Goal: Communication & Community: Answer question/provide support

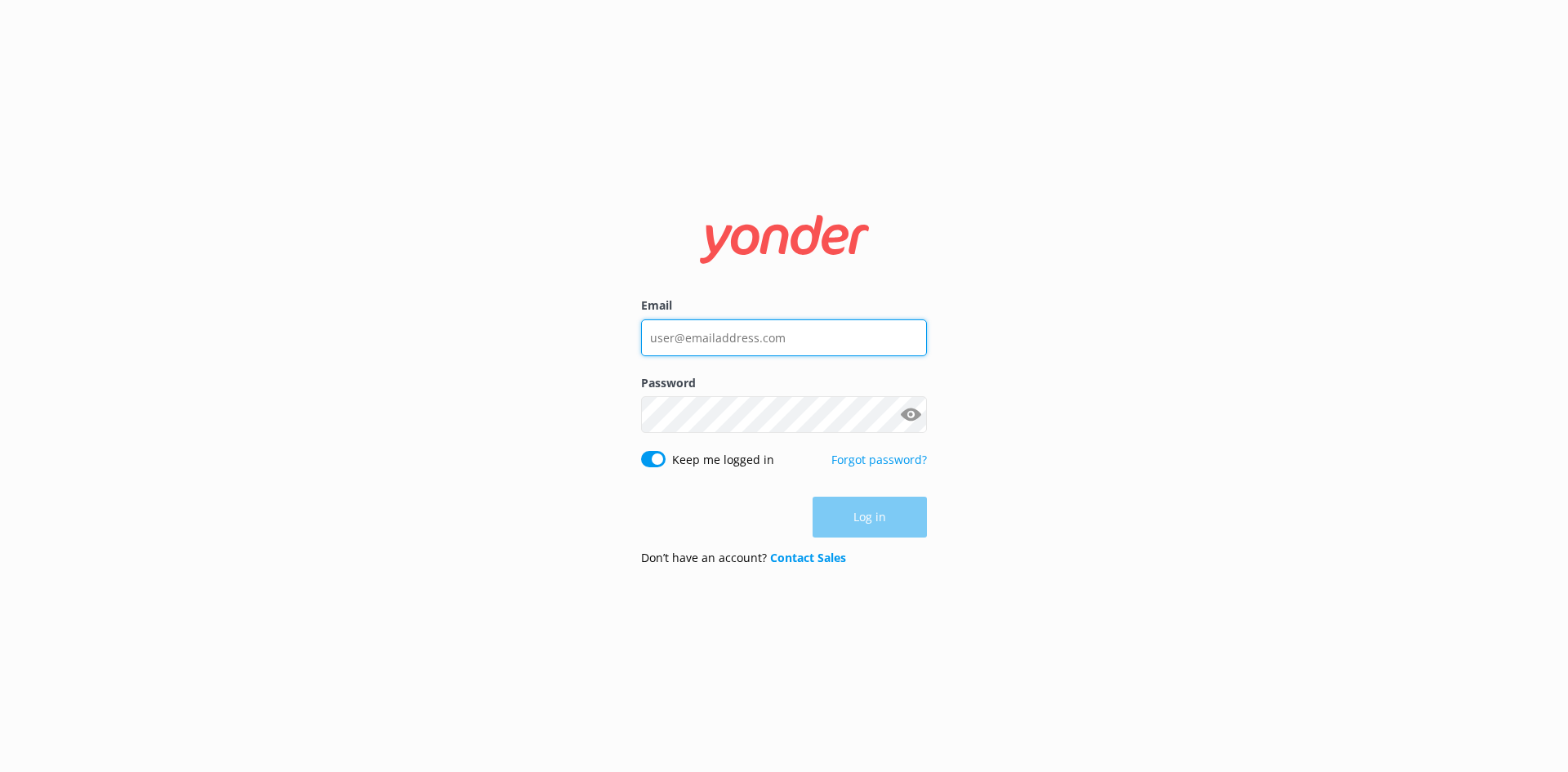
type input "[EMAIL_ADDRESS][DOMAIN_NAME]"
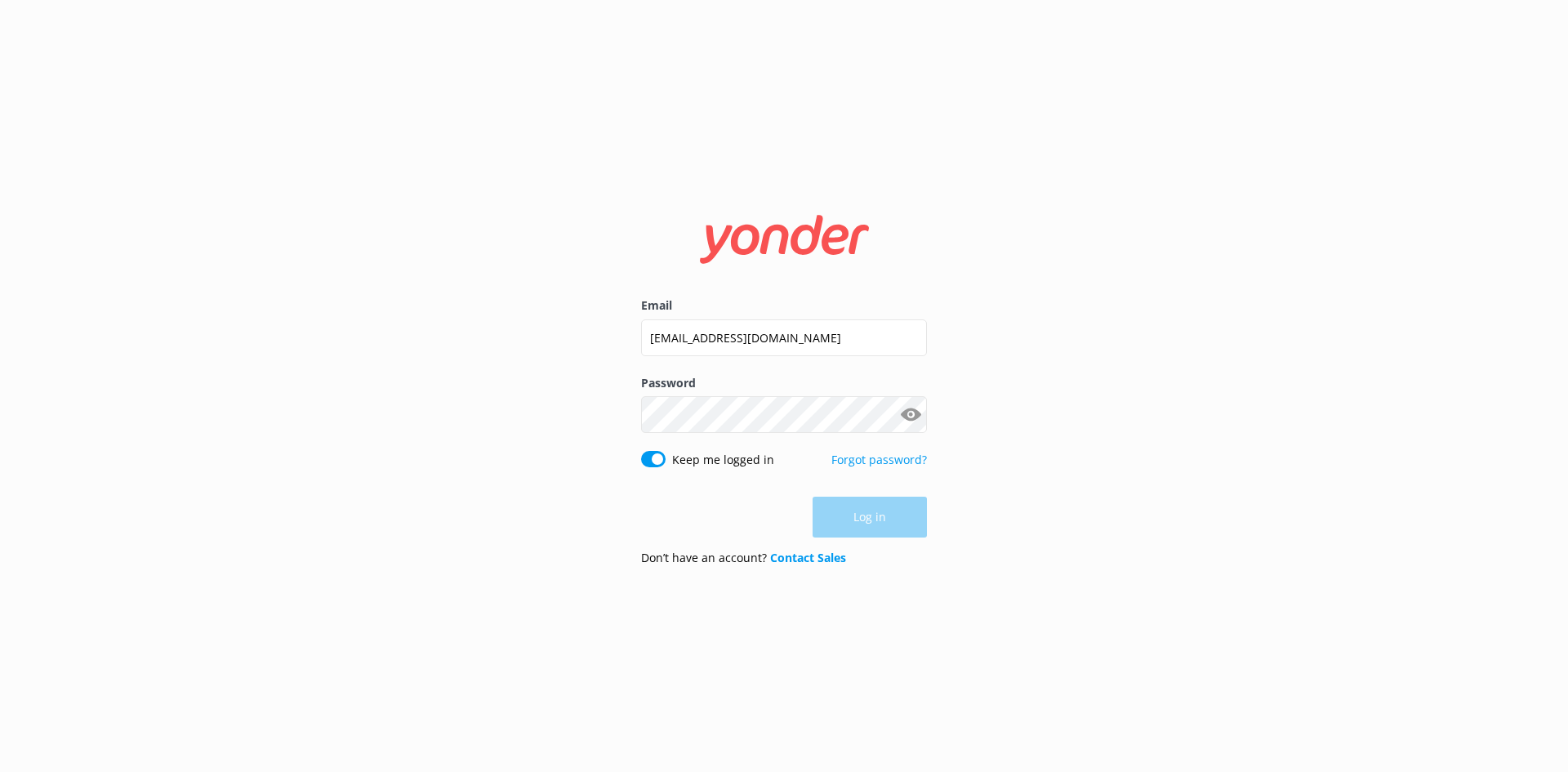
click at [866, 529] on div "Log in" at bounding box center [783, 517] width 286 height 40
click at [866, 529] on button "Log in" at bounding box center [869, 518] width 114 height 40
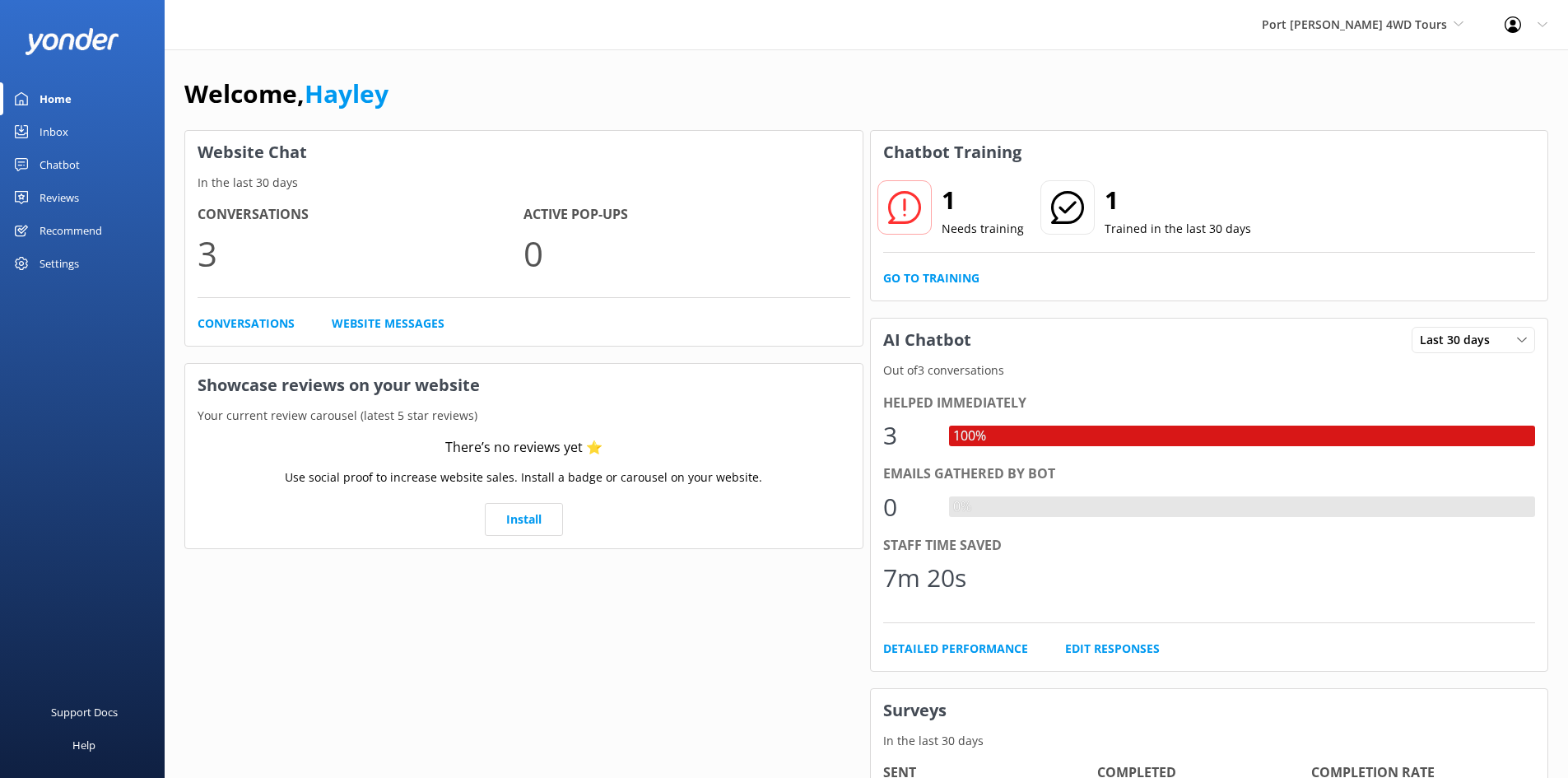
click at [896, 206] on icon at bounding box center [904, 207] width 33 height 33
click at [930, 279] on link "Go to Training" at bounding box center [931, 278] width 97 height 18
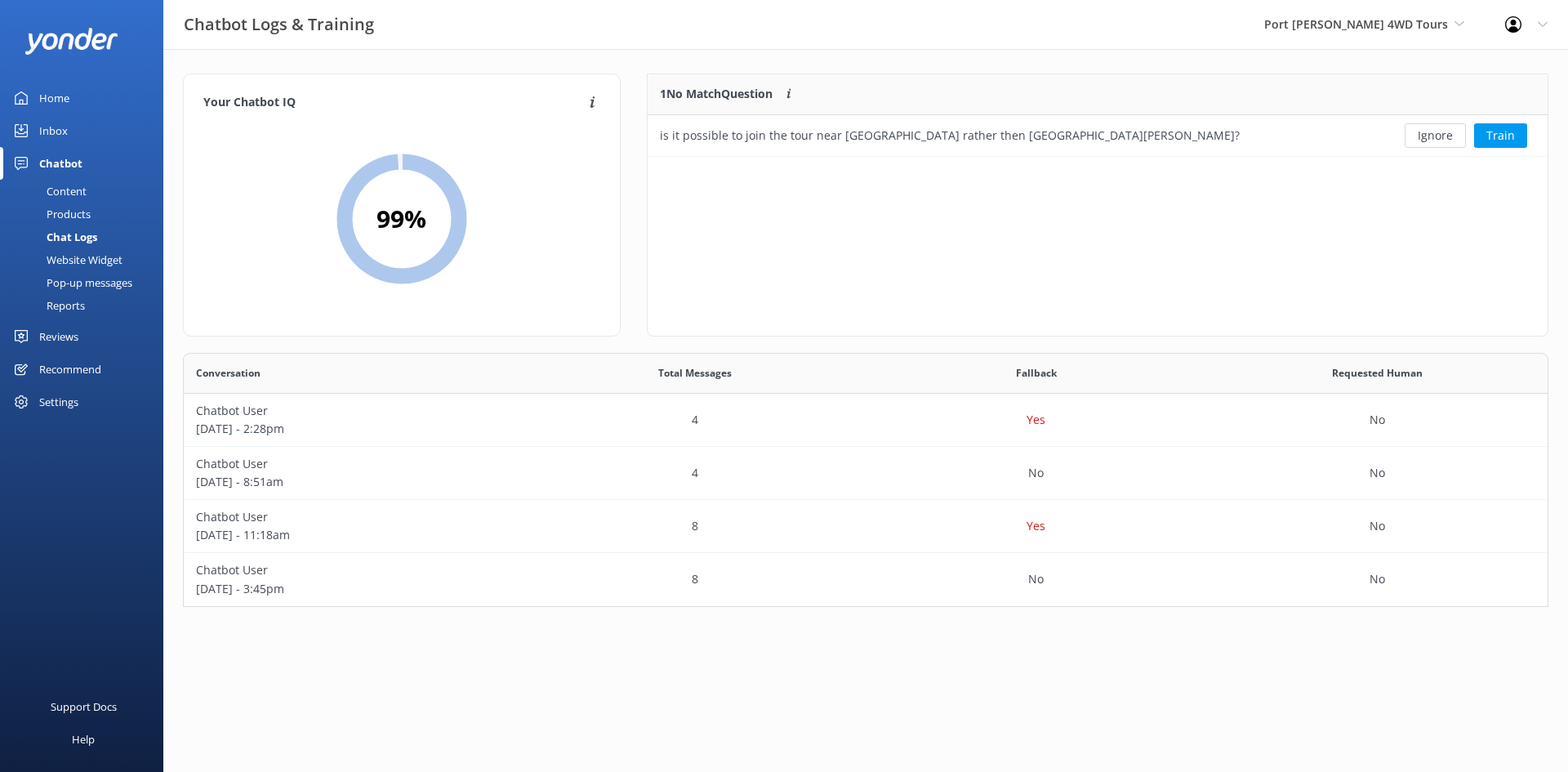
scroll to position [70, 888]
click at [1498, 136] on button "Train" at bounding box center [1500, 136] width 53 height 25
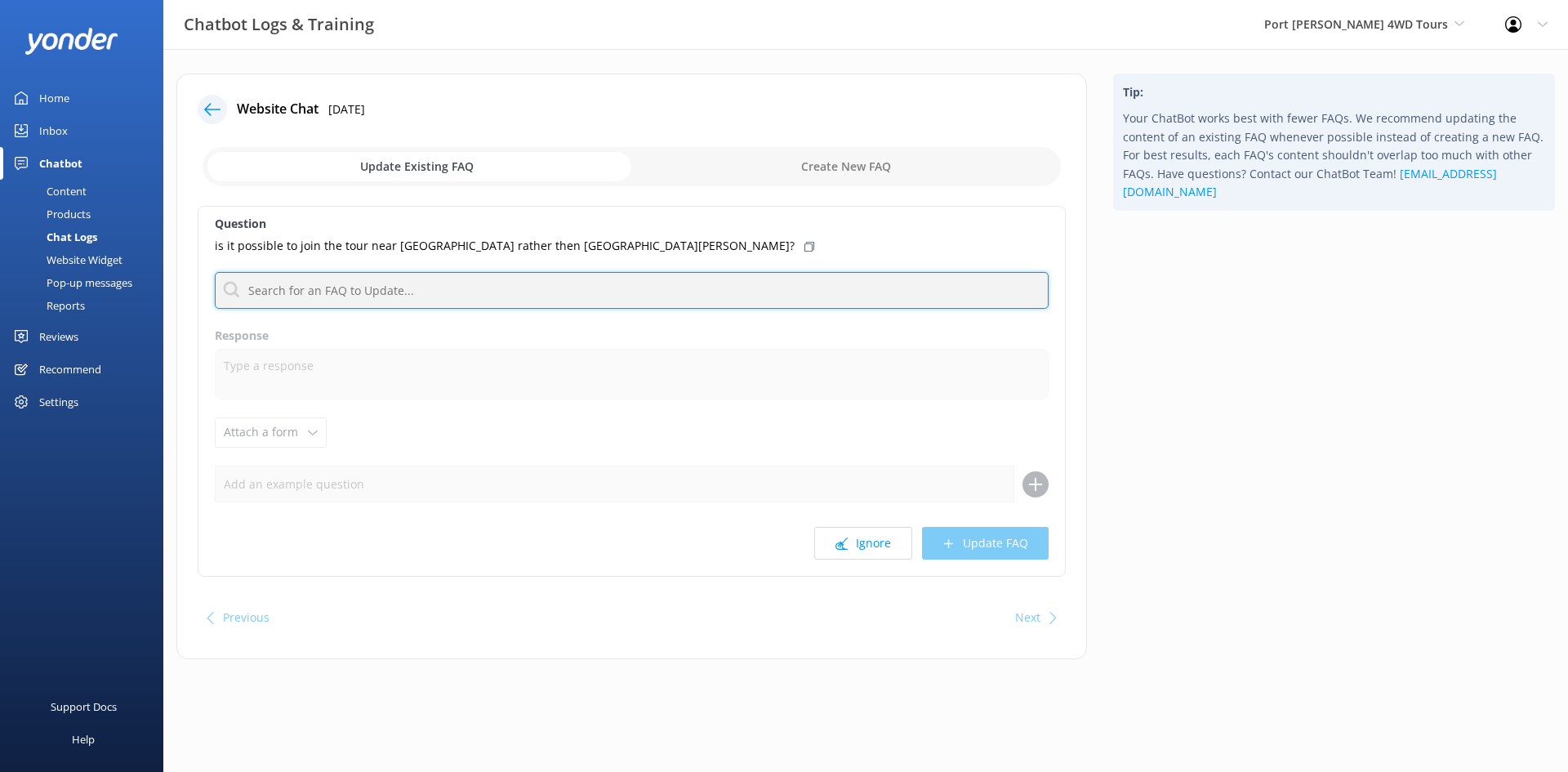
click at [428, 290] on input "text" at bounding box center [631, 290] width 833 height 37
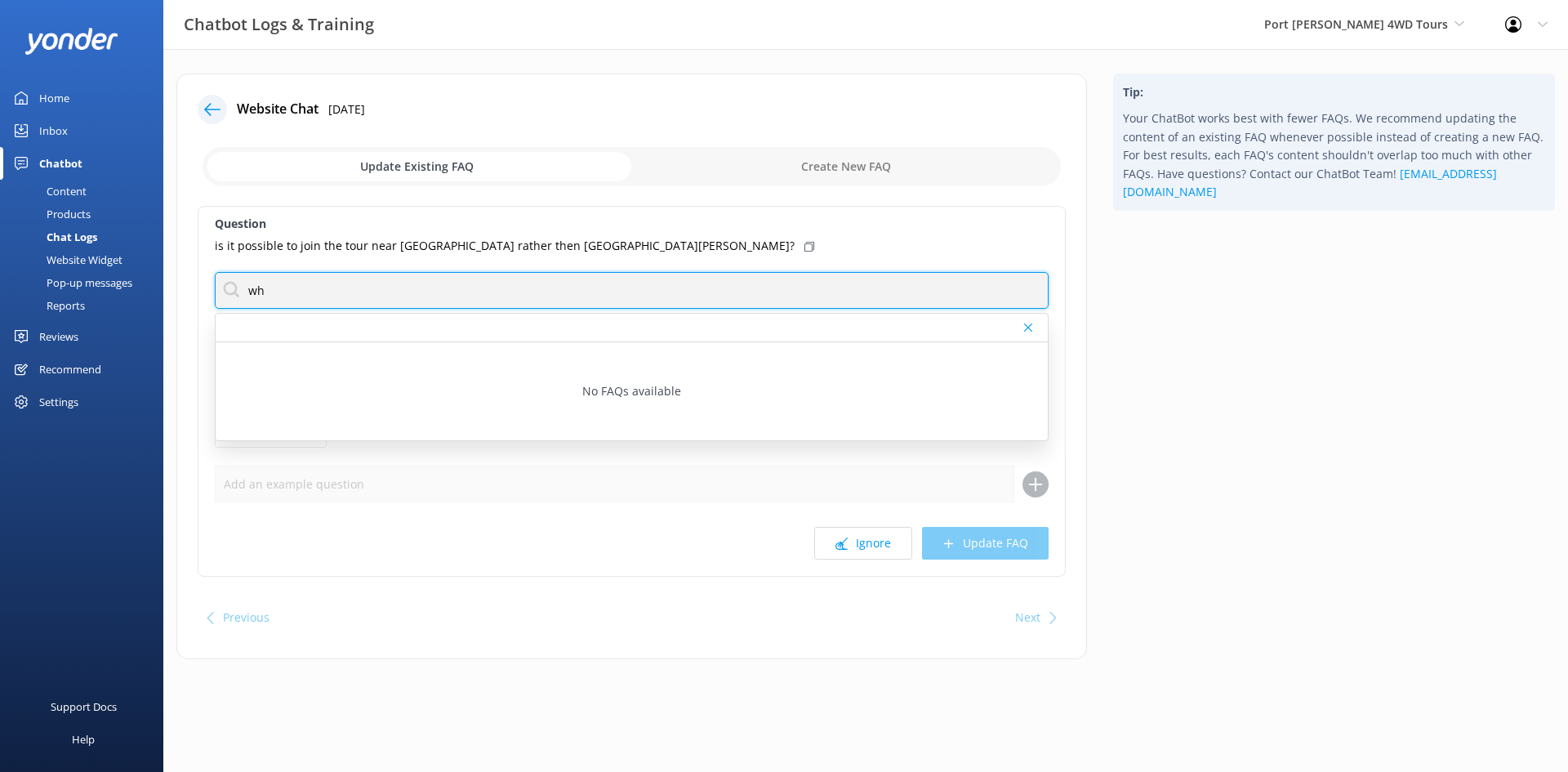
type input "w"
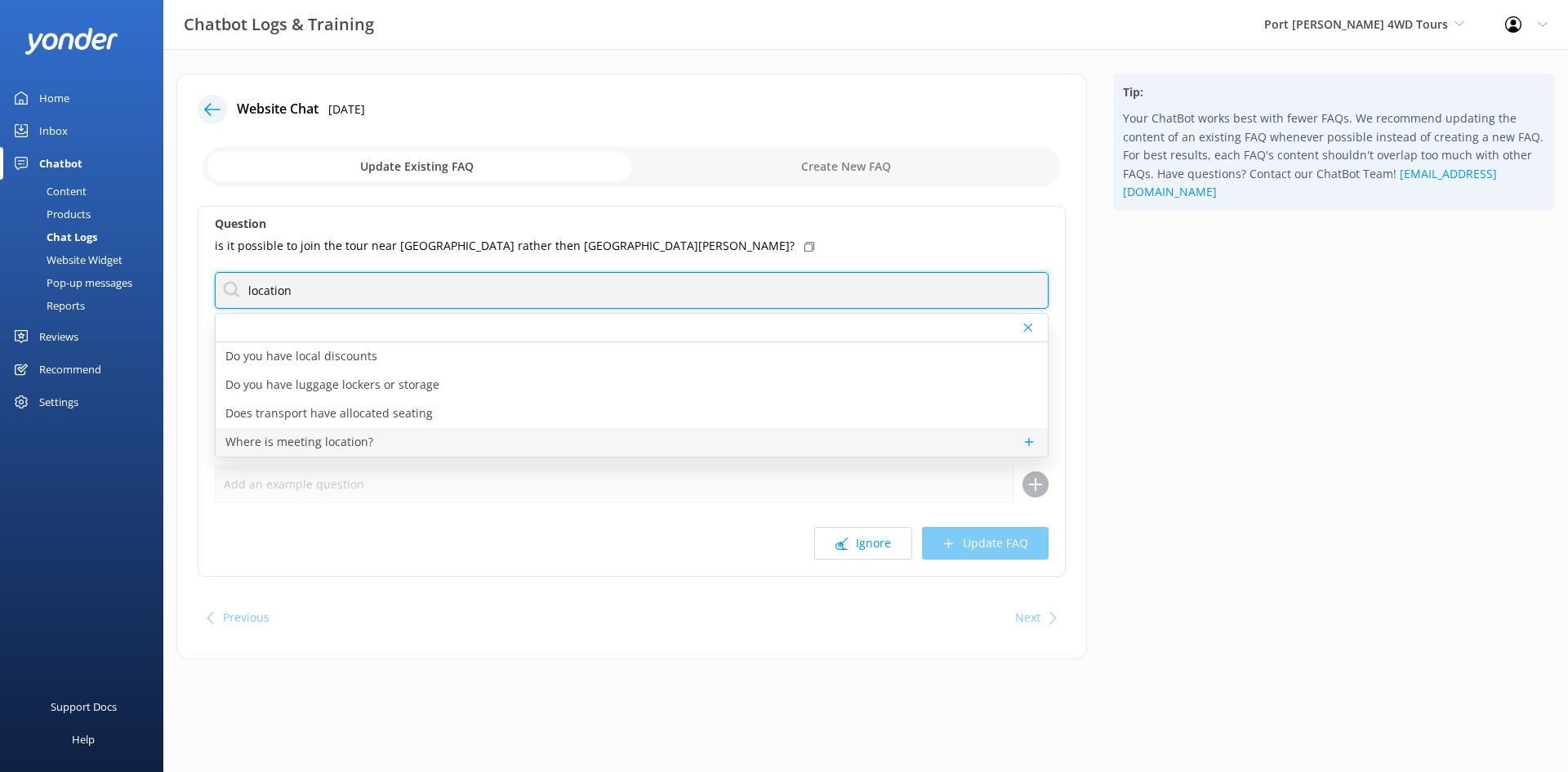
type input "location"
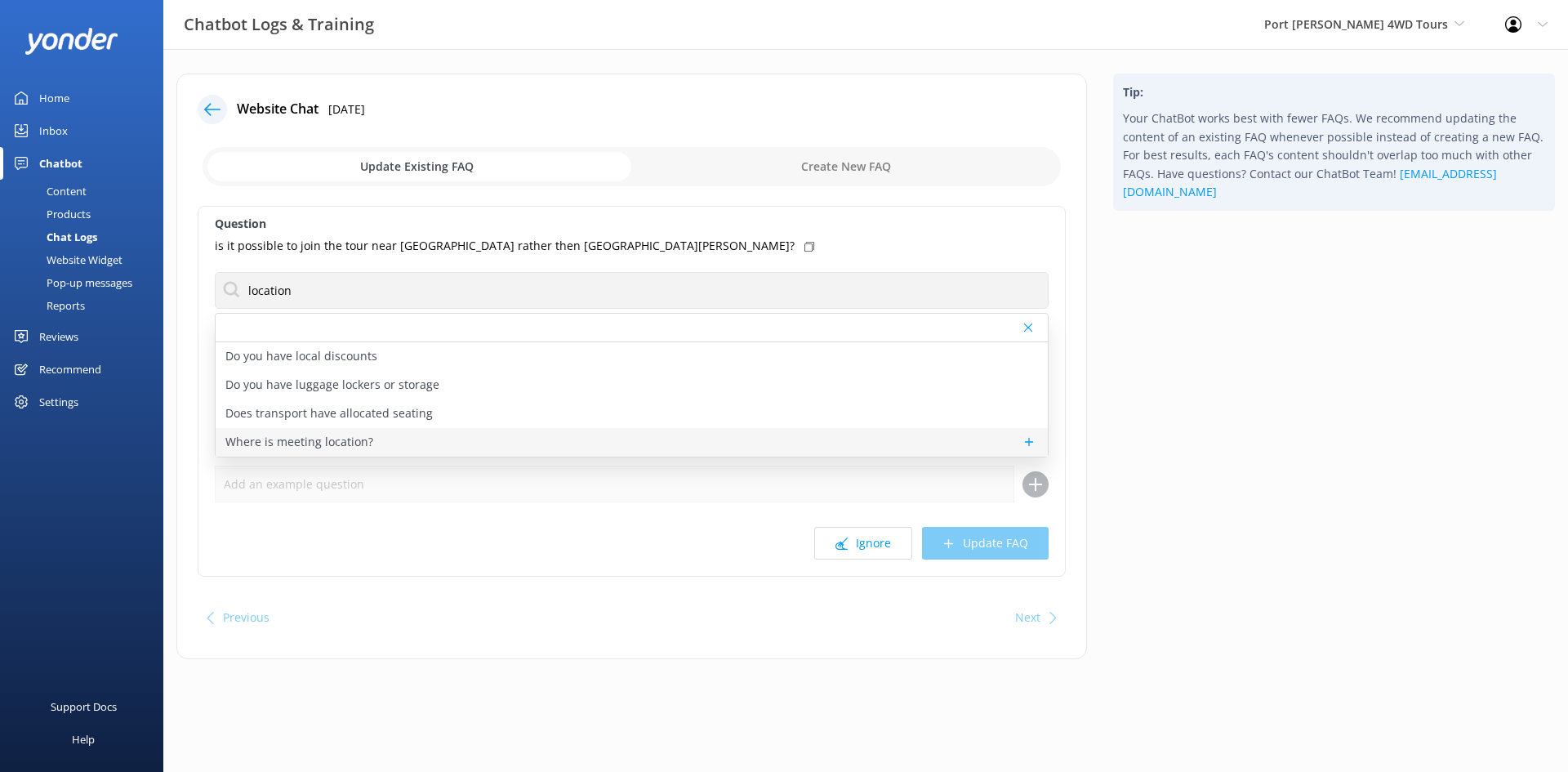
click at [334, 436] on p "Where is meeting location?" at bounding box center [299, 442] width 148 height 18
type textarea "Our meeting point is located at the [GEOGRAPHIC_DATA] at the end of [PERSON_NAM…"
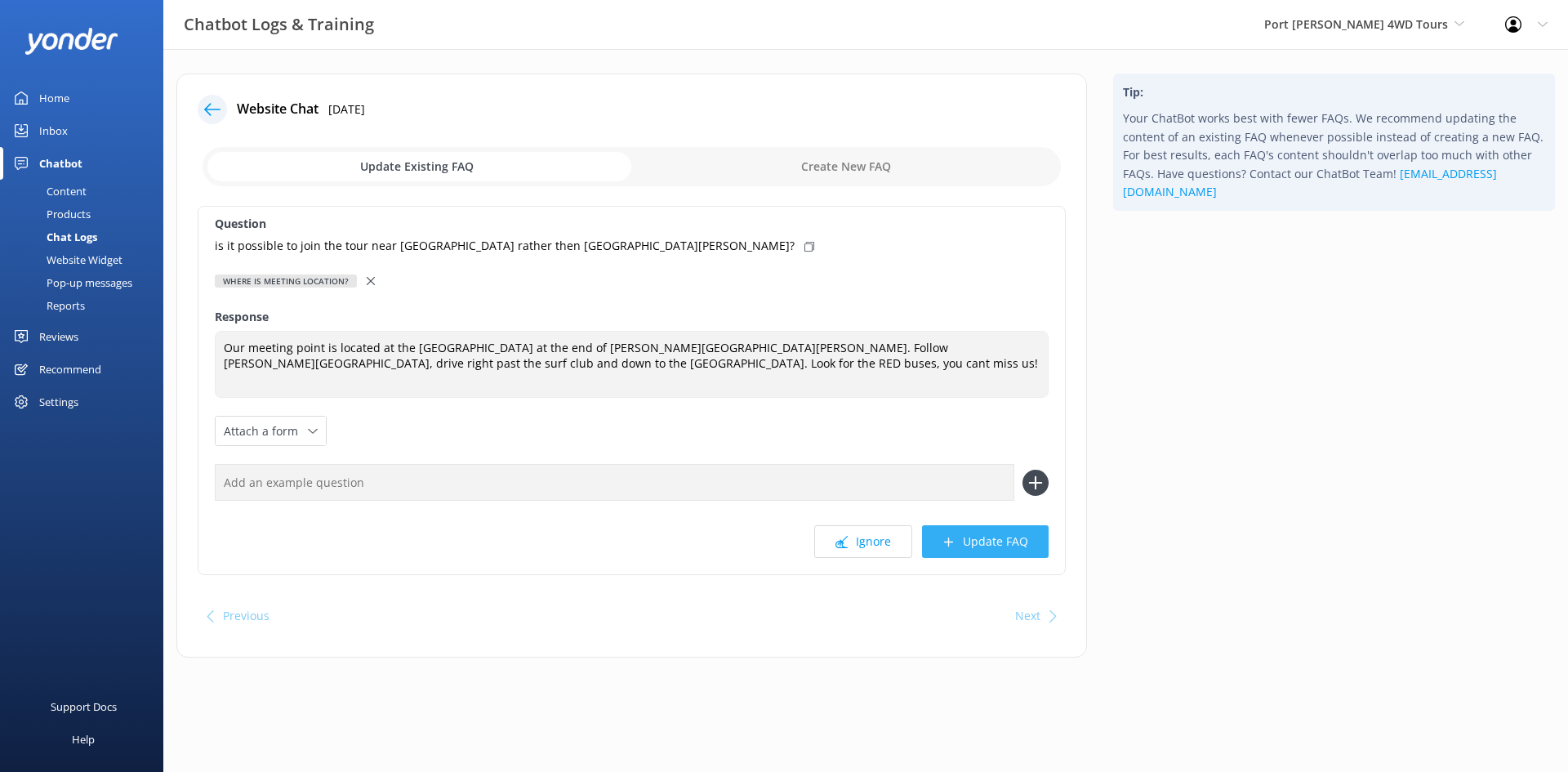
click at [969, 527] on button "Update FAQ" at bounding box center [985, 541] width 127 height 33
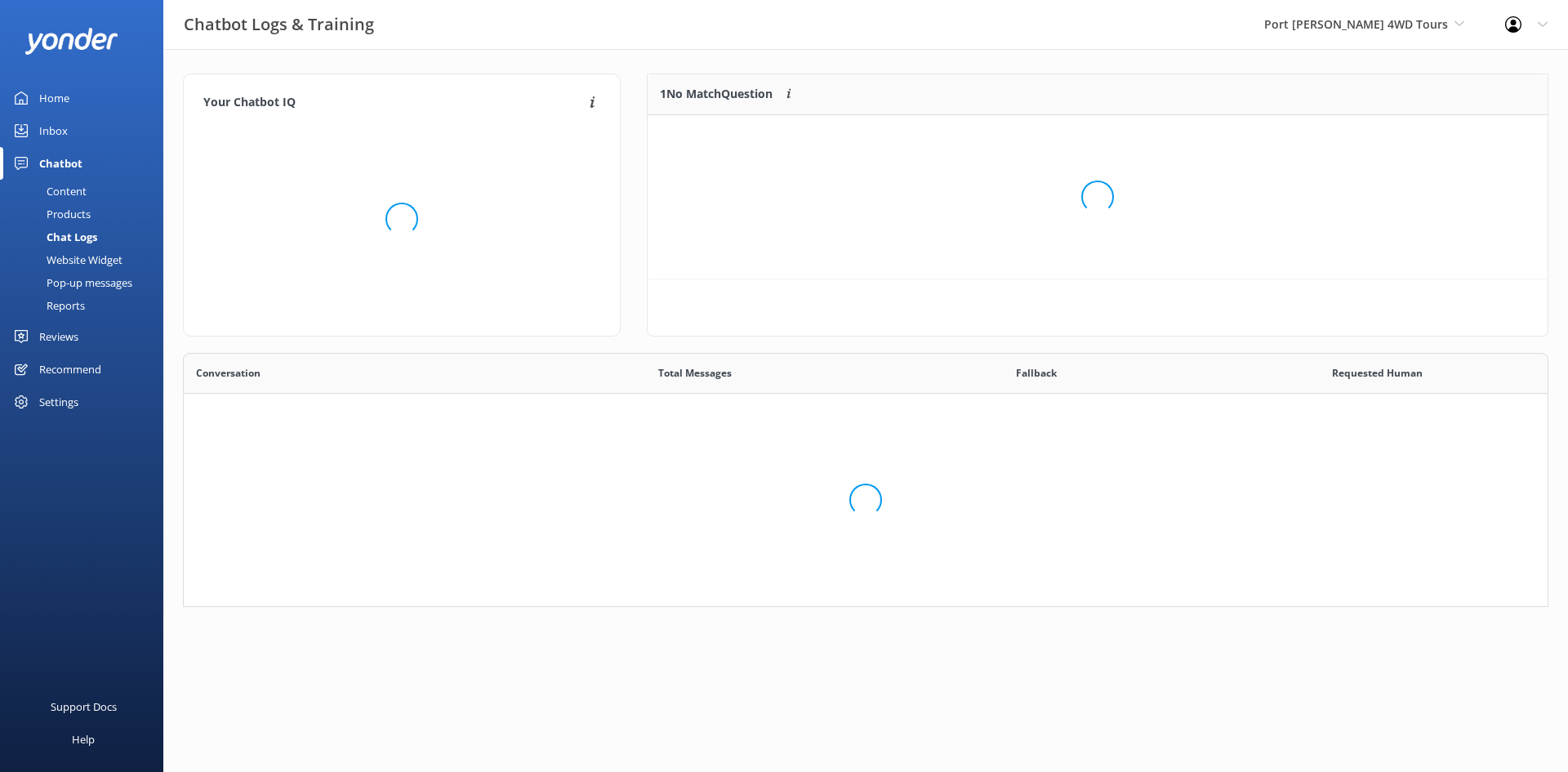
scroll to position [242, 1353]
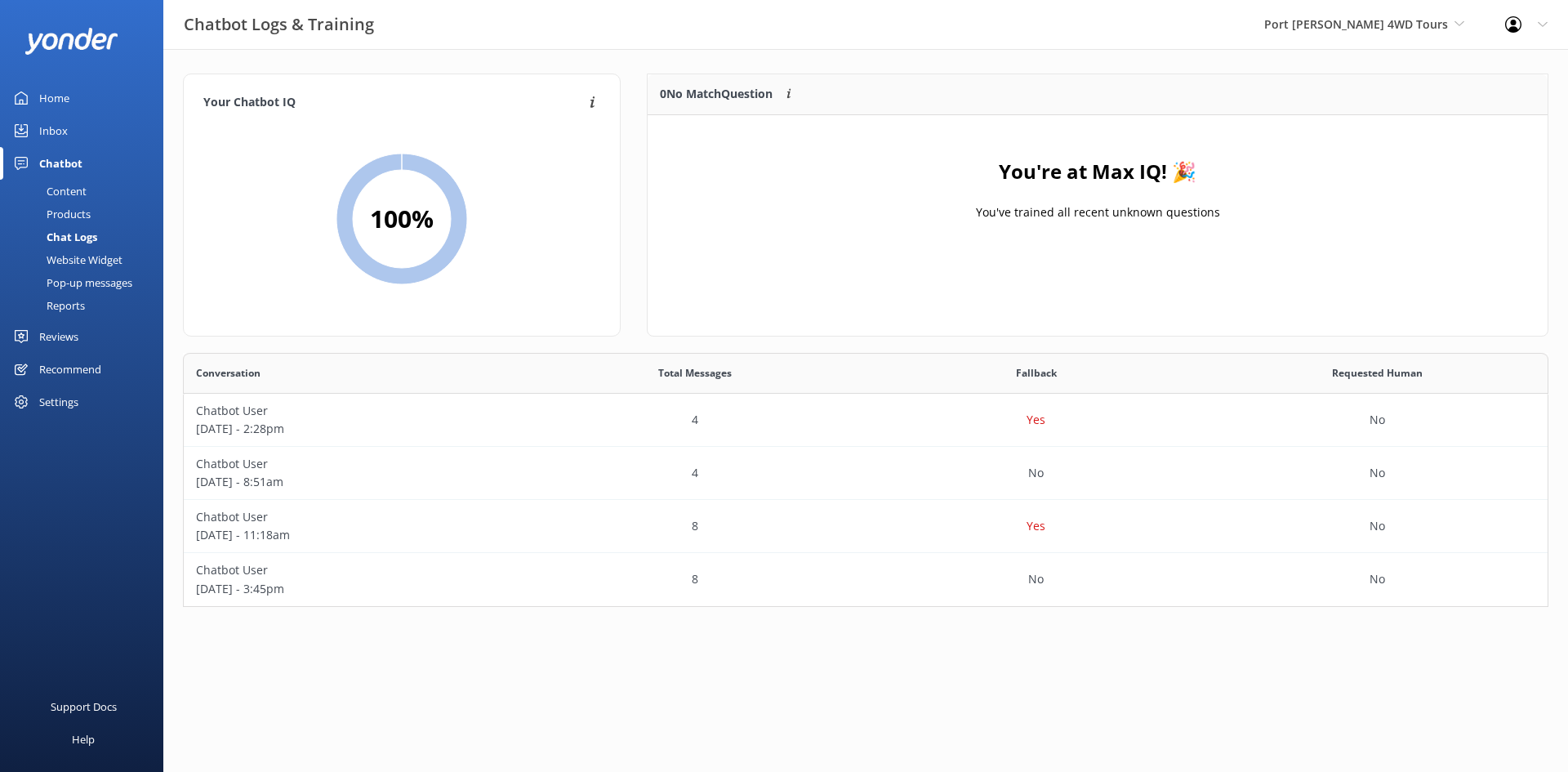
click at [54, 119] on div "Inbox" at bounding box center [54, 130] width 28 height 33
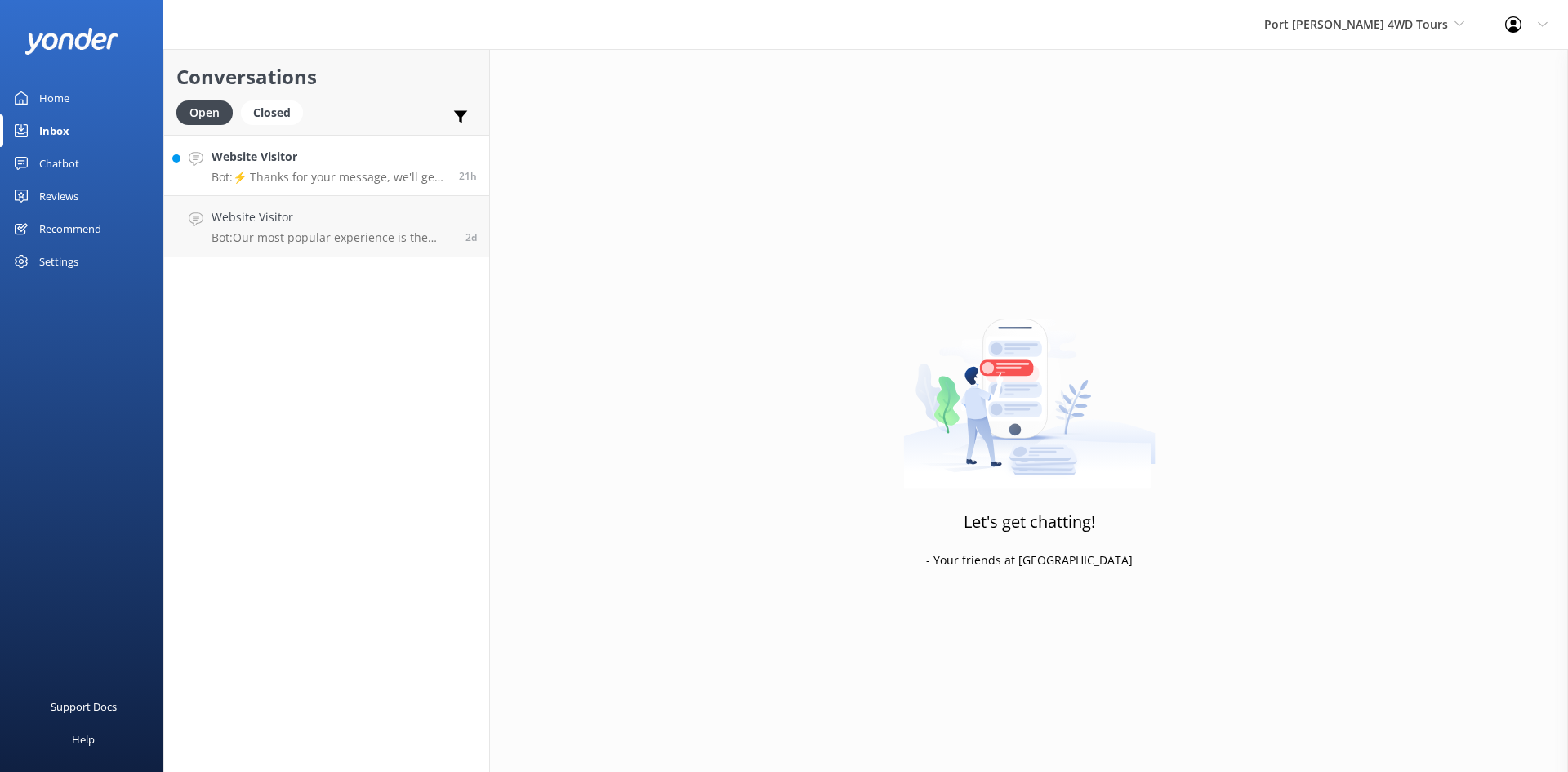
click at [323, 159] on h4 "Website Visitor" at bounding box center [328, 157] width 235 height 18
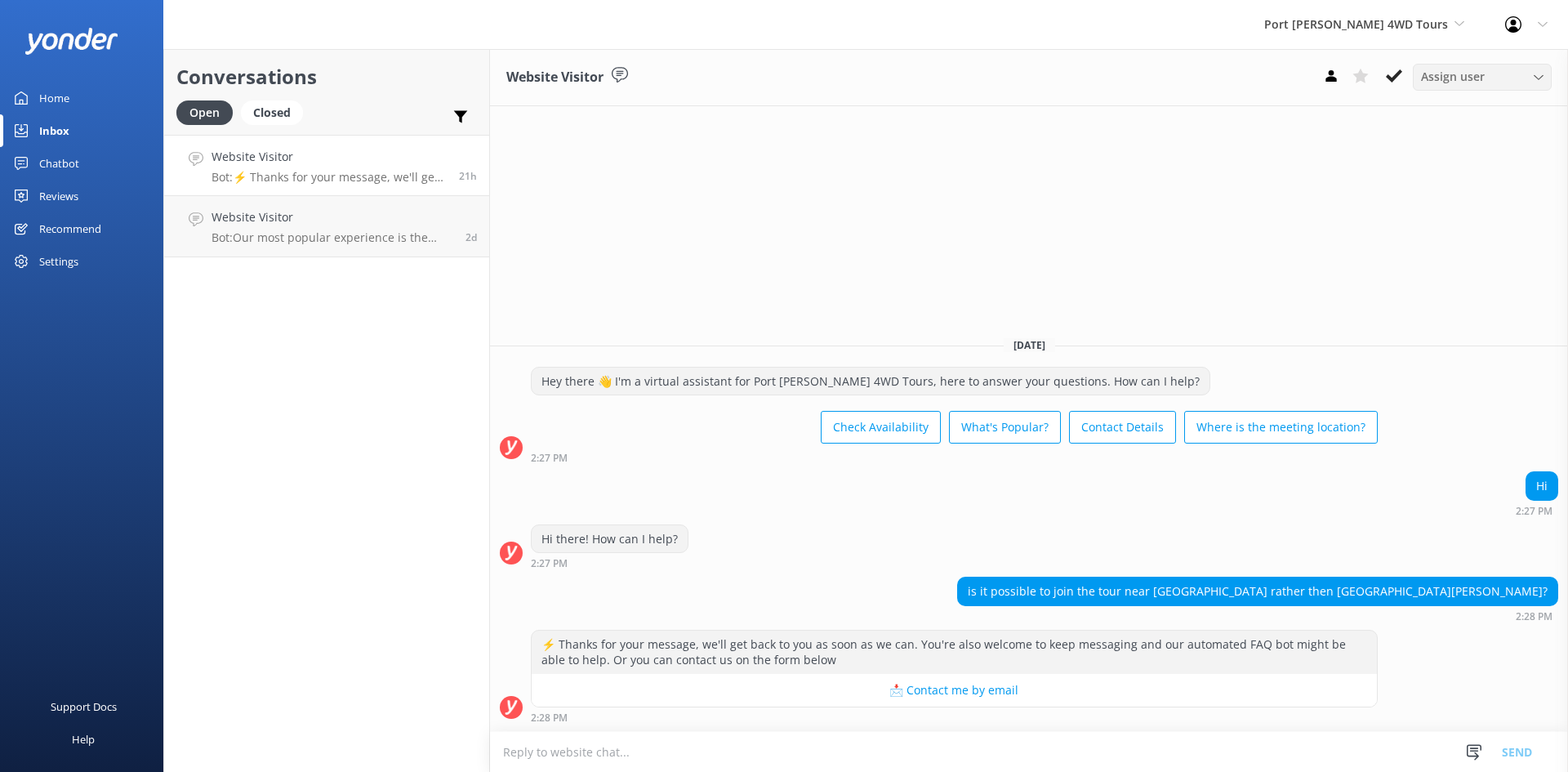
click at [1538, 77] on icon at bounding box center [1538, 77] width 10 height 10
click at [1385, 73] on button at bounding box center [1393, 76] width 29 height 25
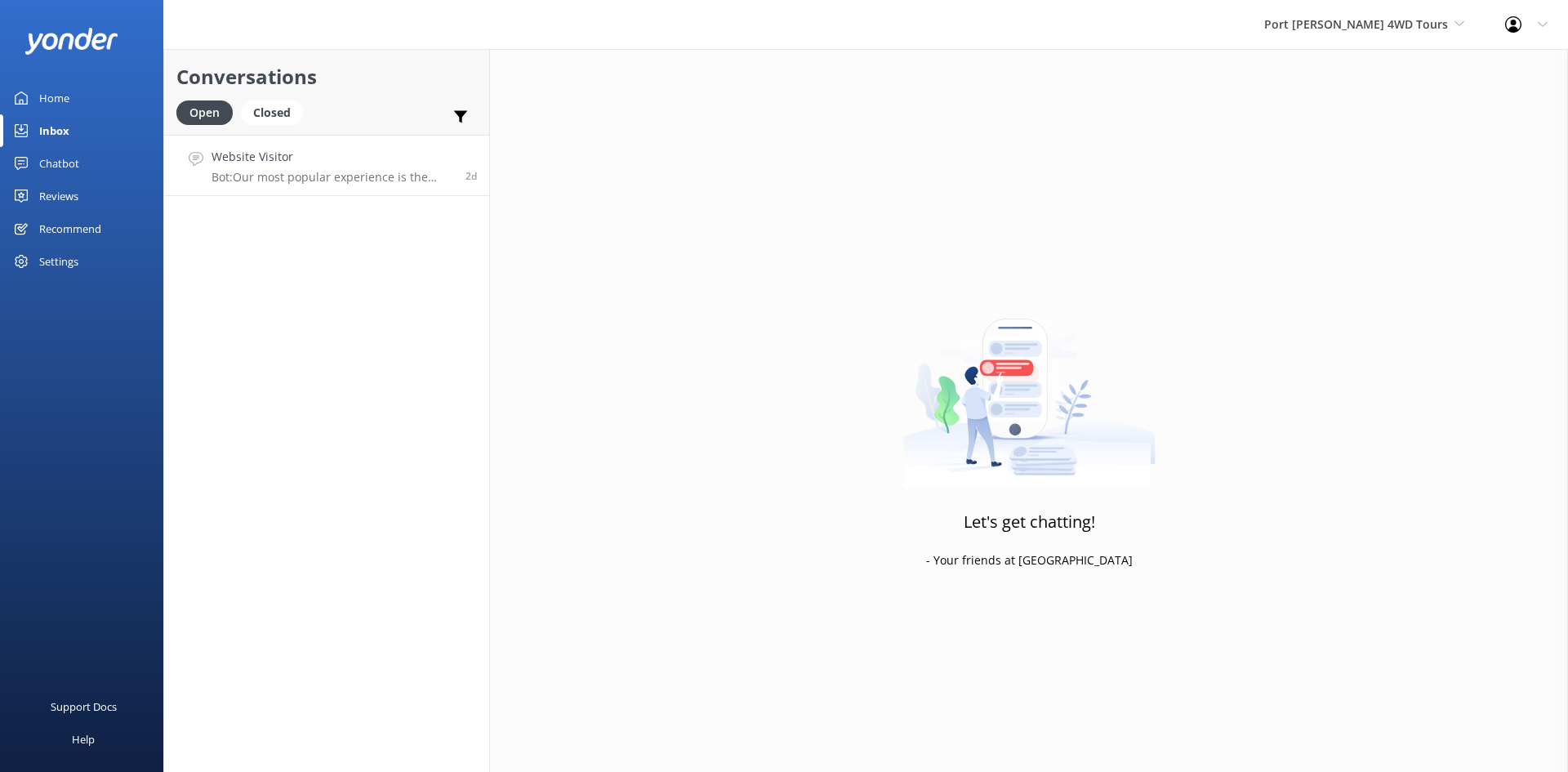
click at [337, 177] on p "Bot: Our most popular experience is the Beach & Dune with Sandboarding tour. It…" at bounding box center [332, 177] width 242 height 15
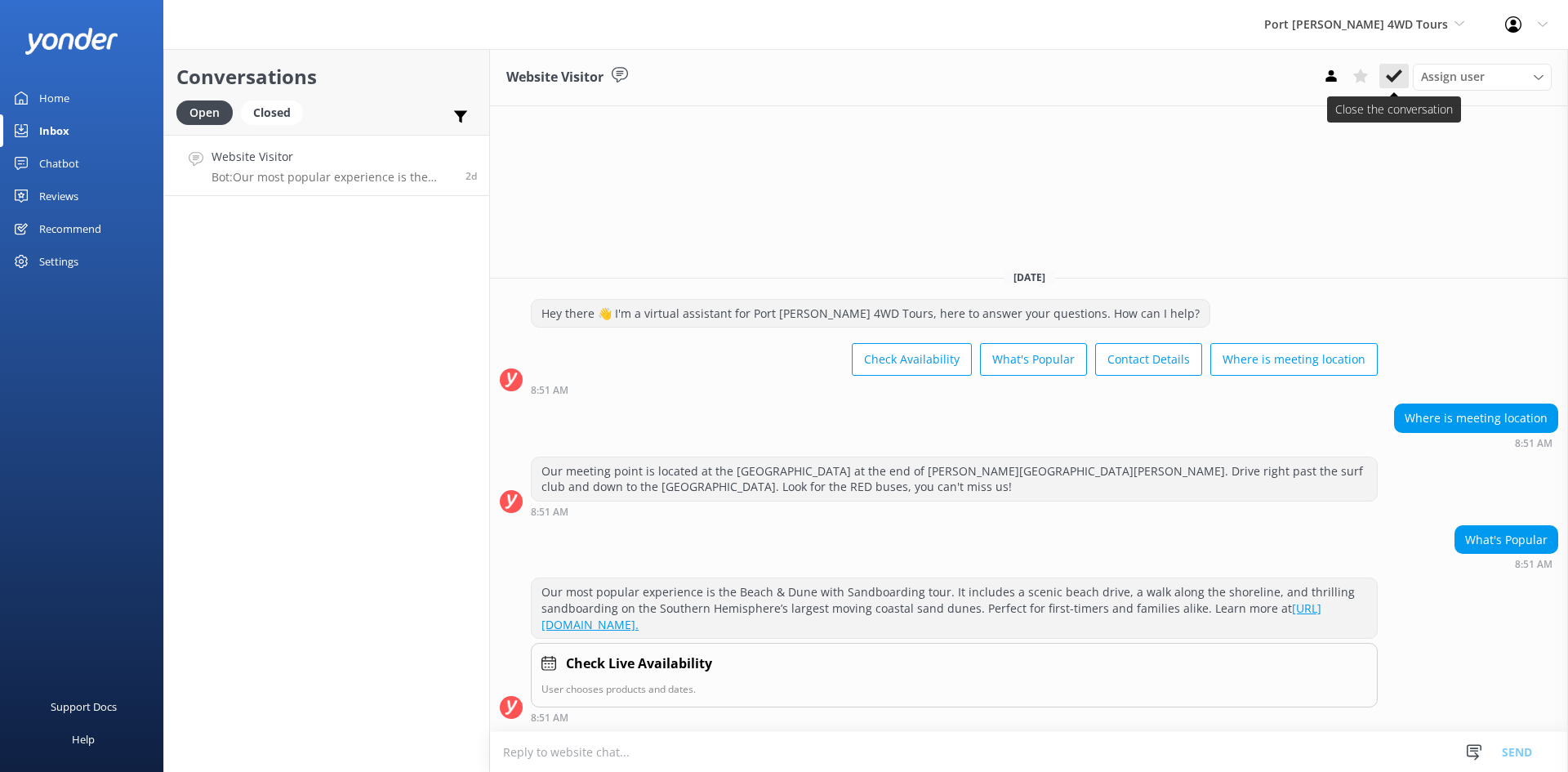
click at [1383, 72] on button at bounding box center [1393, 76] width 29 height 25
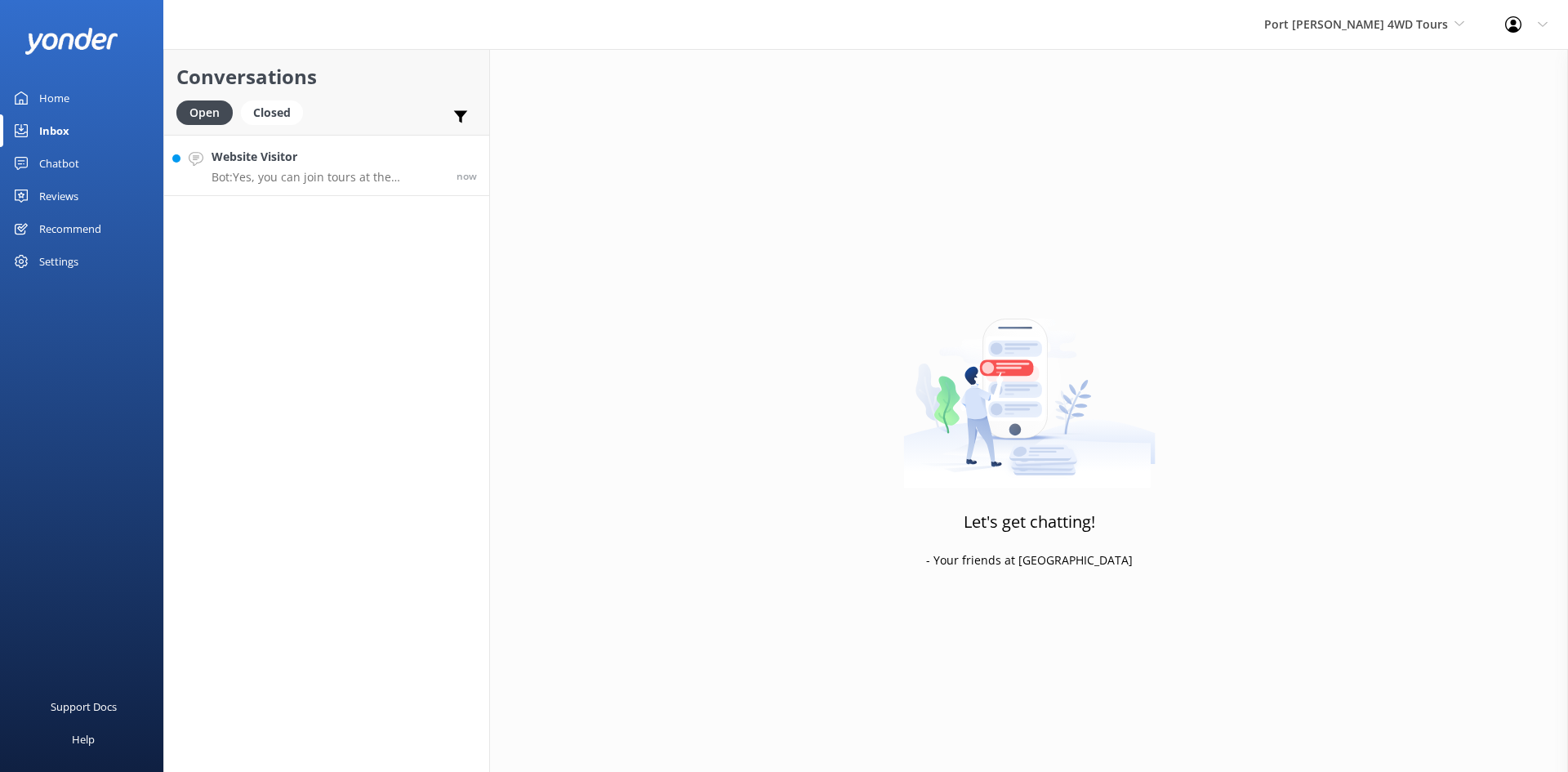
click at [288, 175] on p "Bot: Yes, you can join tours at the [GEOGRAPHIC_DATA] [GEOGRAPHIC_DATA]. To che…" at bounding box center [327, 177] width 232 height 15
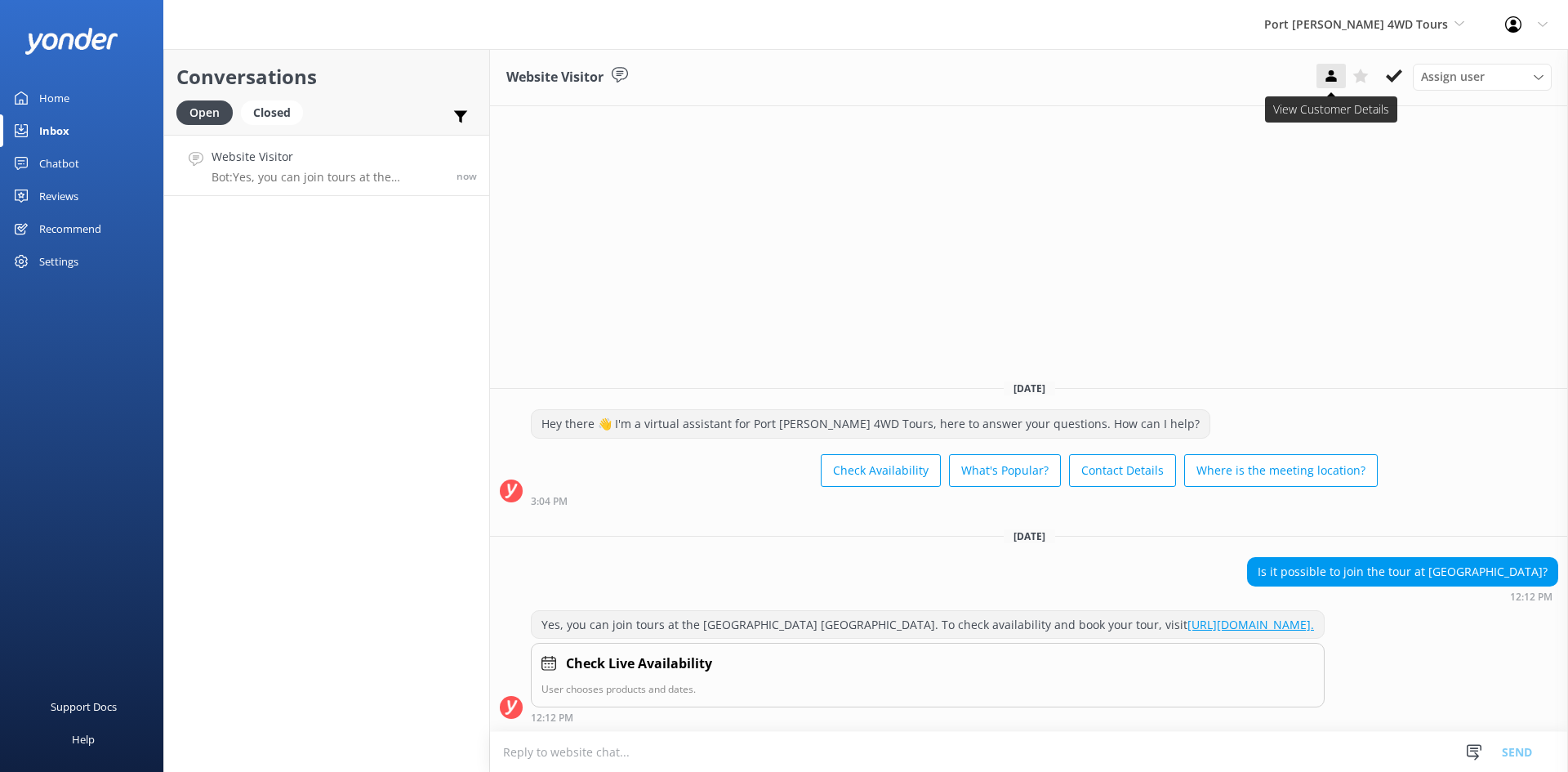
click at [1332, 72] on use at bounding box center [1330, 76] width 11 height 11
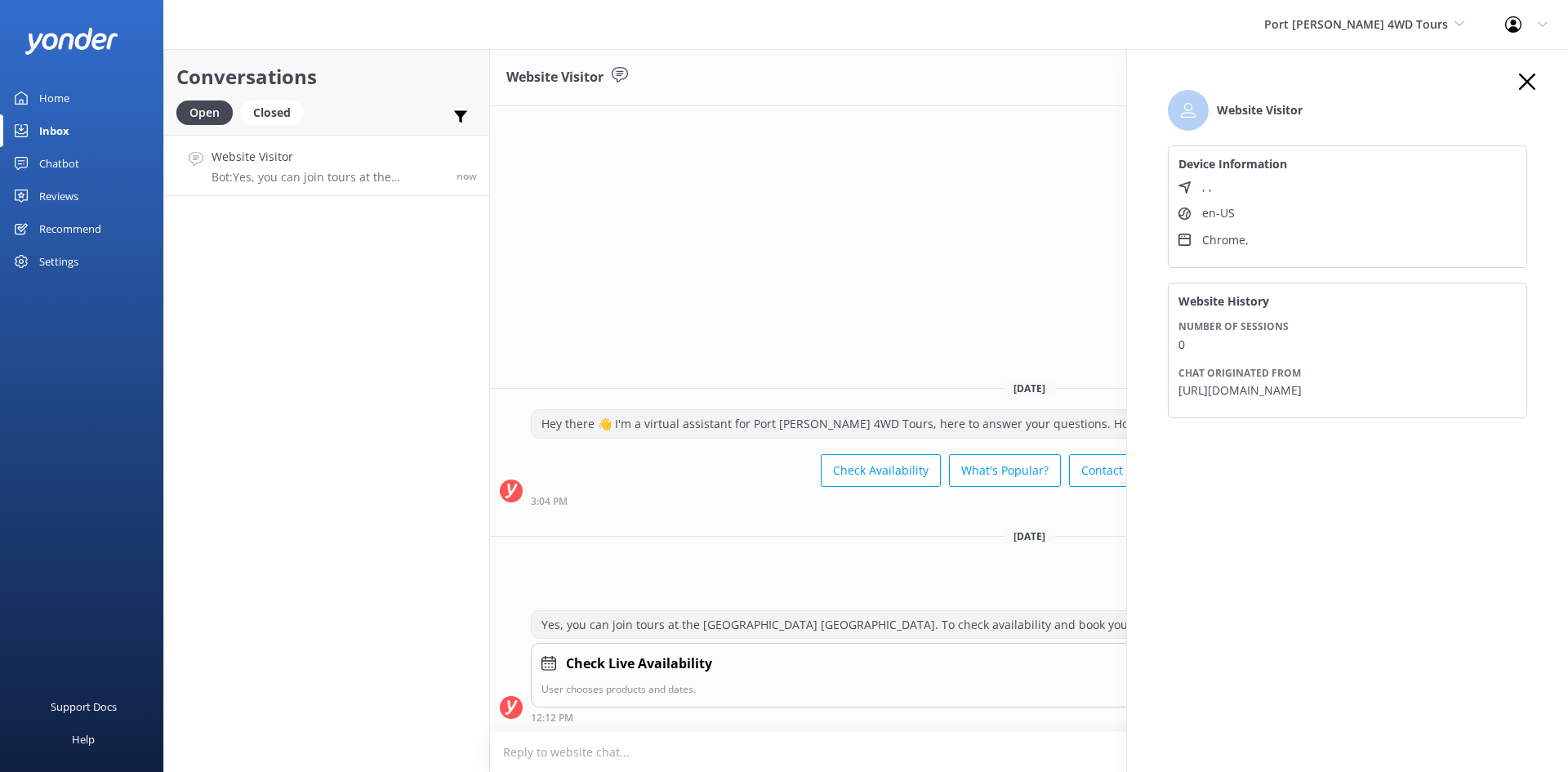
click at [1532, 84] on icon "button" at bounding box center [1527, 82] width 17 height 17
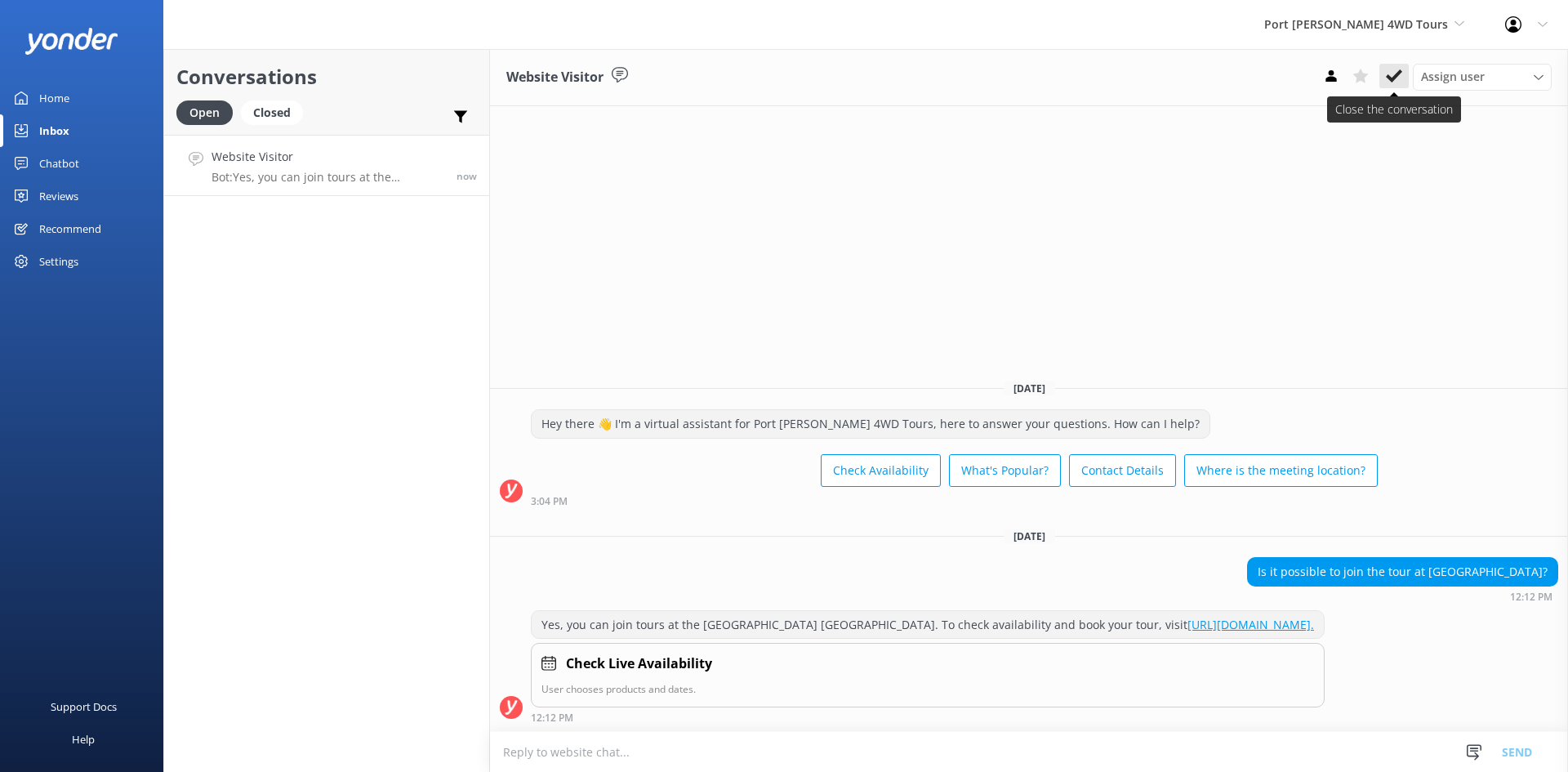
click at [1397, 75] on use at bounding box center [1394, 76] width 17 height 13
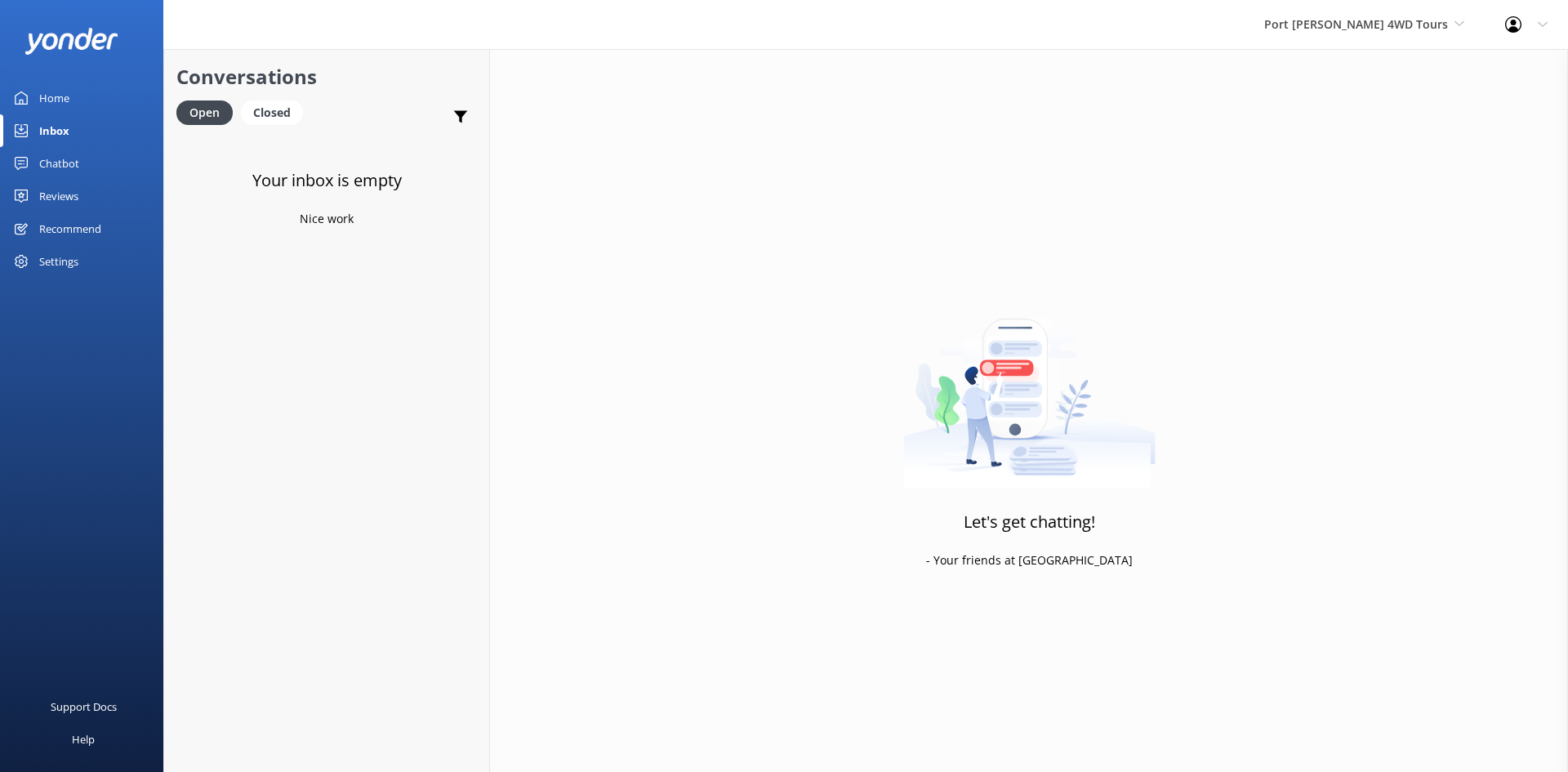
click at [56, 94] on div "Home" at bounding box center [55, 98] width 30 height 33
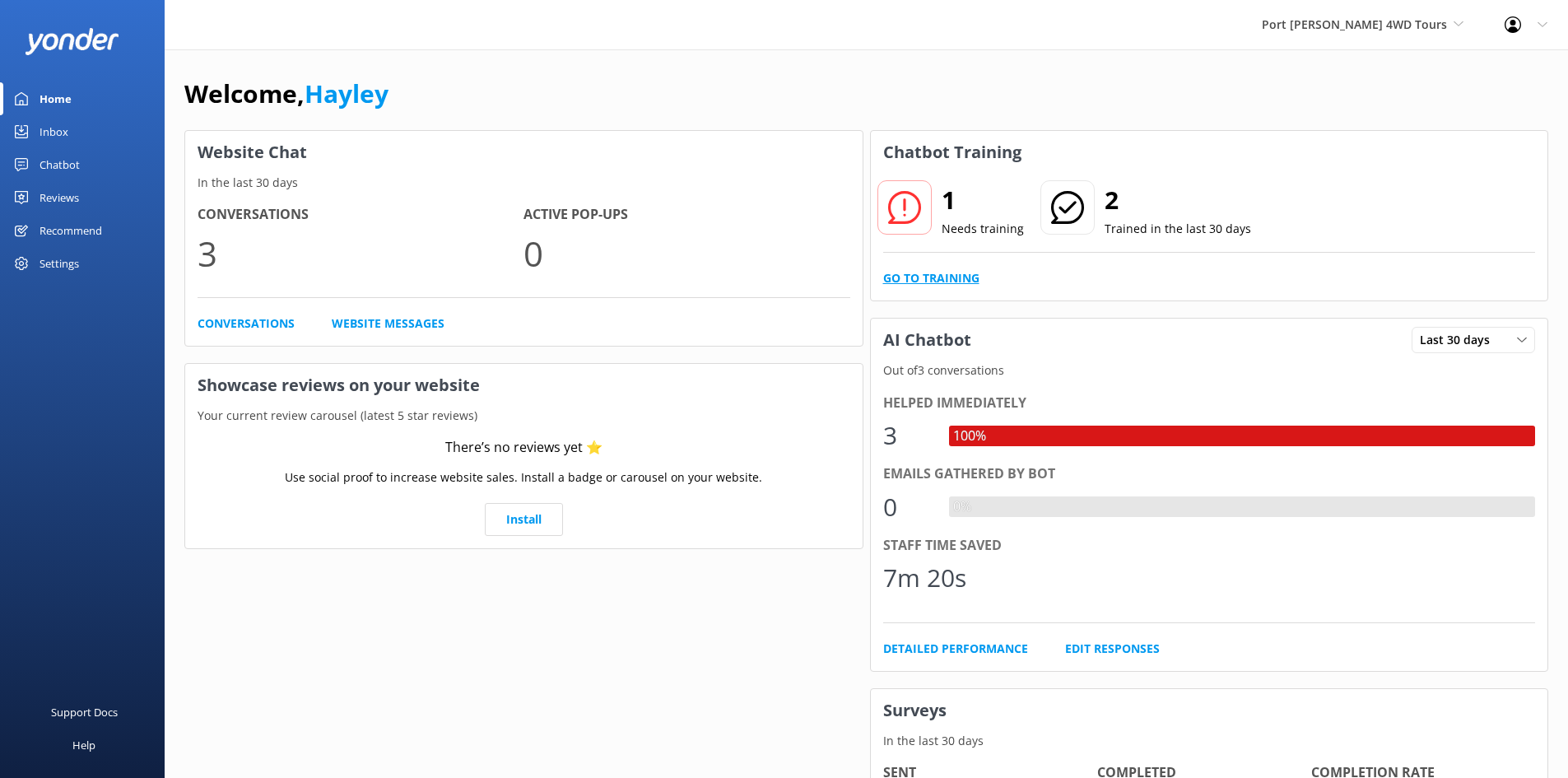
click at [957, 279] on link "Go to Training" at bounding box center [931, 278] width 97 height 18
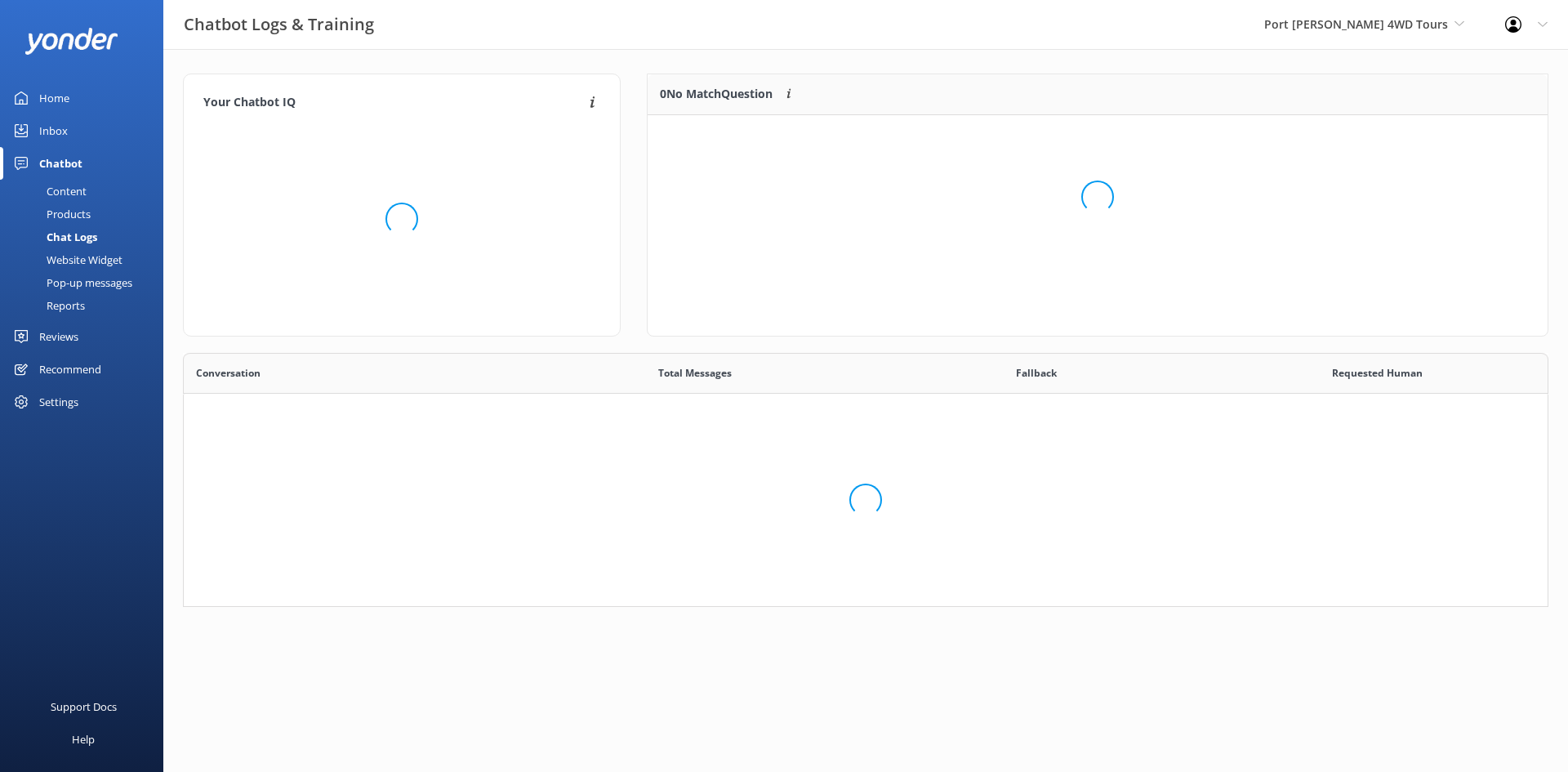
scroll to position [295, 1353]
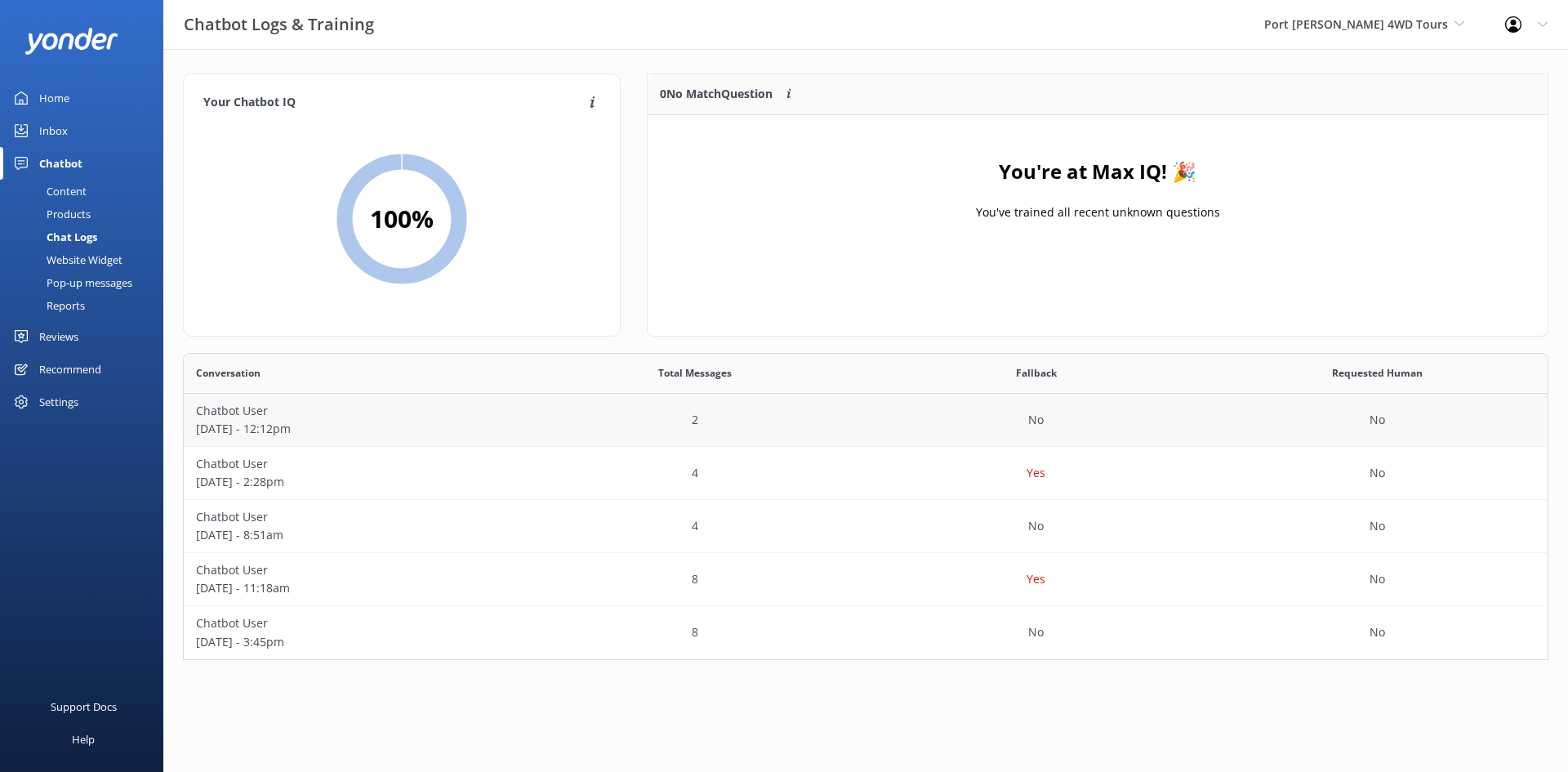
click at [269, 418] on p "Chatbot User" at bounding box center [355, 411] width 317 height 18
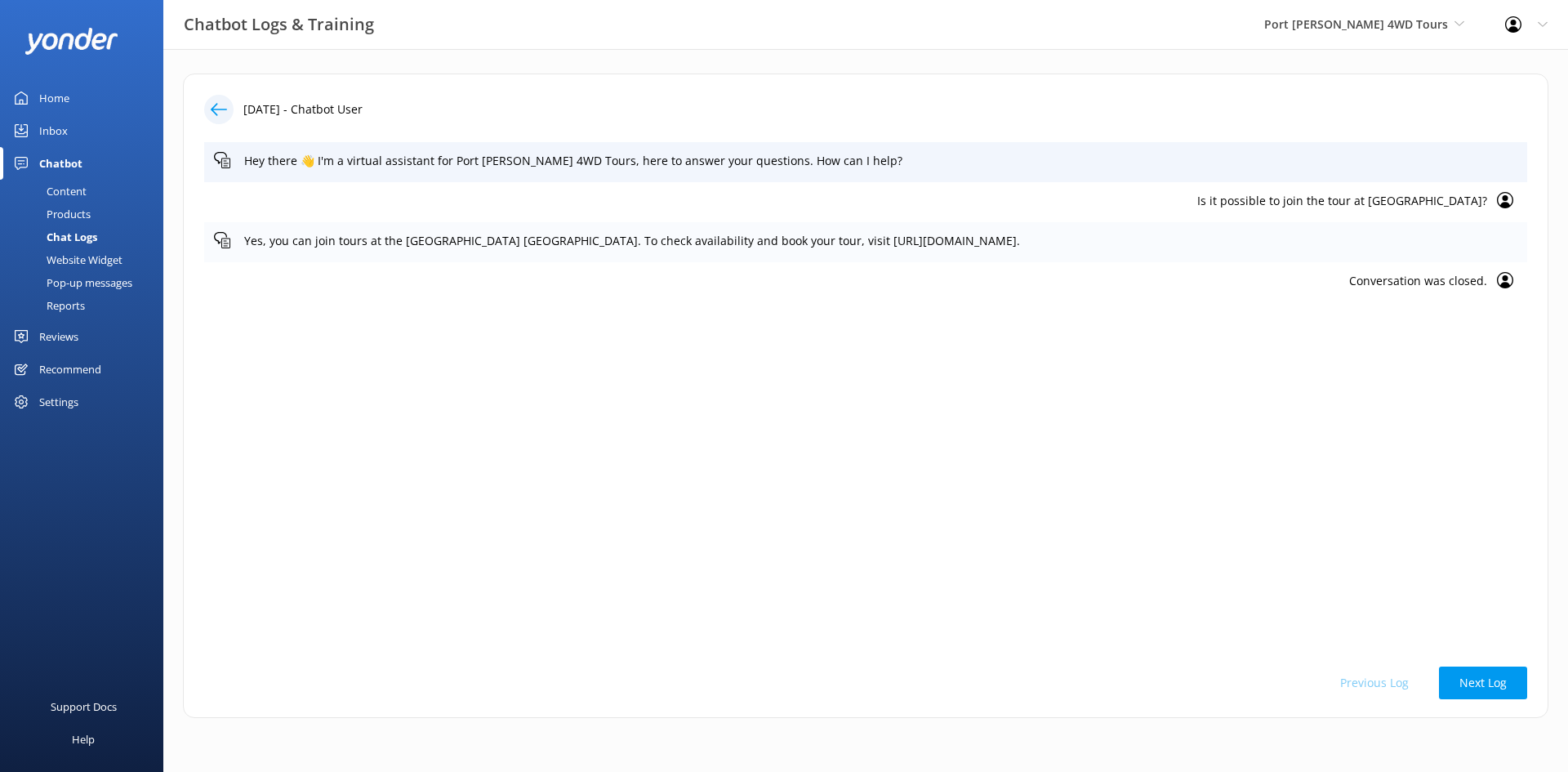
click at [1396, 246] on p "Yes, you can join tours at the [GEOGRAPHIC_DATA] [GEOGRAPHIC_DATA]. To check av…" at bounding box center [880, 241] width 1273 height 18
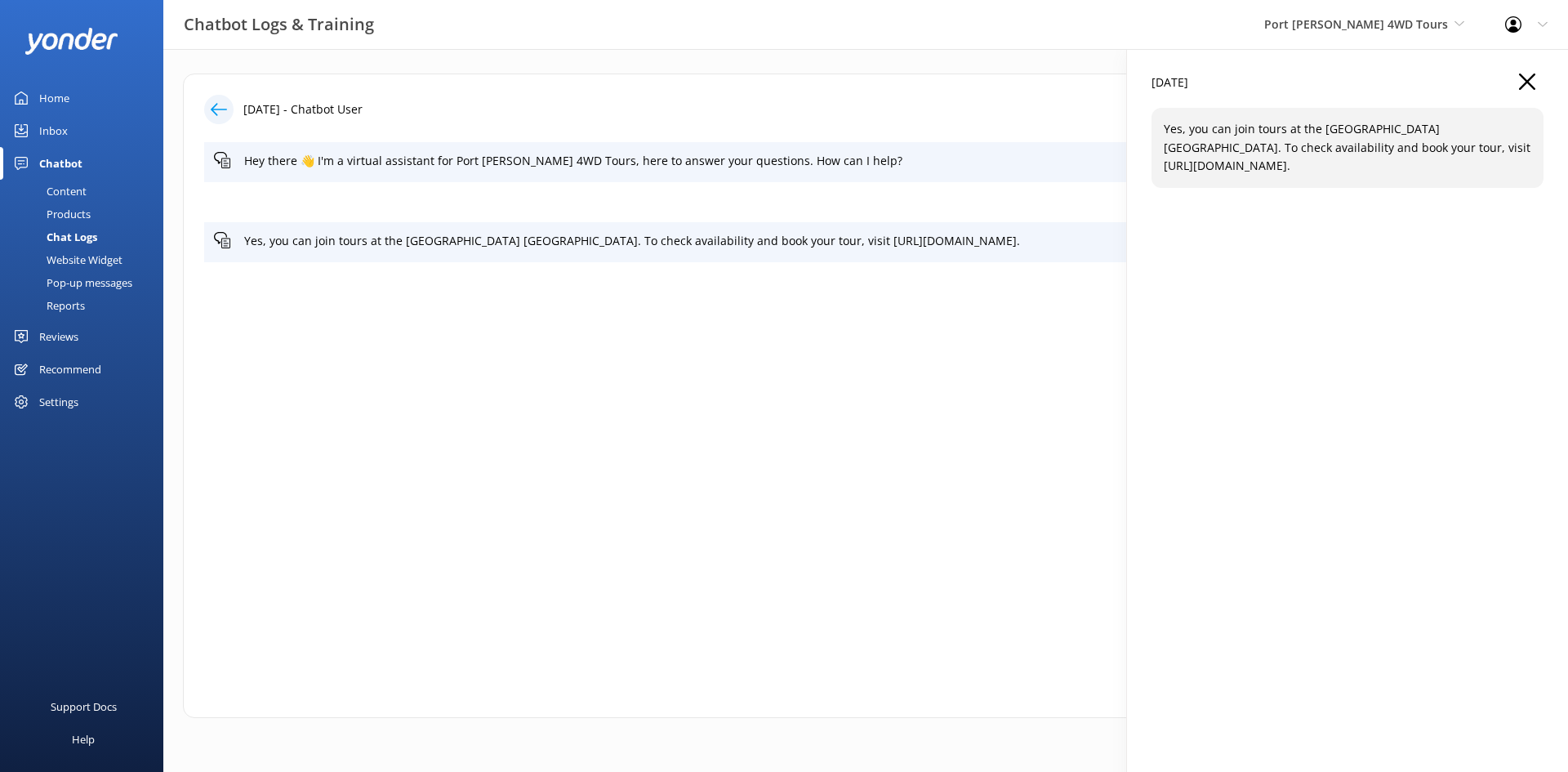
click at [1319, 119] on div "Yes, you can join tours at the [GEOGRAPHIC_DATA] [GEOGRAPHIC_DATA]. To check av…" at bounding box center [1346, 147] width 392 height 79
click at [1531, 76] on icon "button" at bounding box center [1527, 82] width 17 height 17
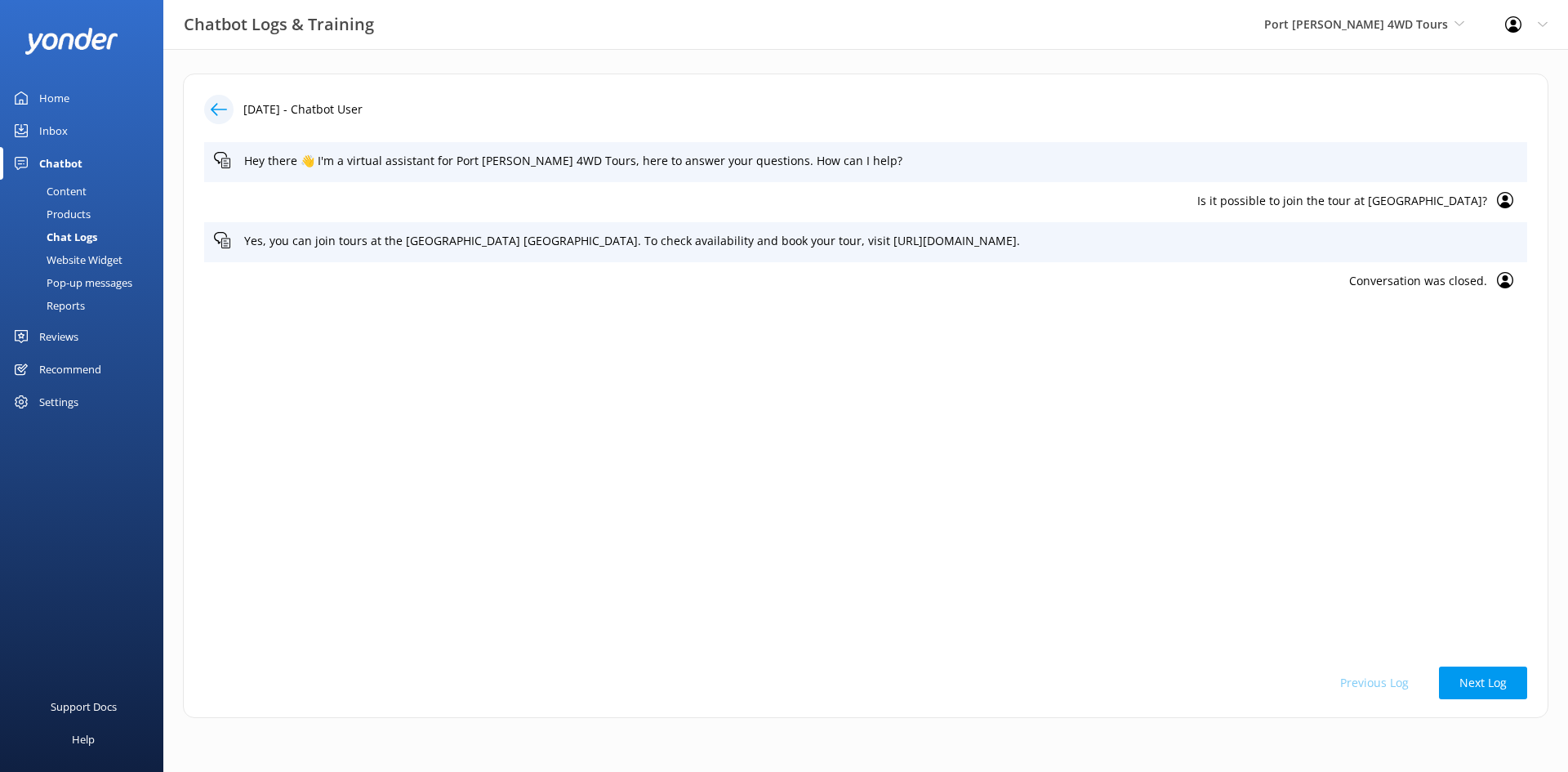
click at [502, 91] on div "[DATE] - Chatbot User Hey there 👋 I'm a virtual assistant for [GEOGRAPHIC_DATA]…" at bounding box center [865, 396] width 1365 height 644
click at [1347, 162] on p "Hey there 👋 I'm a virtual assistant for Port [PERSON_NAME] 4WD Tours, here to a…" at bounding box center [880, 161] width 1273 height 18
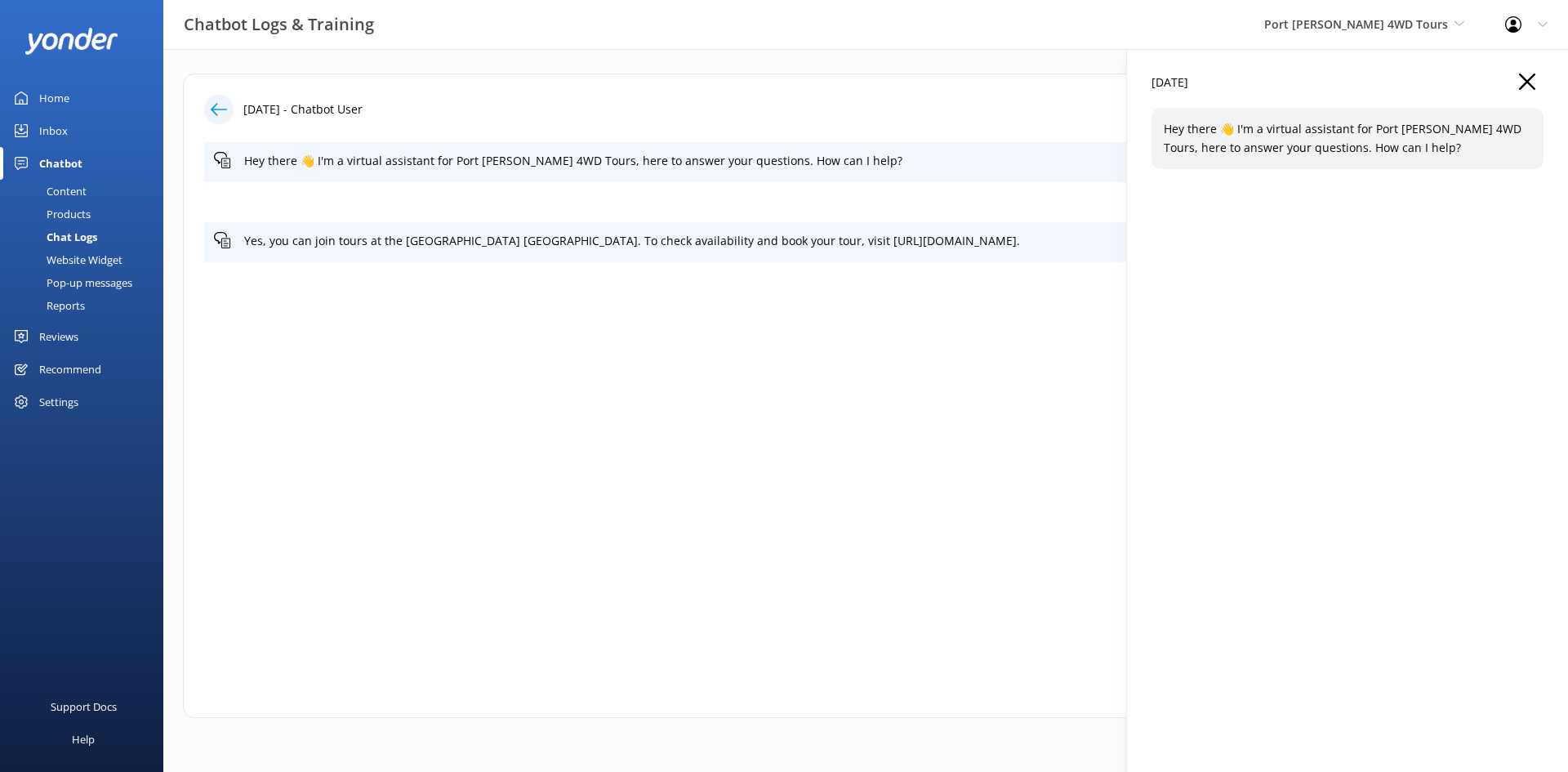
click at [1524, 86] on icon "button" at bounding box center [1527, 82] width 17 height 17
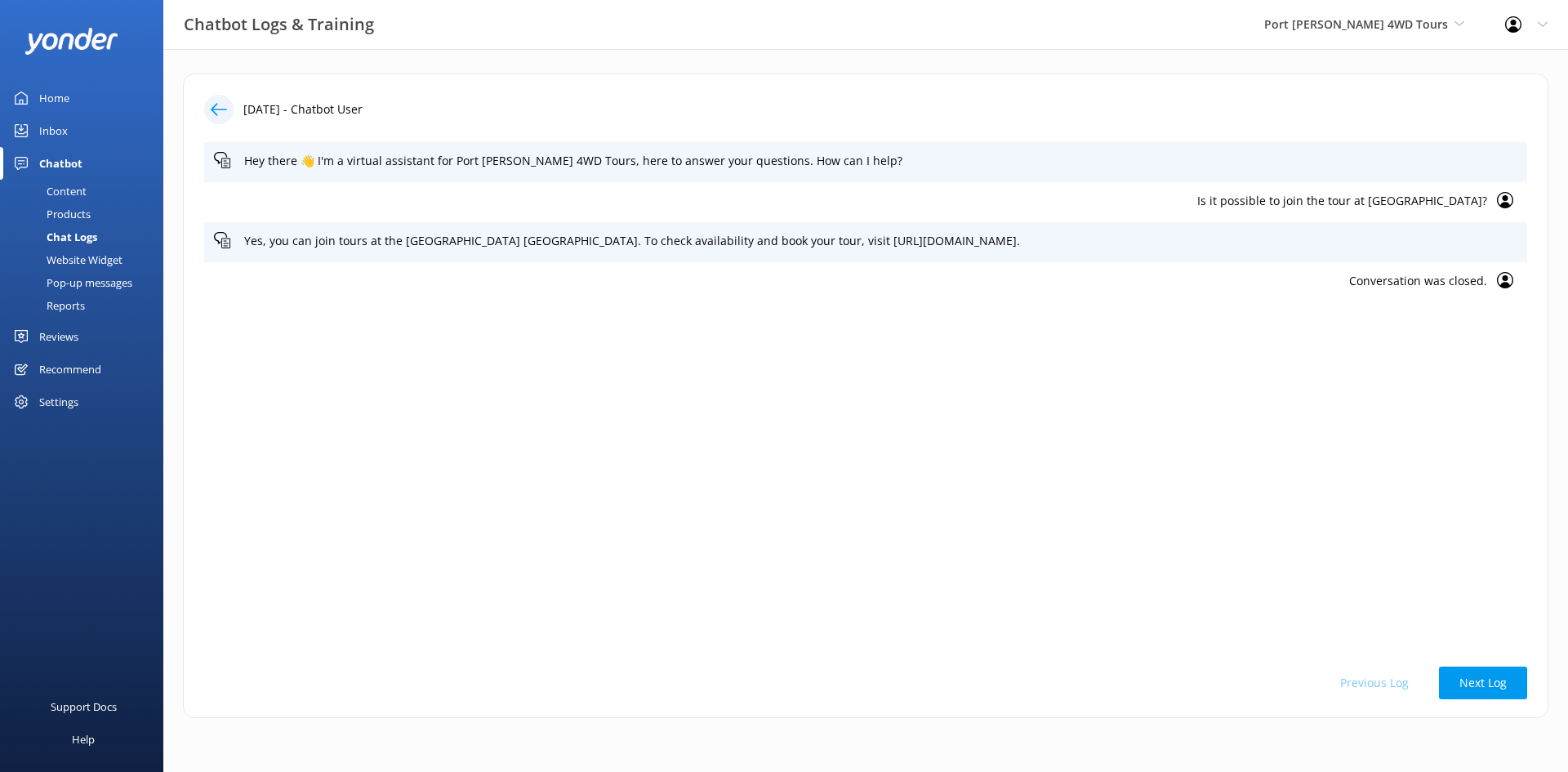
click at [217, 112] on icon at bounding box center [218, 109] width 17 height 17
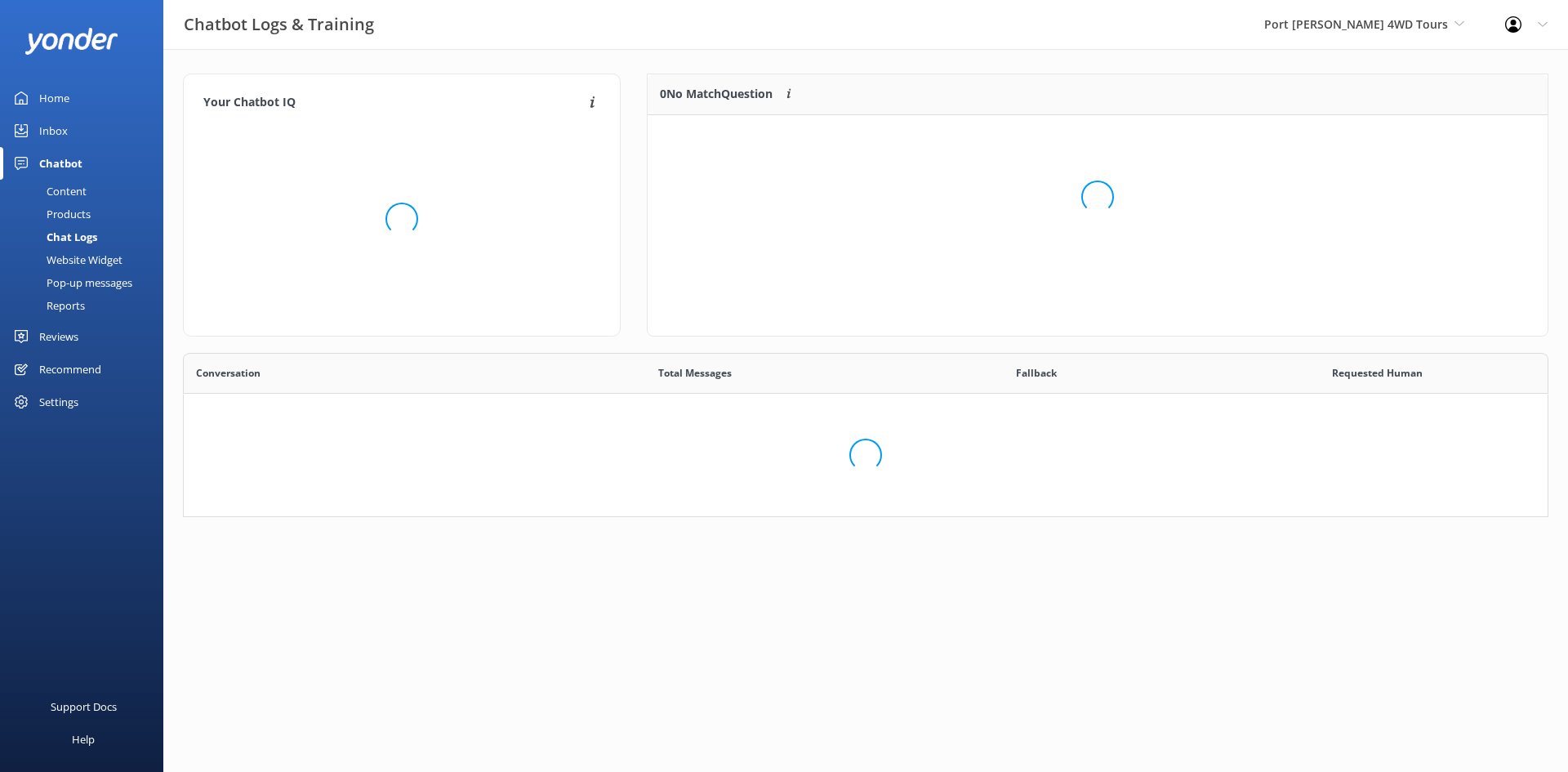
scroll to position [295, 1353]
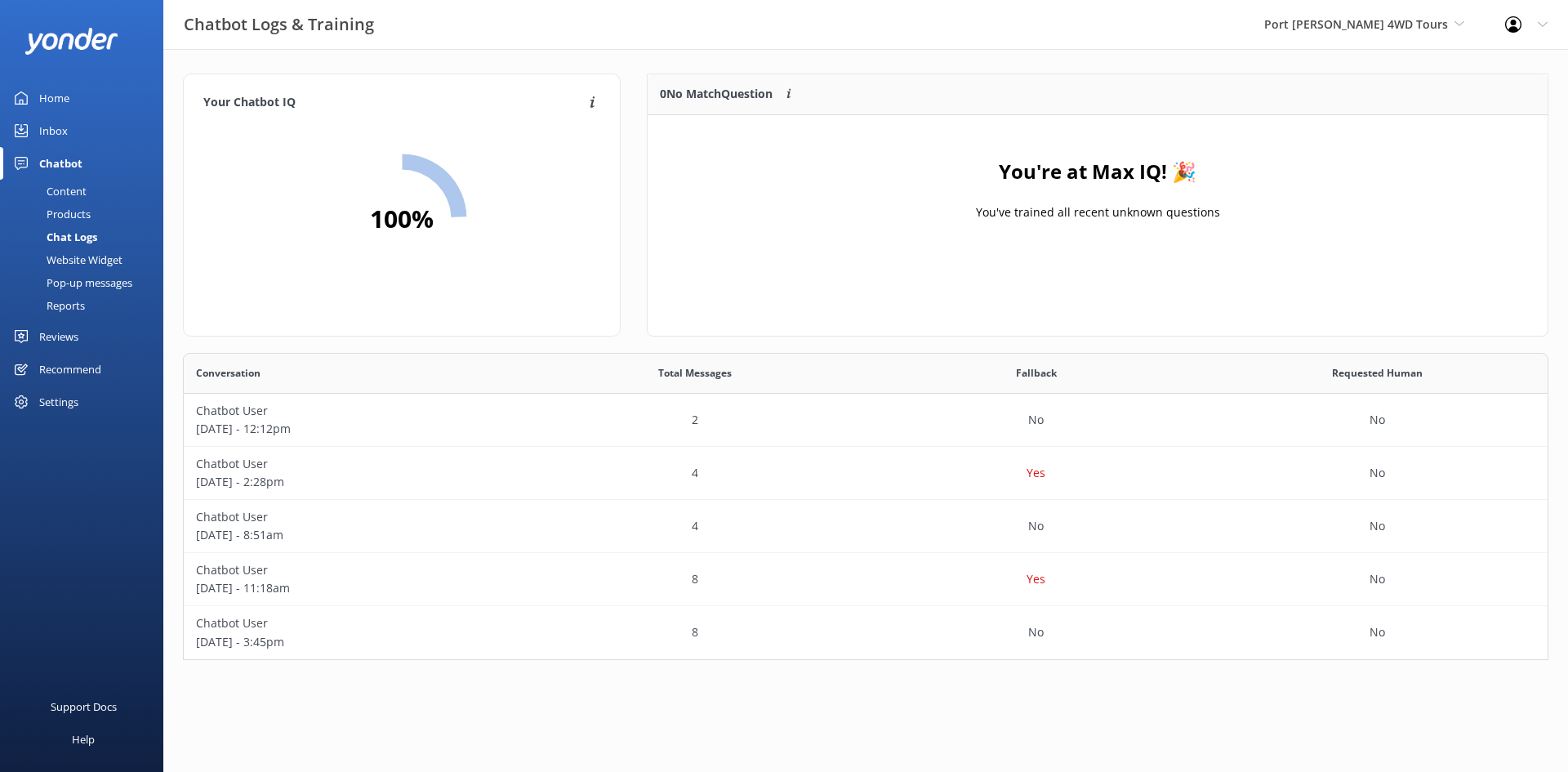
click at [76, 210] on div "Products" at bounding box center [50, 214] width 81 height 23
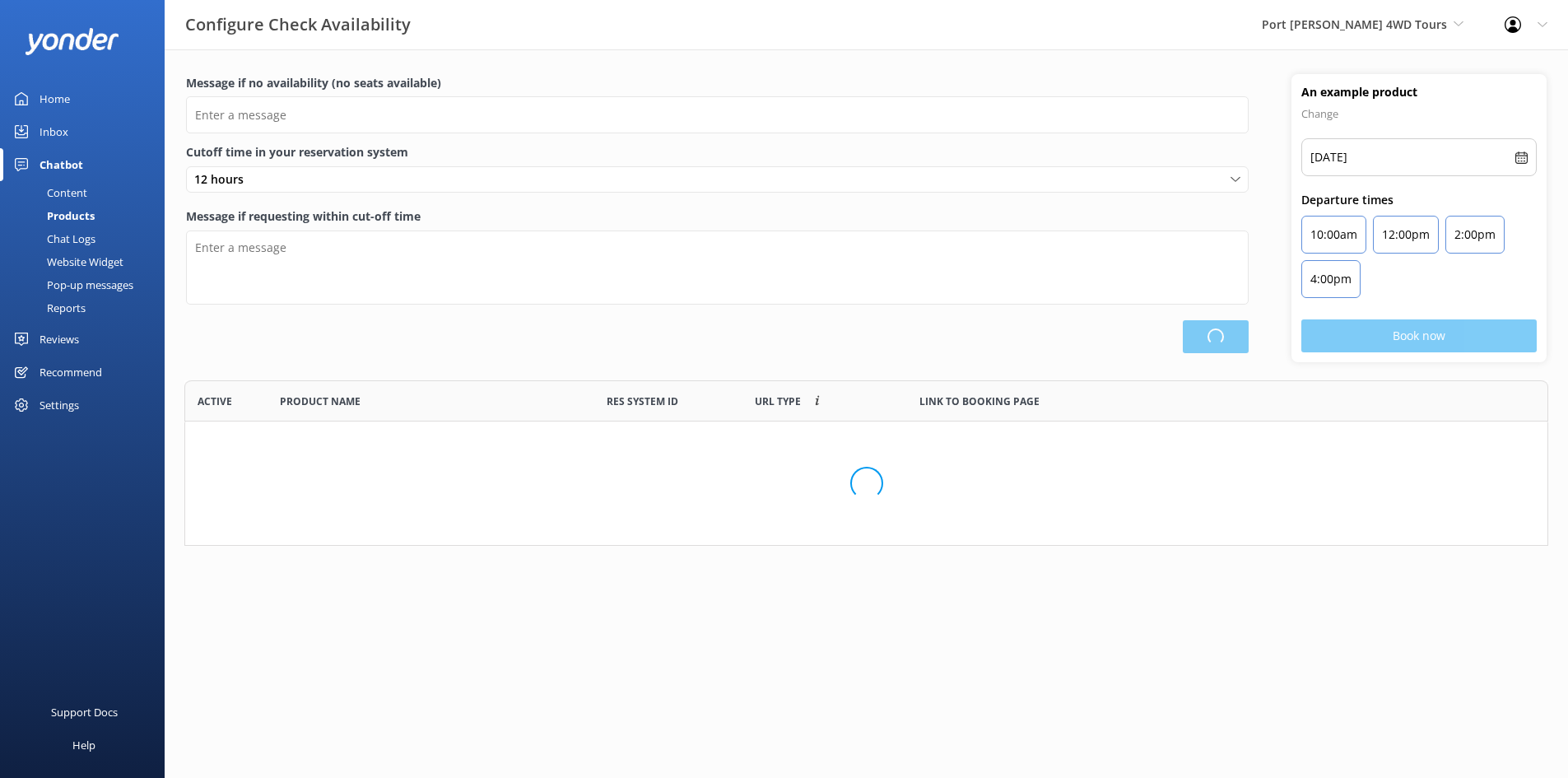
type input "There are no seats available, please check an alternative day"
type textarea "Our online booking system closes 1 hour prior to departure. Please contact us t…"
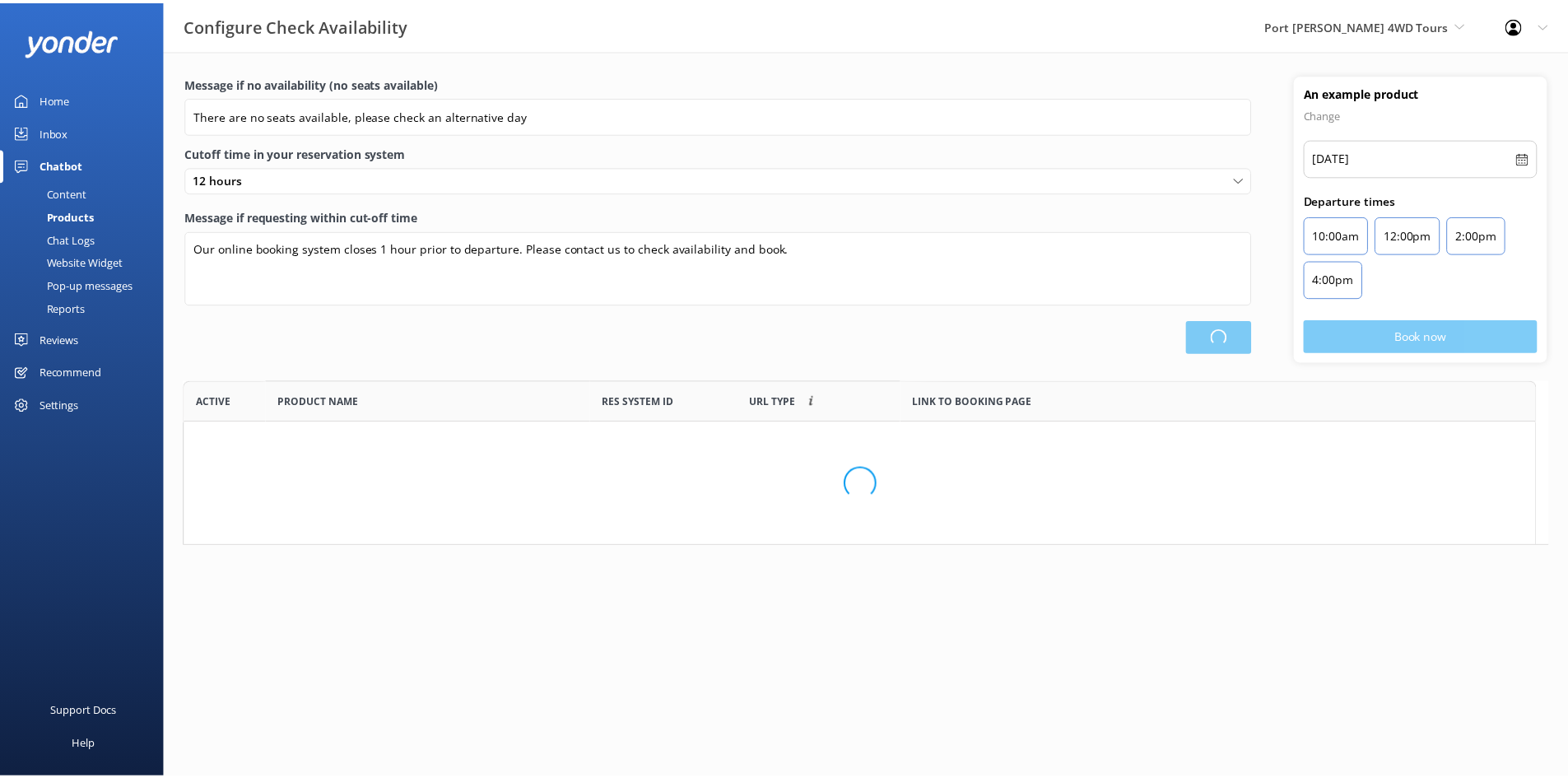
scroll to position [256, 1364]
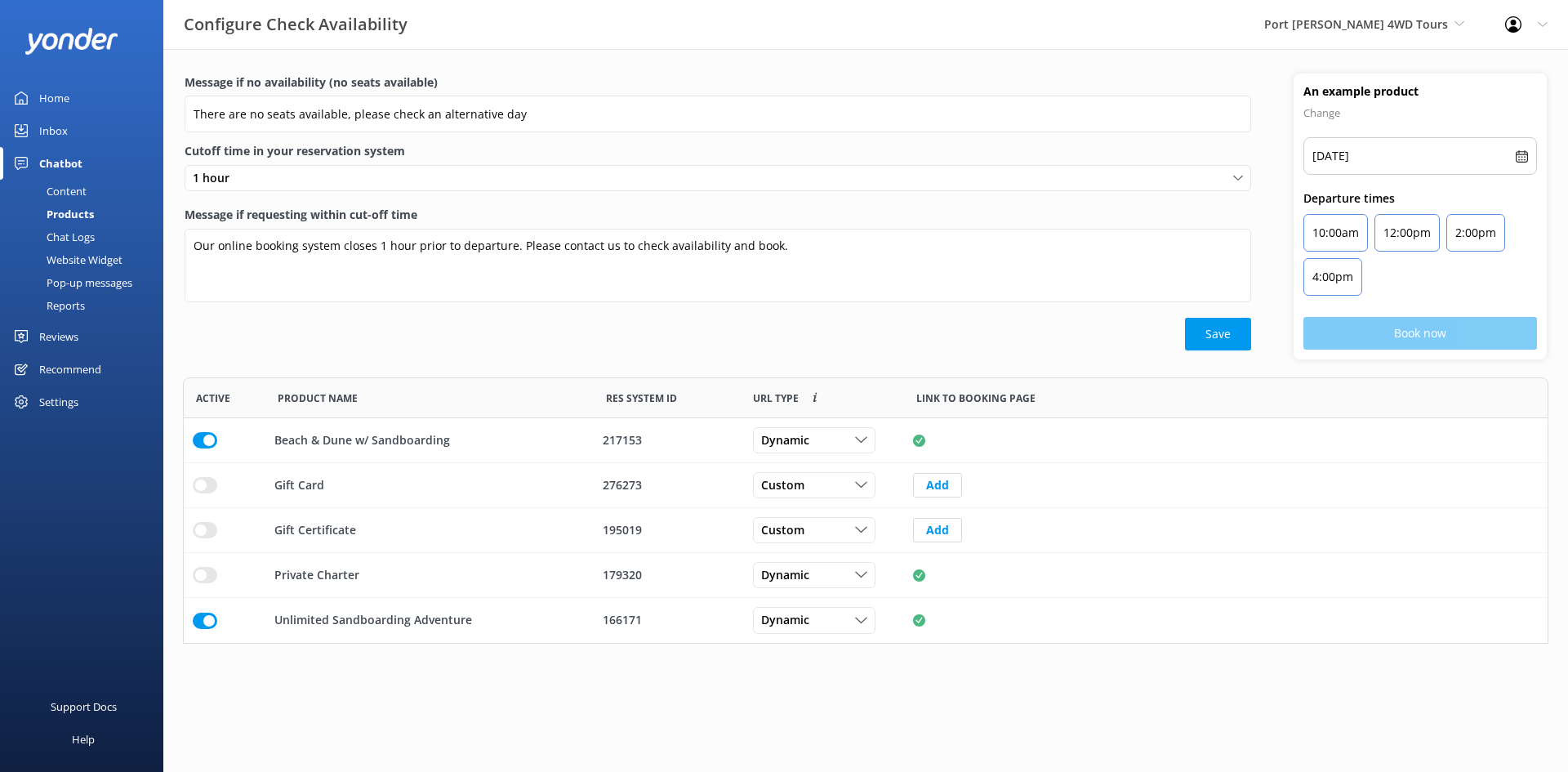
click at [67, 180] on div "Content" at bounding box center [48, 191] width 77 height 23
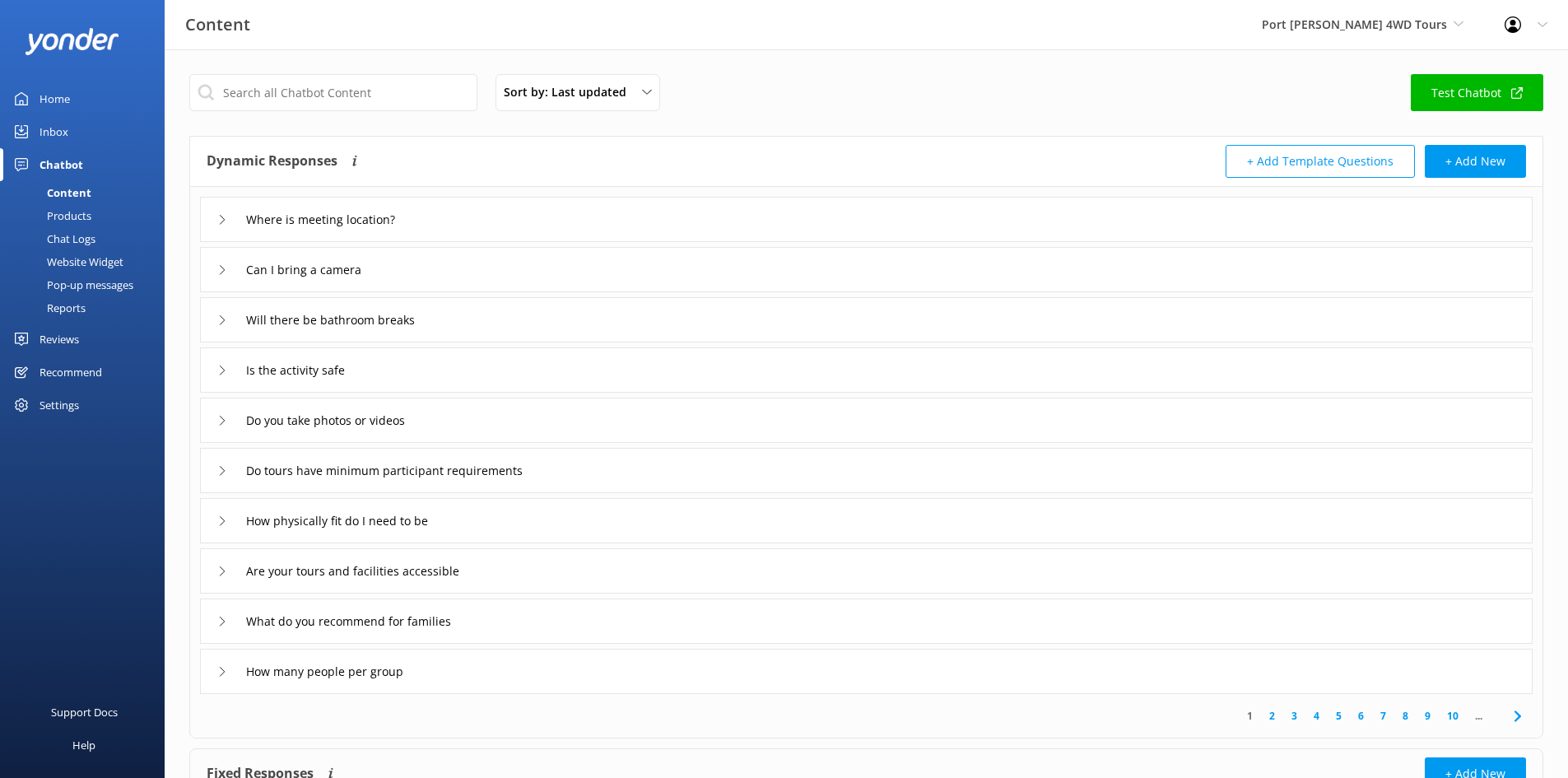
click at [422, 200] on div "Where is meeting location?" at bounding box center [866, 219] width 1332 height 45
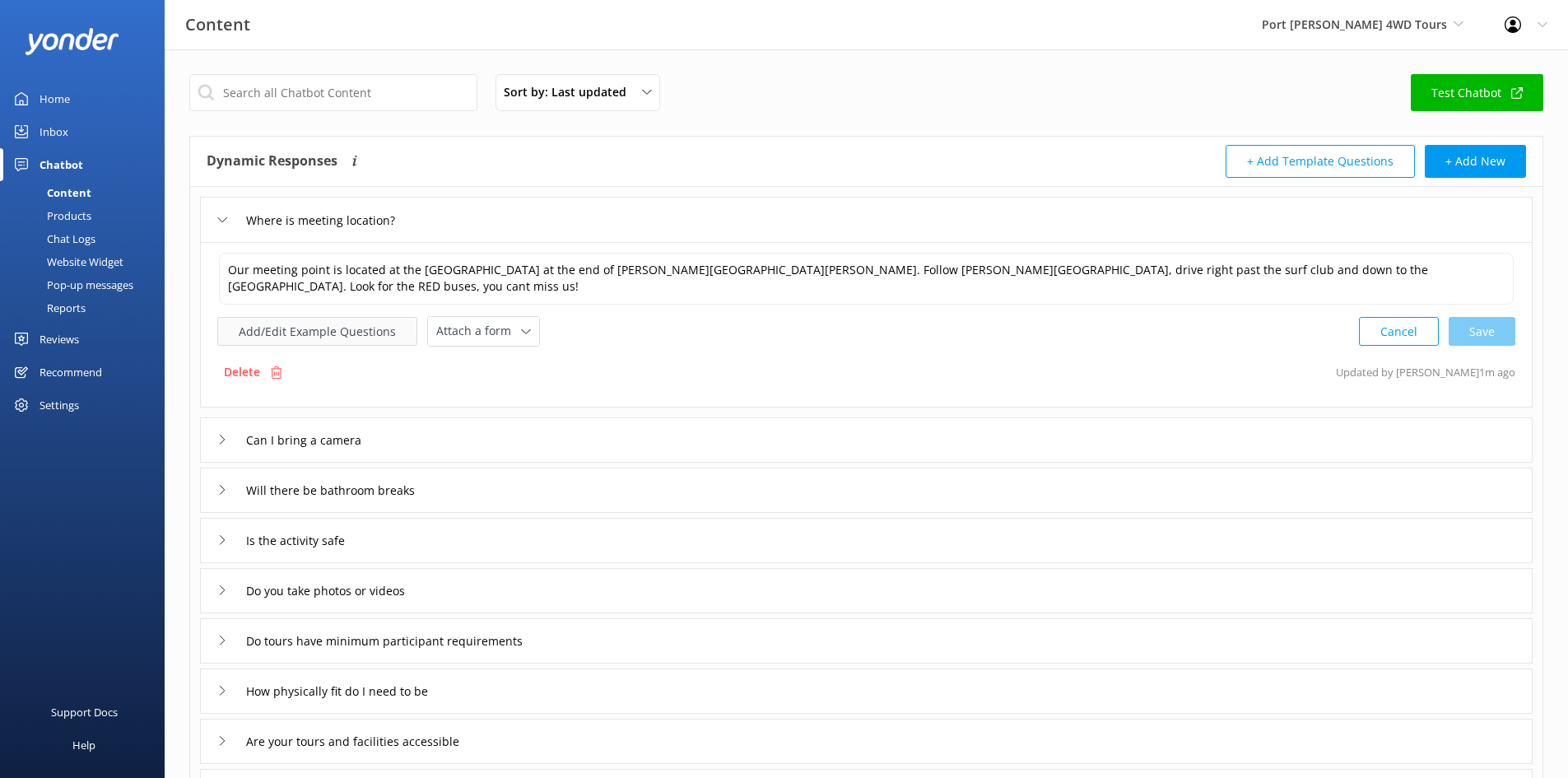
click at [341, 330] on button "Add/Edit Example Questions" at bounding box center [317, 331] width 200 height 28
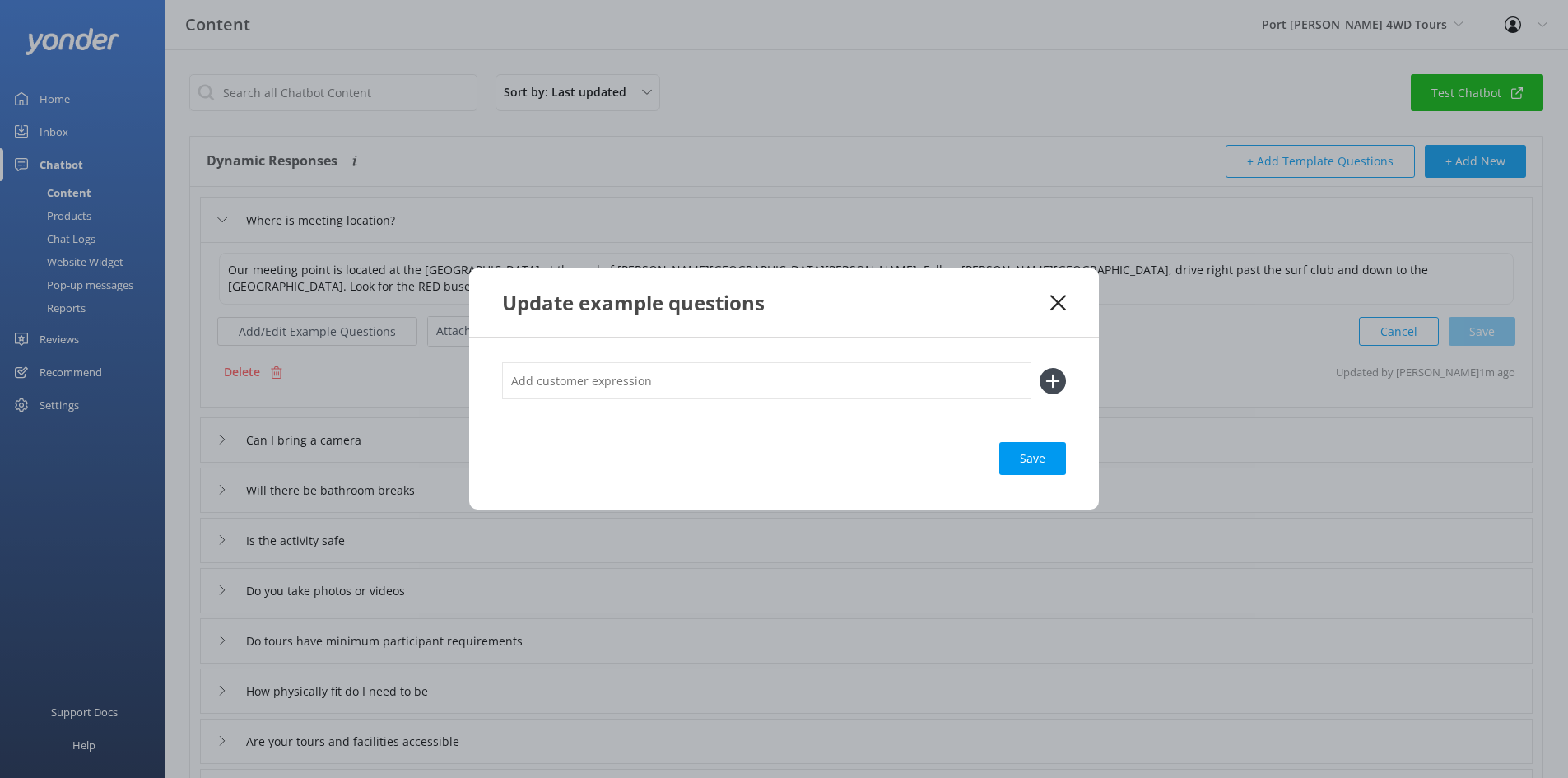
click at [725, 381] on input "text" at bounding box center [766, 381] width 529 height 37
click at [1055, 376] on icon at bounding box center [1053, 381] width 27 height 27
click at [776, 381] on input "text" at bounding box center [766, 381] width 529 height 37
click at [1073, 301] on div "Update example questions" at bounding box center [784, 302] width 630 height 68
click at [1063, 300] on icon at bounding box center [1058, 303] width 16 height 17
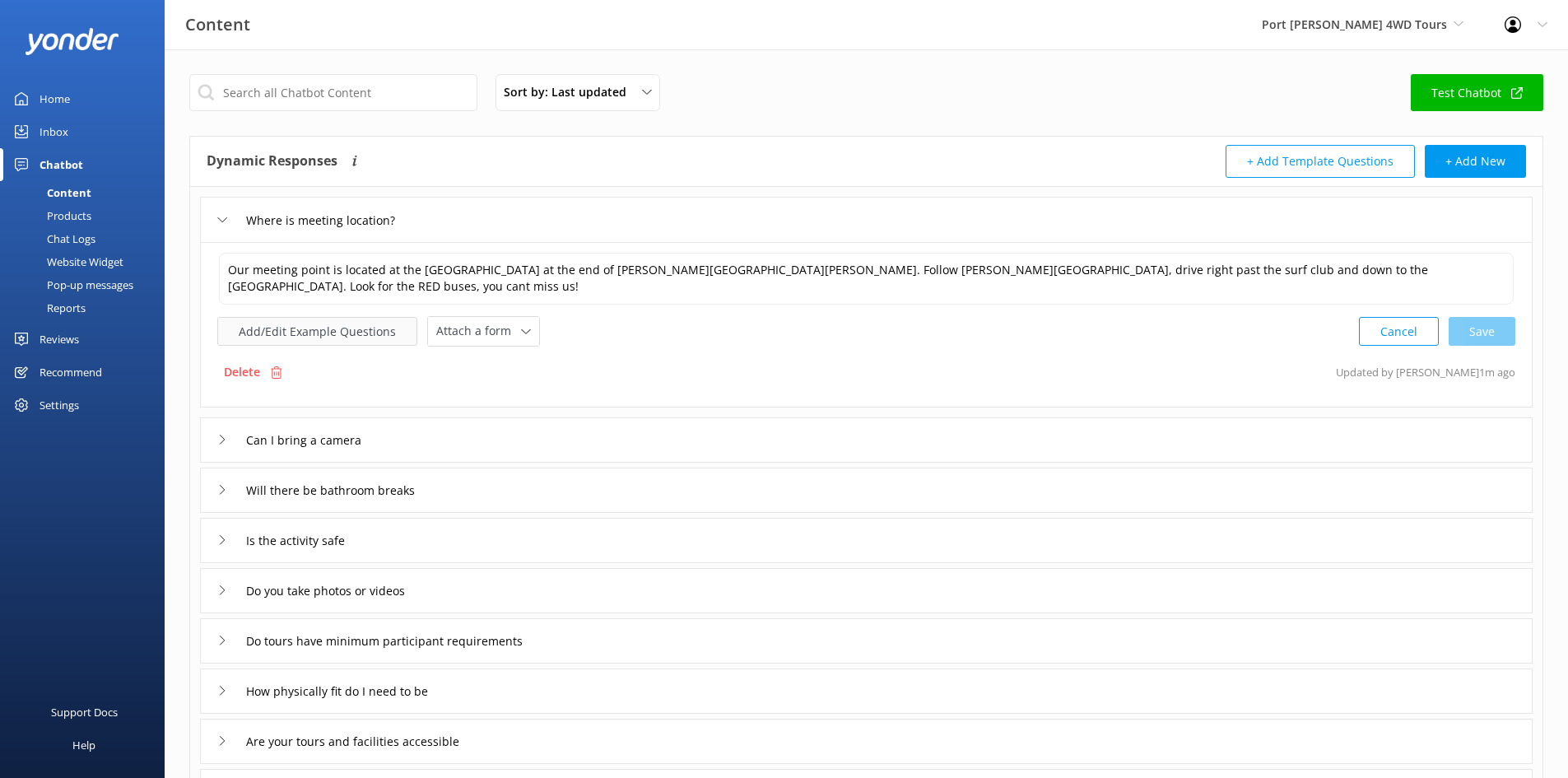
click at [311, 337] on button "Add/Edit Example Questions" at bounding box center [317, 331] width 200 height 28
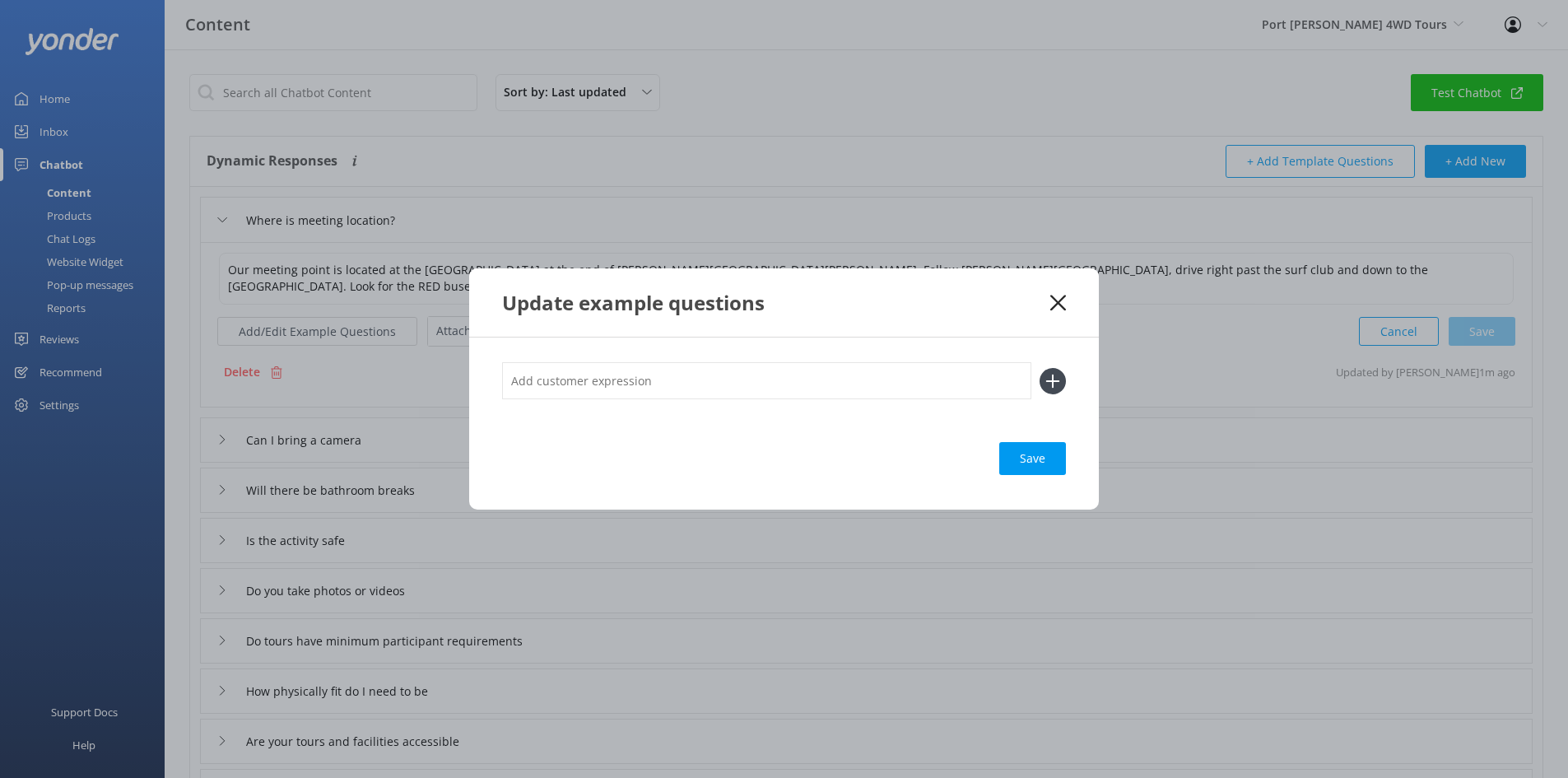
click at [597, 384] on input "text" at bounding box center [766, 381] width 529 height 37
type input "Is it possible to join the tour at [GEOGRAPHIC_DATA]?"
click at [1028, 453] on div "Save" at bounding box center [1031, 458] width 67 height 33
click at [1054, 385] on icon at bounding box center [1053, 381] width 27 height 27
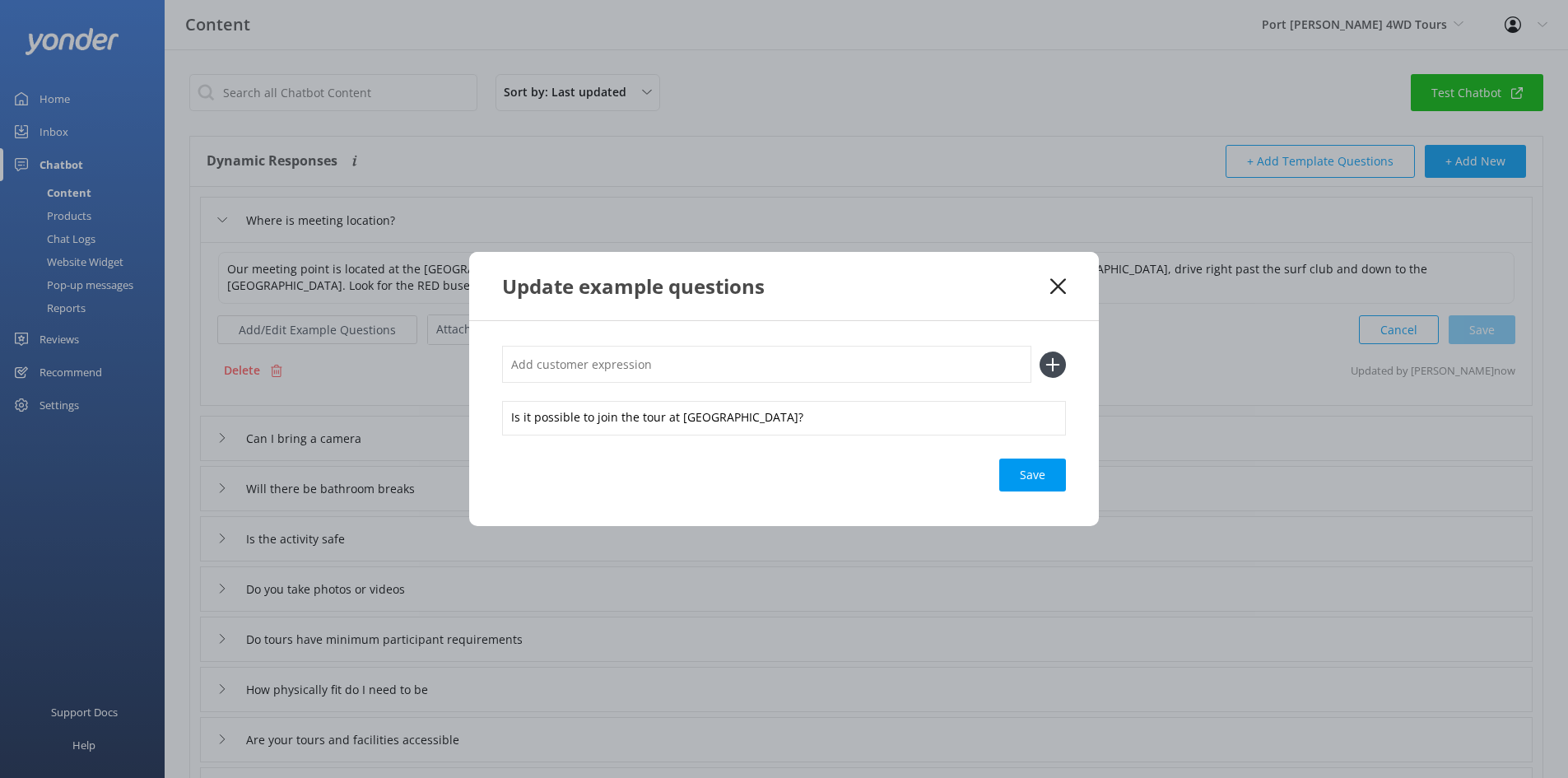
click at [811, 360] on input "text" at bounding box center [766, 365] width 529 height 37
type input "Where does tour depart from"
click at [1055, 373] on icon at bounding box center [1053, 365] width 27 height 27
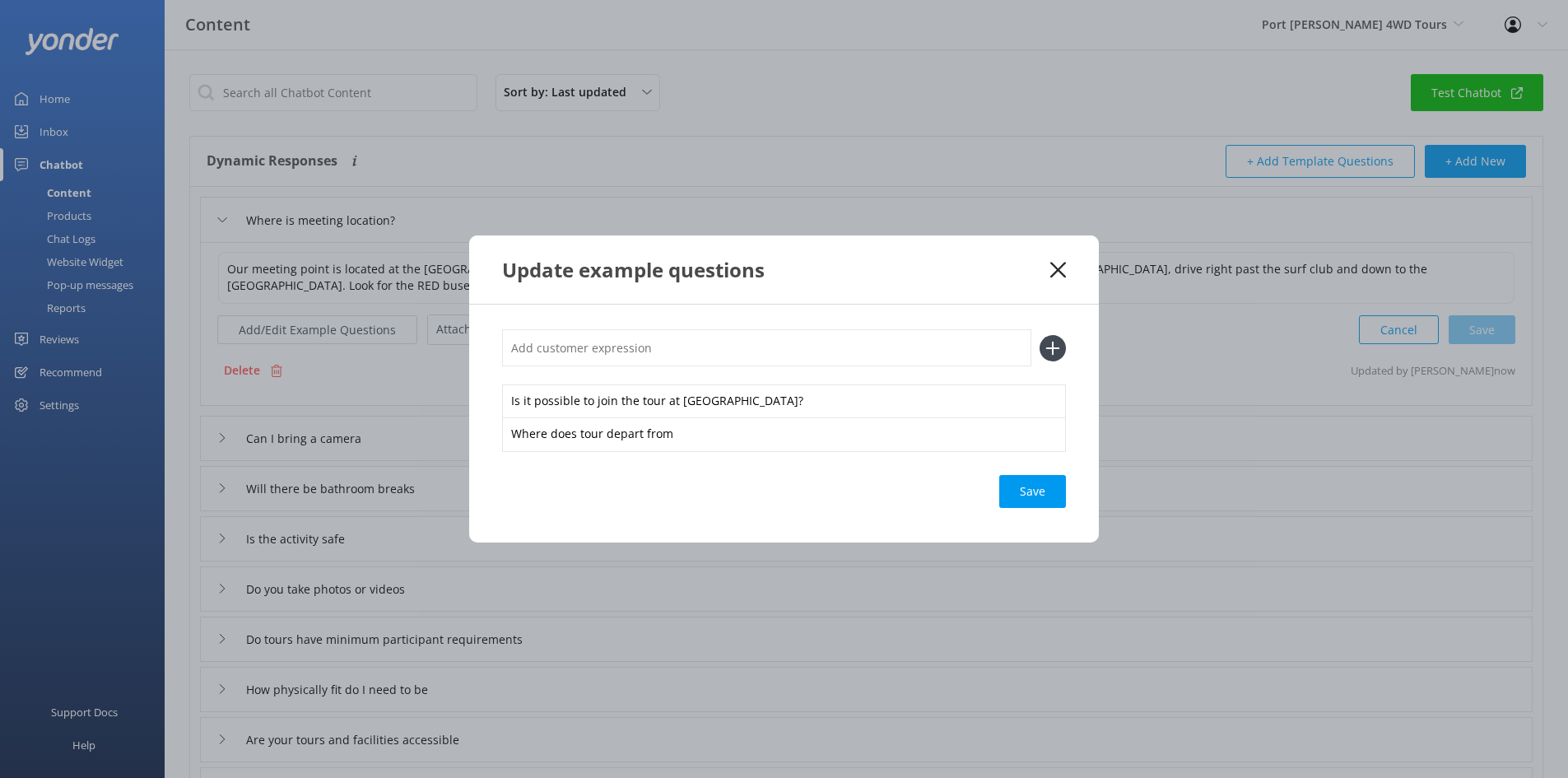
click at [787, 358] on input "text" at bounding box center [766, 348] width 529 height 37
click at [1056, 487] on div "Save" at bounding box center [1031, 491] width 67 height 33
click at [1057, 271] on use at bounding box center [1058, 270] width 16 height 16
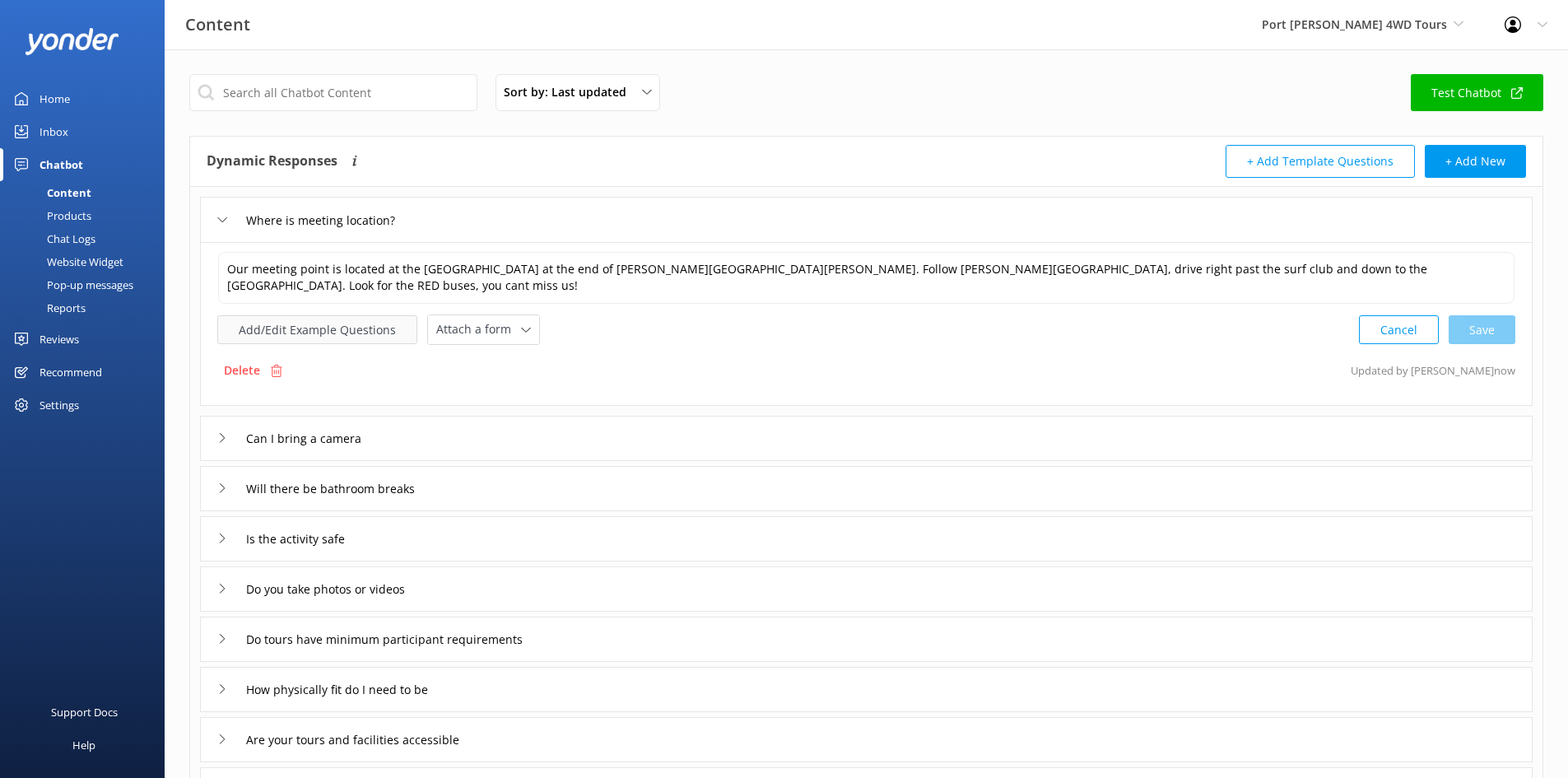
click at [342, 334] on button "Add/Edit Example Questions" at bounding box center [317, 329] width 200 height 28
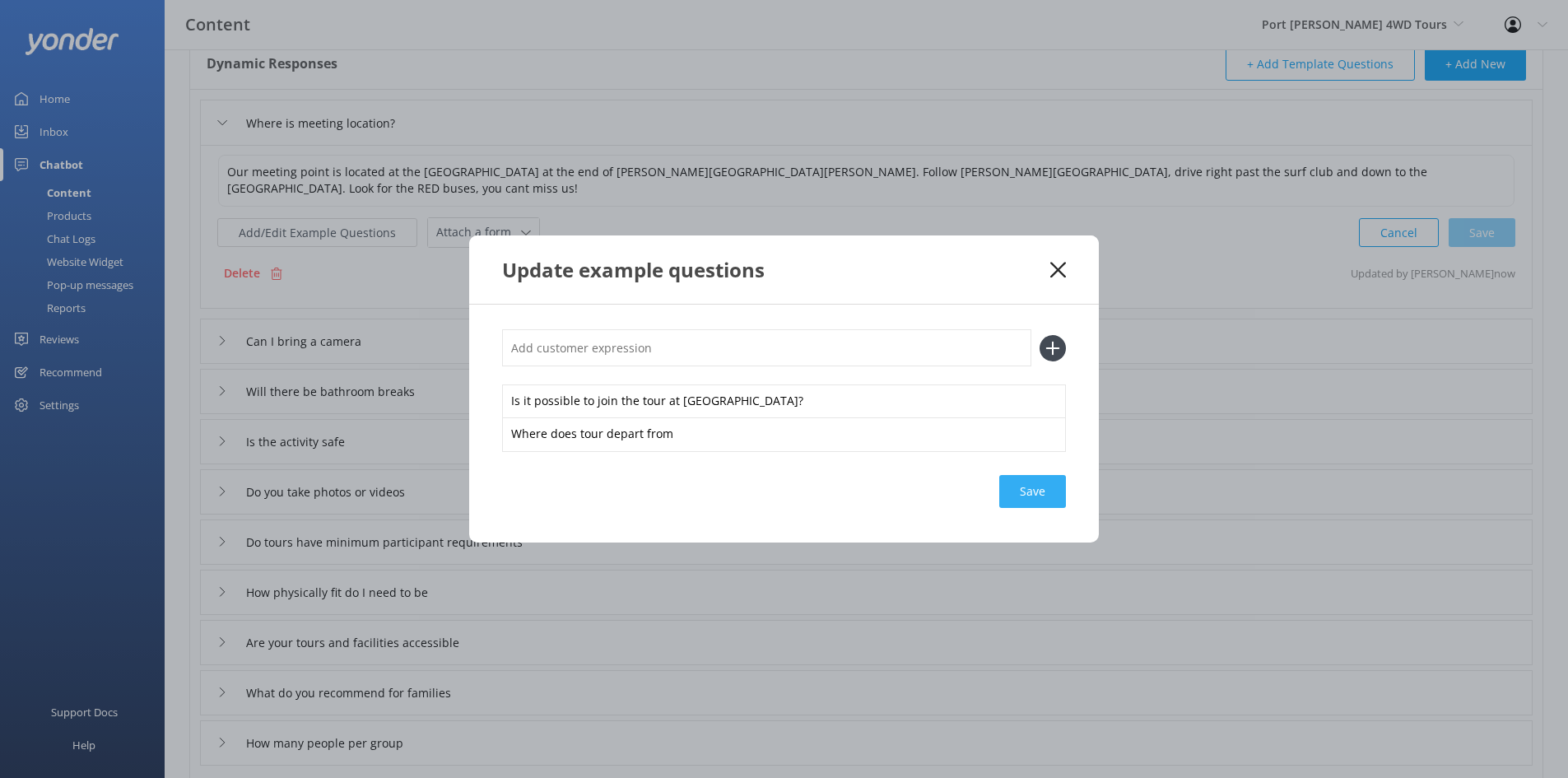
scroll to position [138, 0]
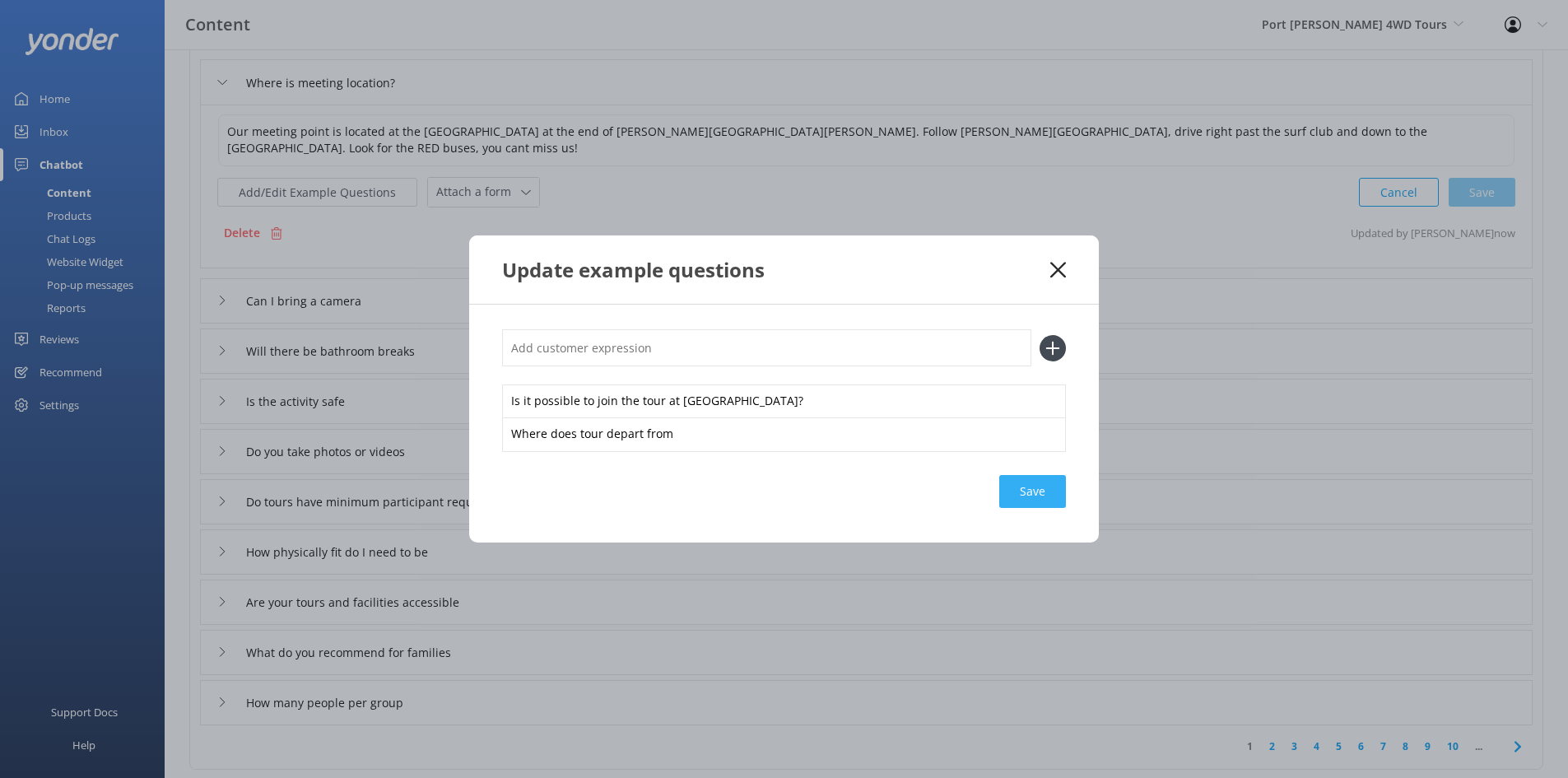
click at [1026, 500] on div "Save" at bounding box center [1031, 491] width 67 height 33
click at [1059, 265] on icon at bounding box center [1058, 270] width 16 height 17
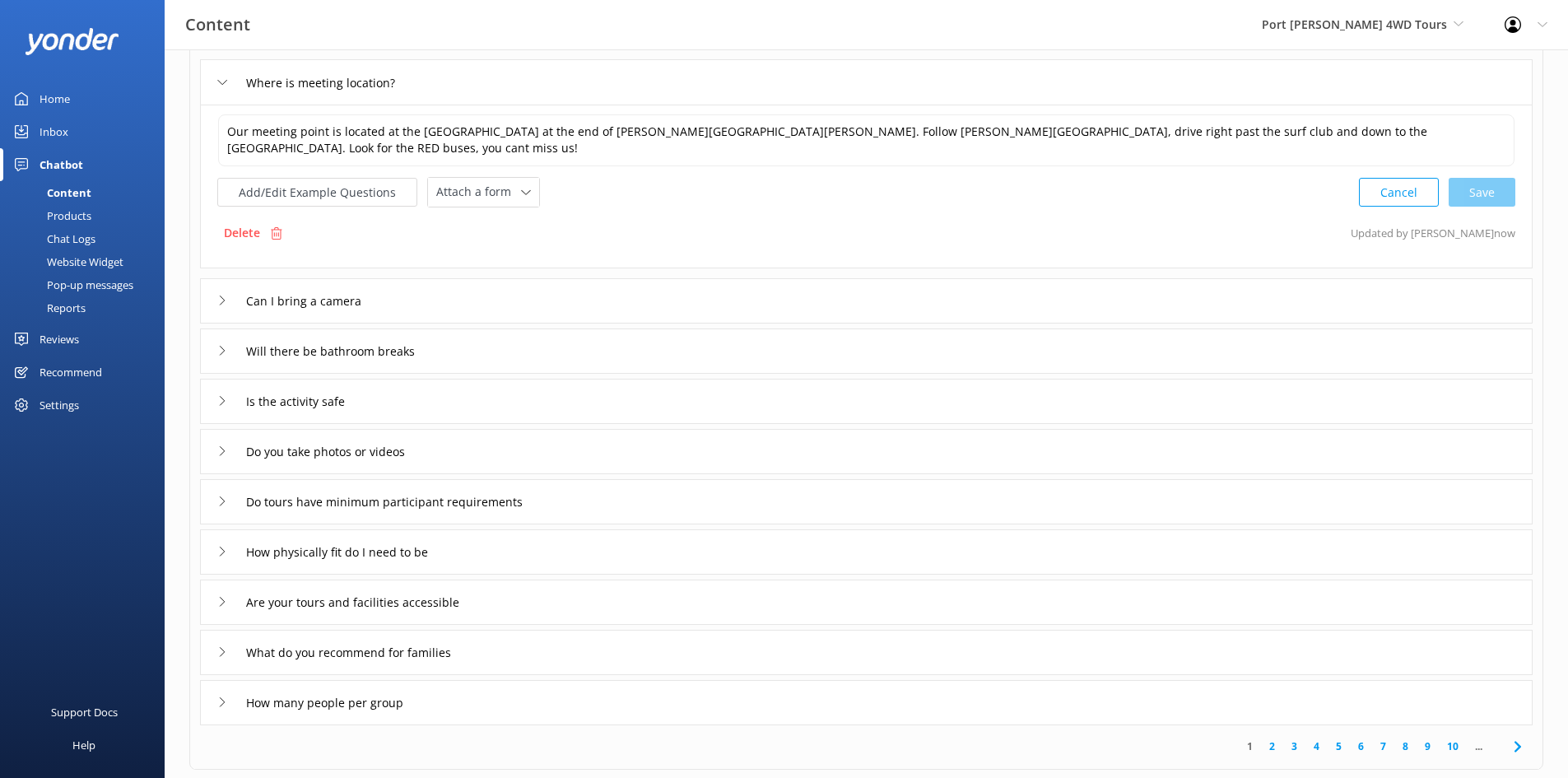
click at [51, 95] on div "Home" at bounding box center [55, 98] width 30 height 33
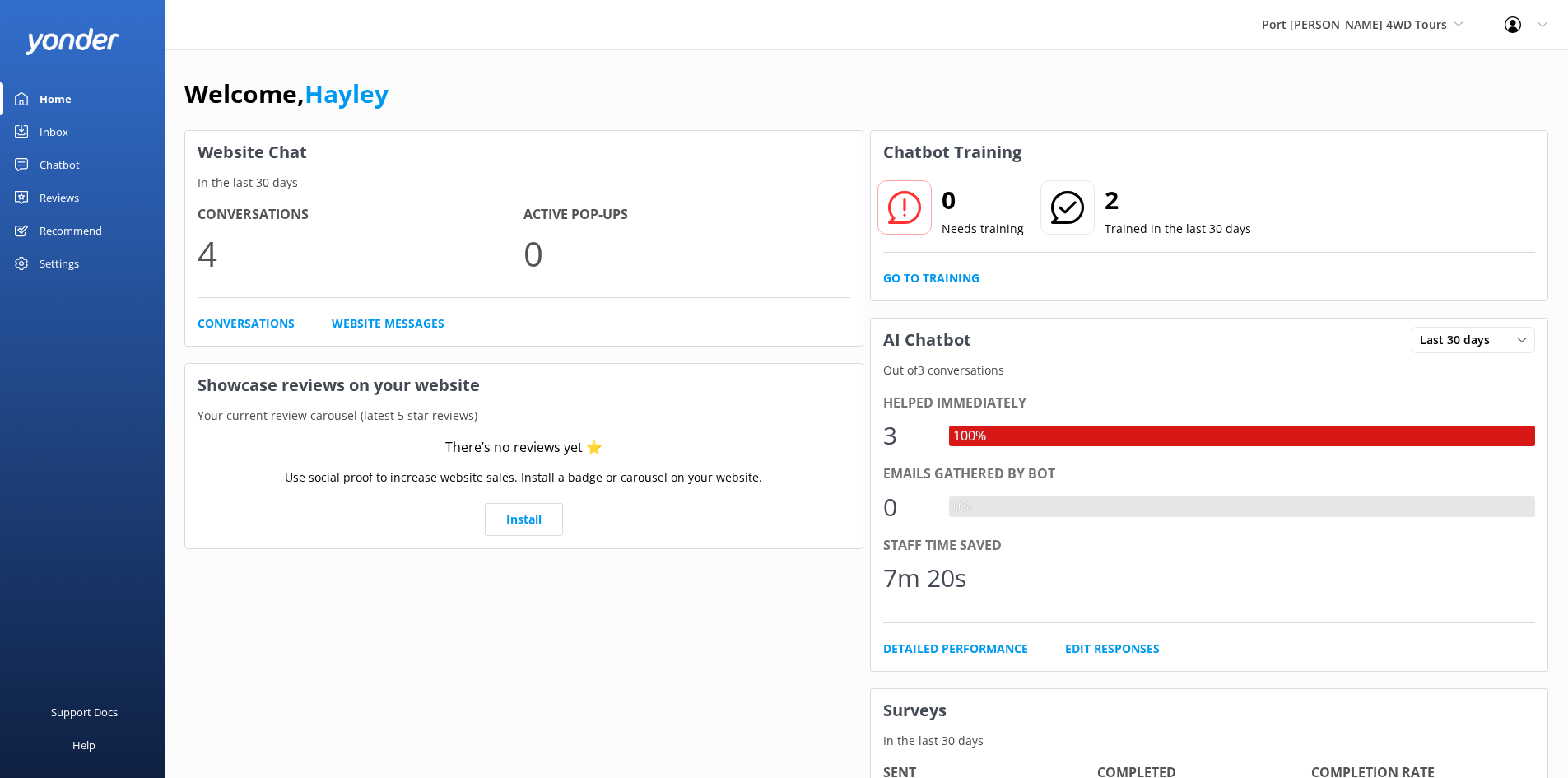
click at [1015, 437] on div "100%" at bounding box center [1243, 436] width 587 height 20
click at [47, 130] on div "Inbox" at bounding box center [54, 131] width 28 height 33
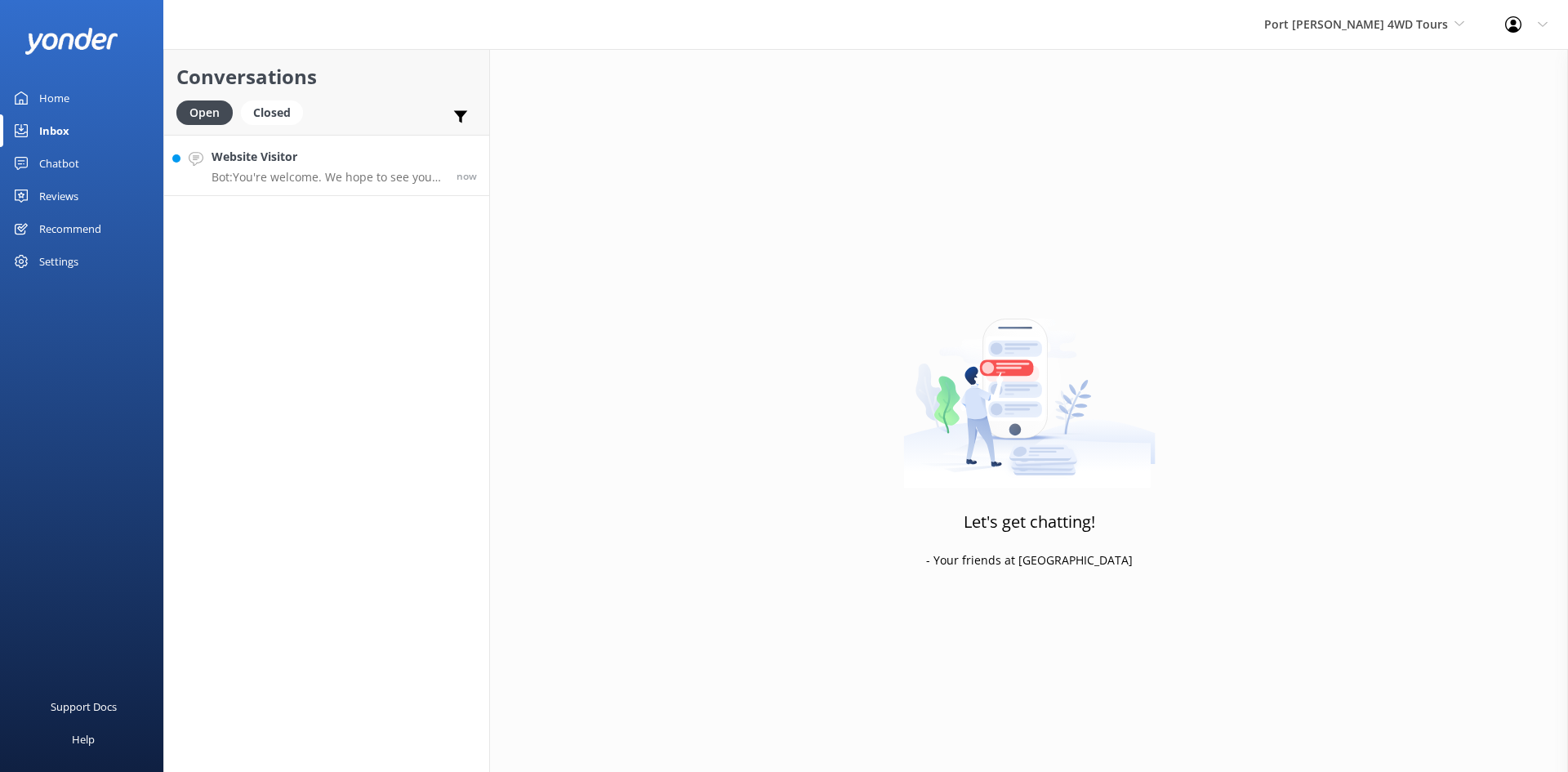
click at [338, 165] on h4 "Website Visitor" at bounding box center [327, 157] width 232 height 18
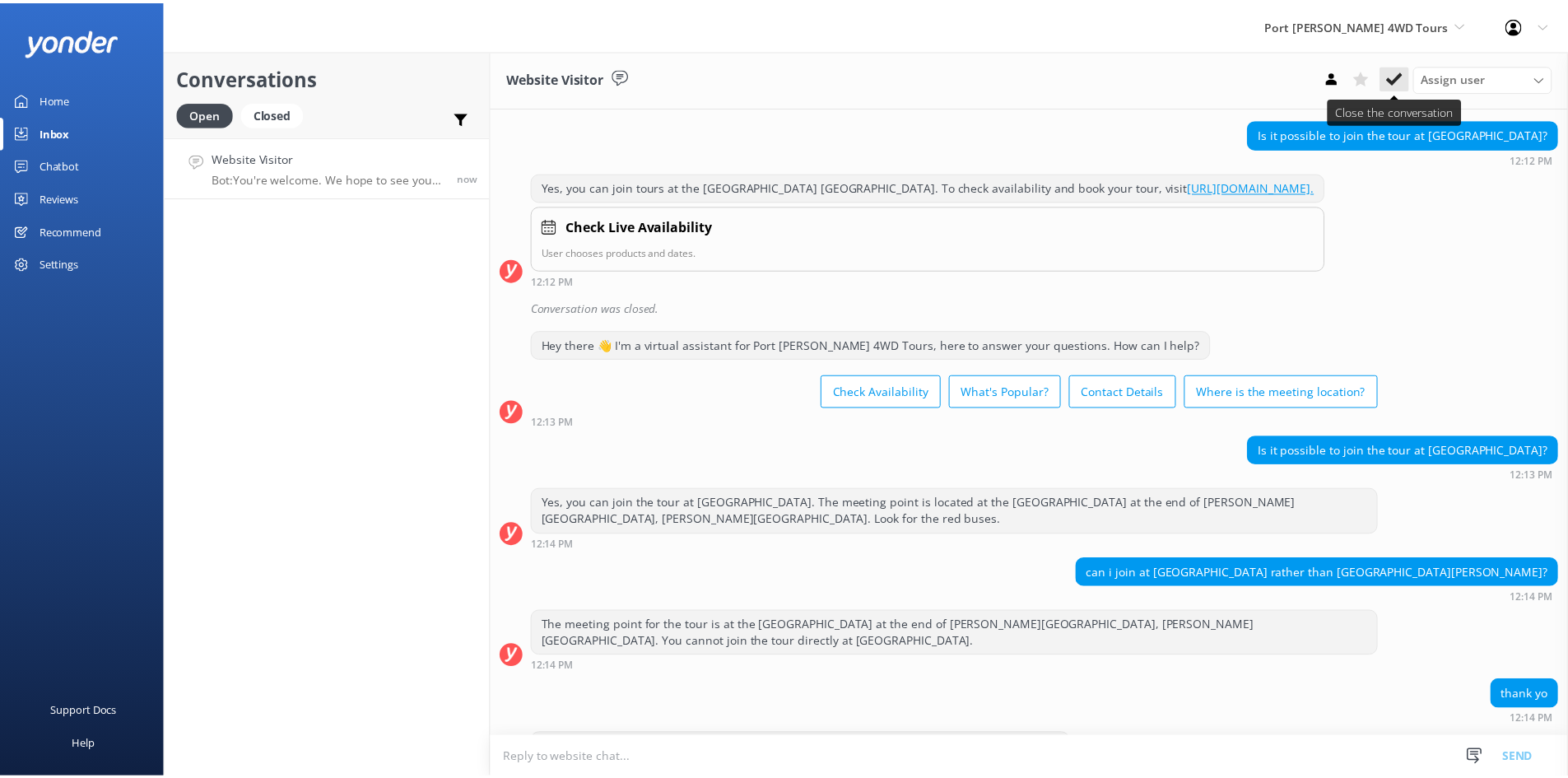
scroll to position [230, 0]
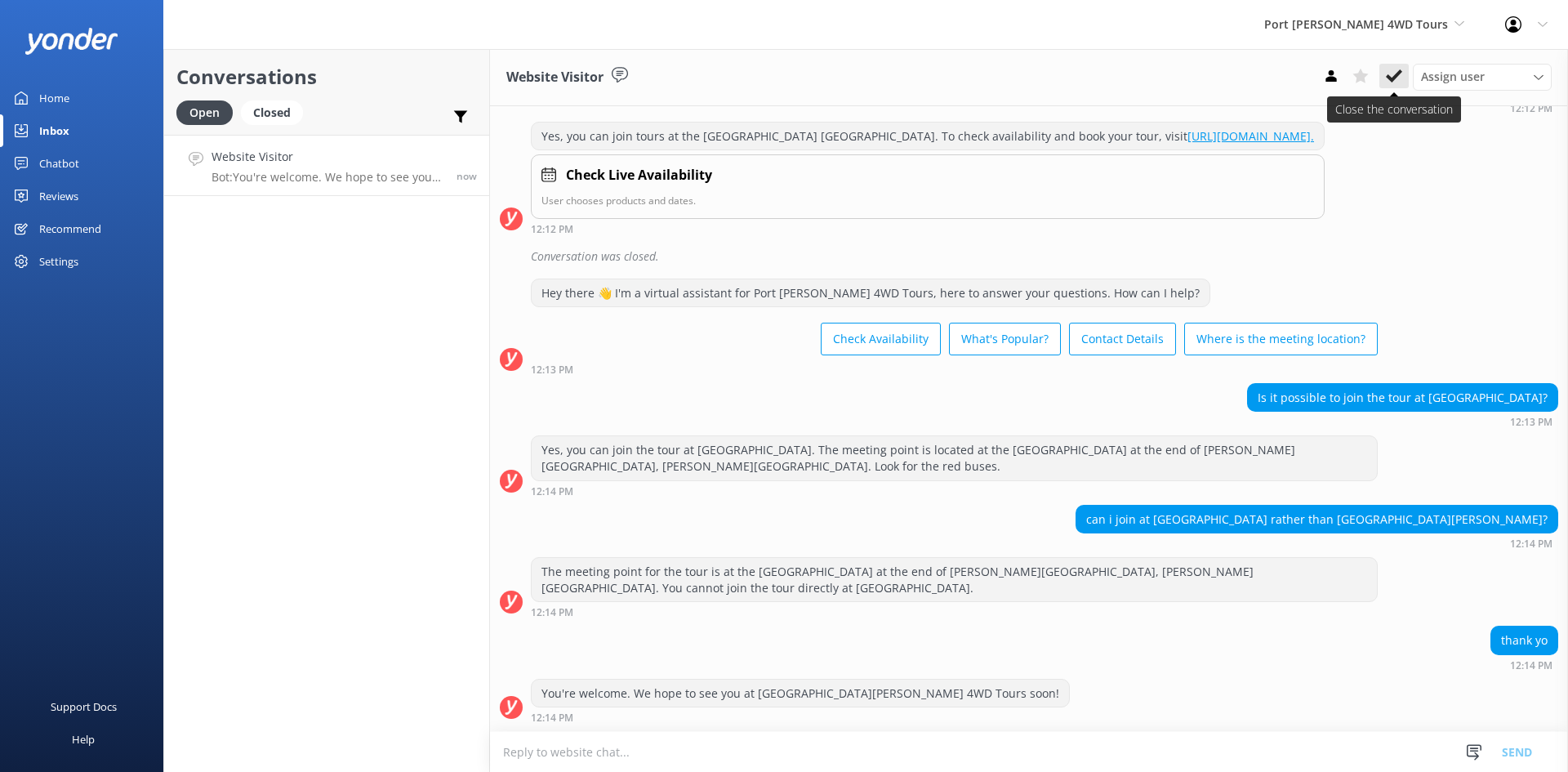
click at [1381, 76] on button at bounding box center [1393, 76] width 29 height 25
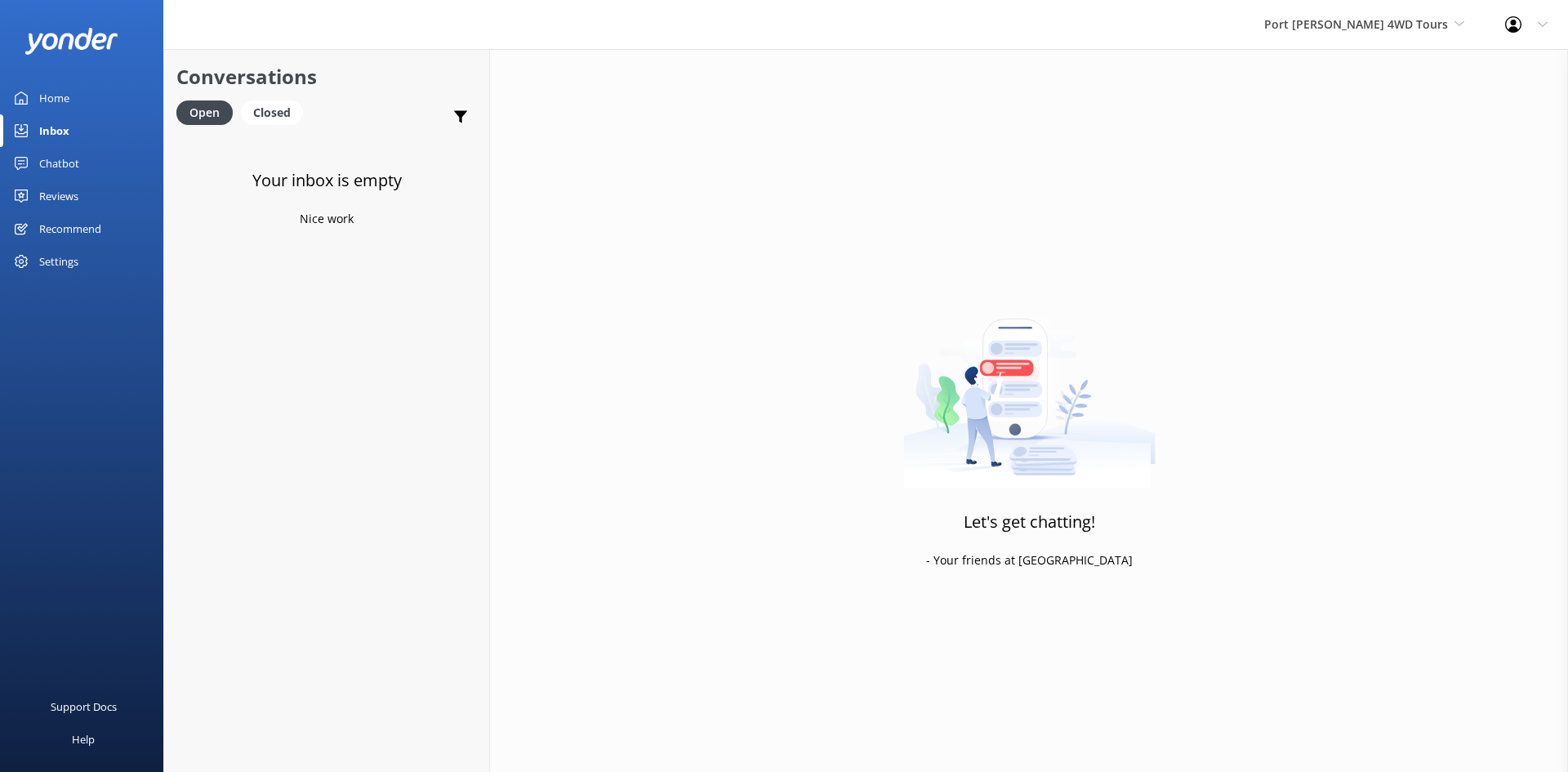
click at [100, 95] on link "Home" at bounding box center [82, 98] width 164 height 33
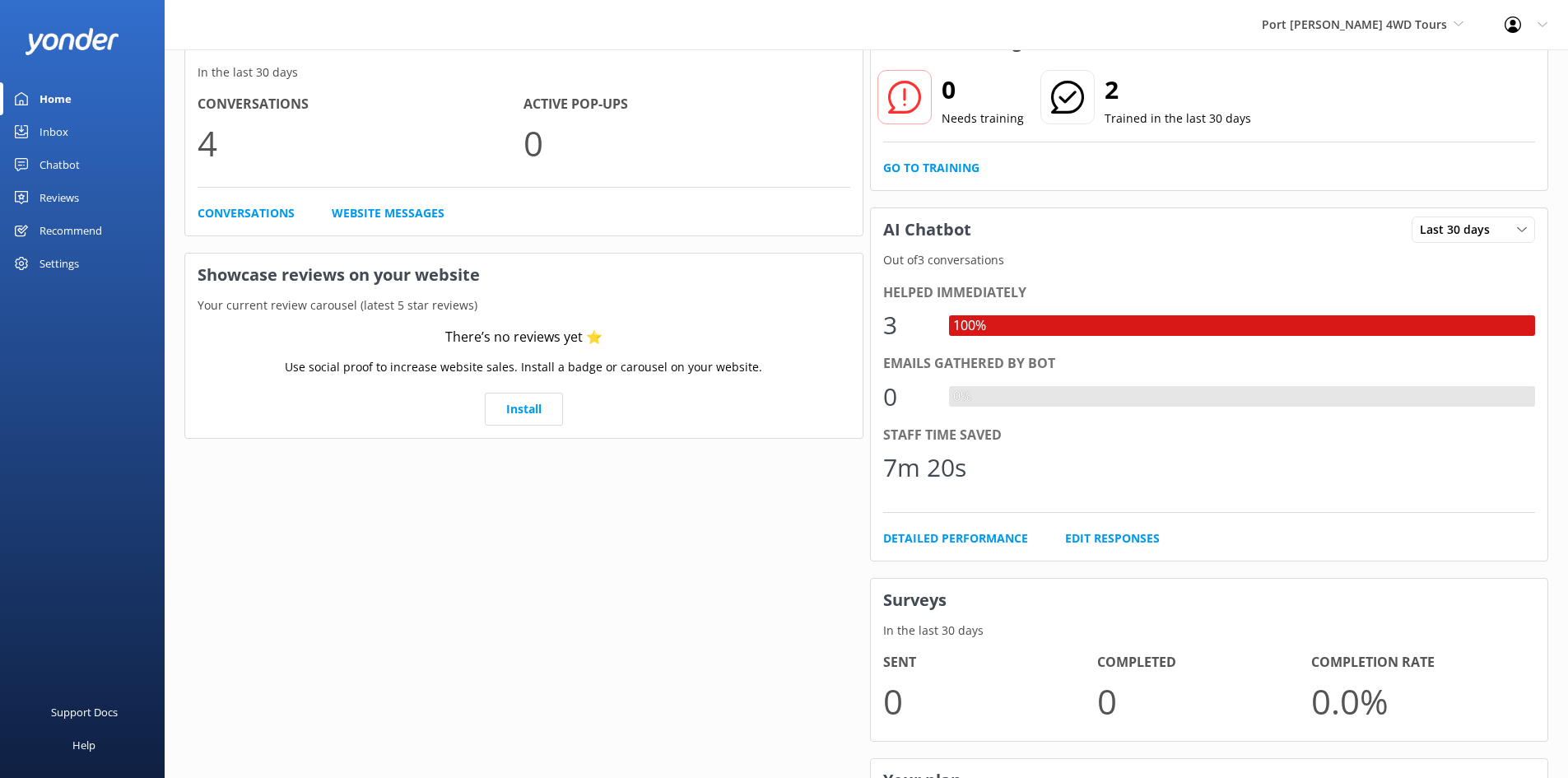
scroll to position [274, 0]
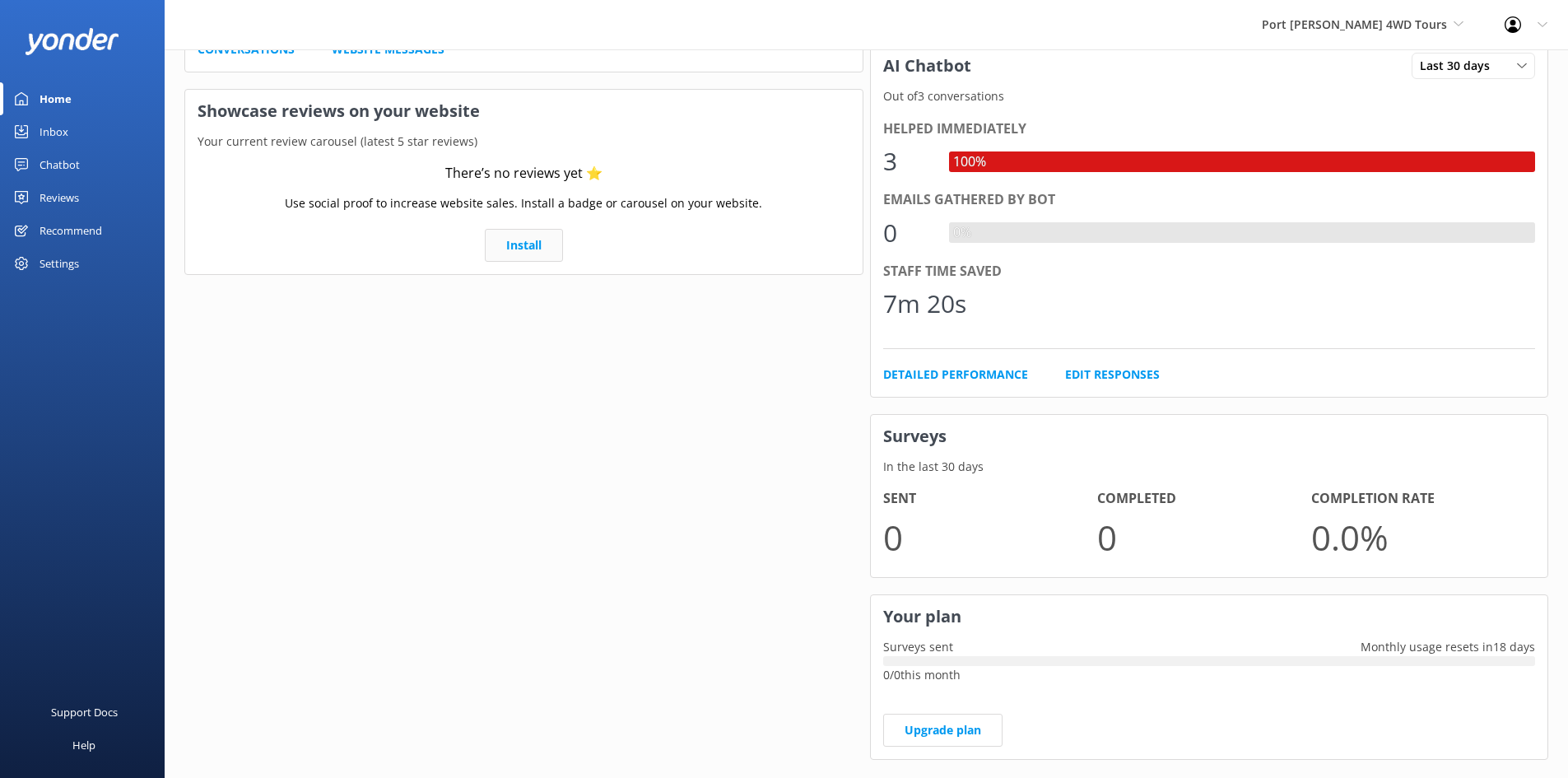
click at [534, 246] on link "Install" at bounding box center [524, 245] width 78 height 33
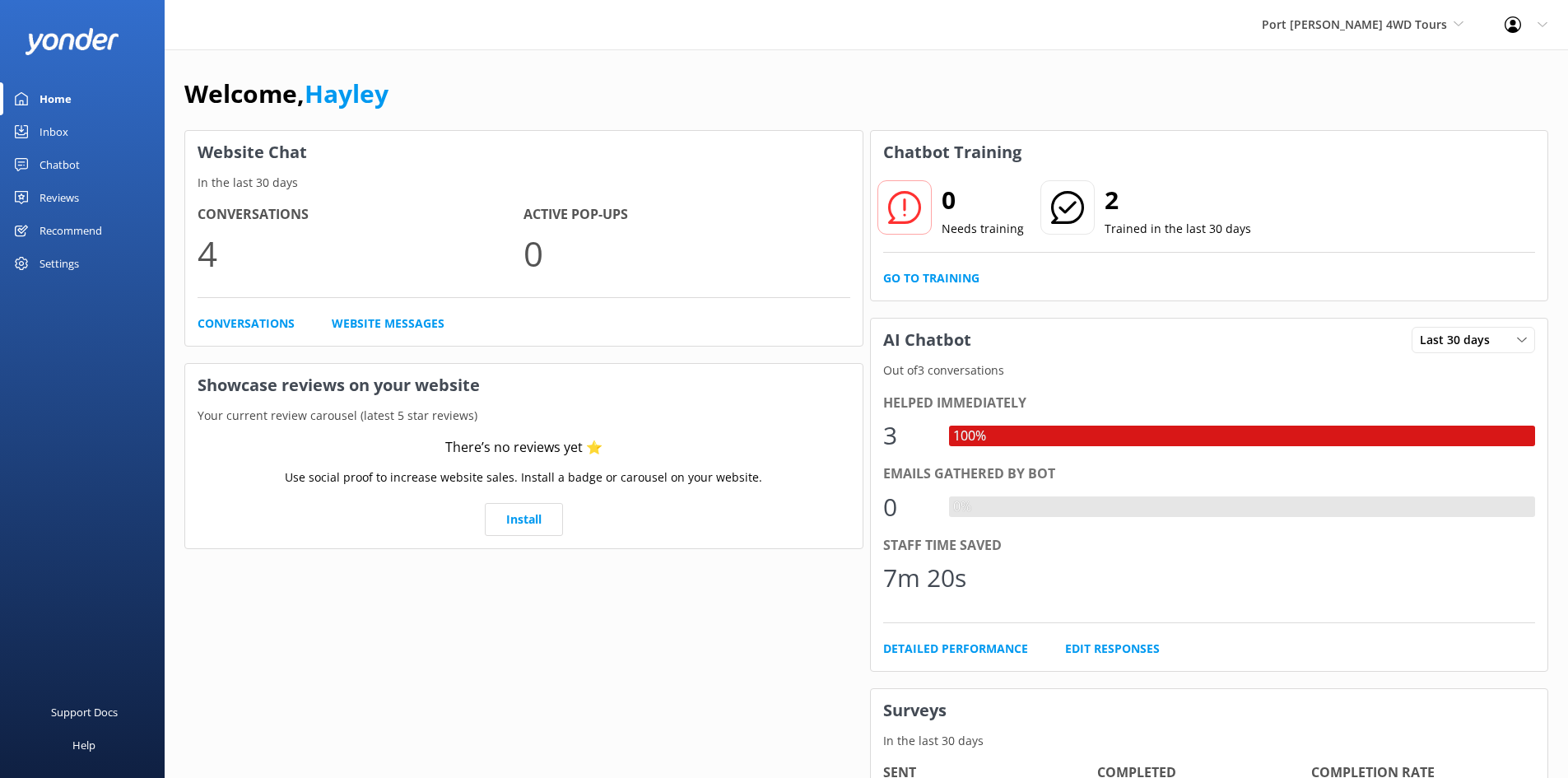
click at [628, 419] on p "Your current review carousel (latest 5 star reviews)" at bounding box center [524, 415] width 678 height 18
click at [303, 406] on p "Your current review carousel (latest 5 star reviews)" at bounding box center [524, 415] width 678 height 18
click at [262, 383] on h3 "Showcase reviews on your website" at bounding box center [524, 385] width 678 height 43
click at [55, 130] on div "Inbox" at bounding box center [54, 131] width 28 height 33
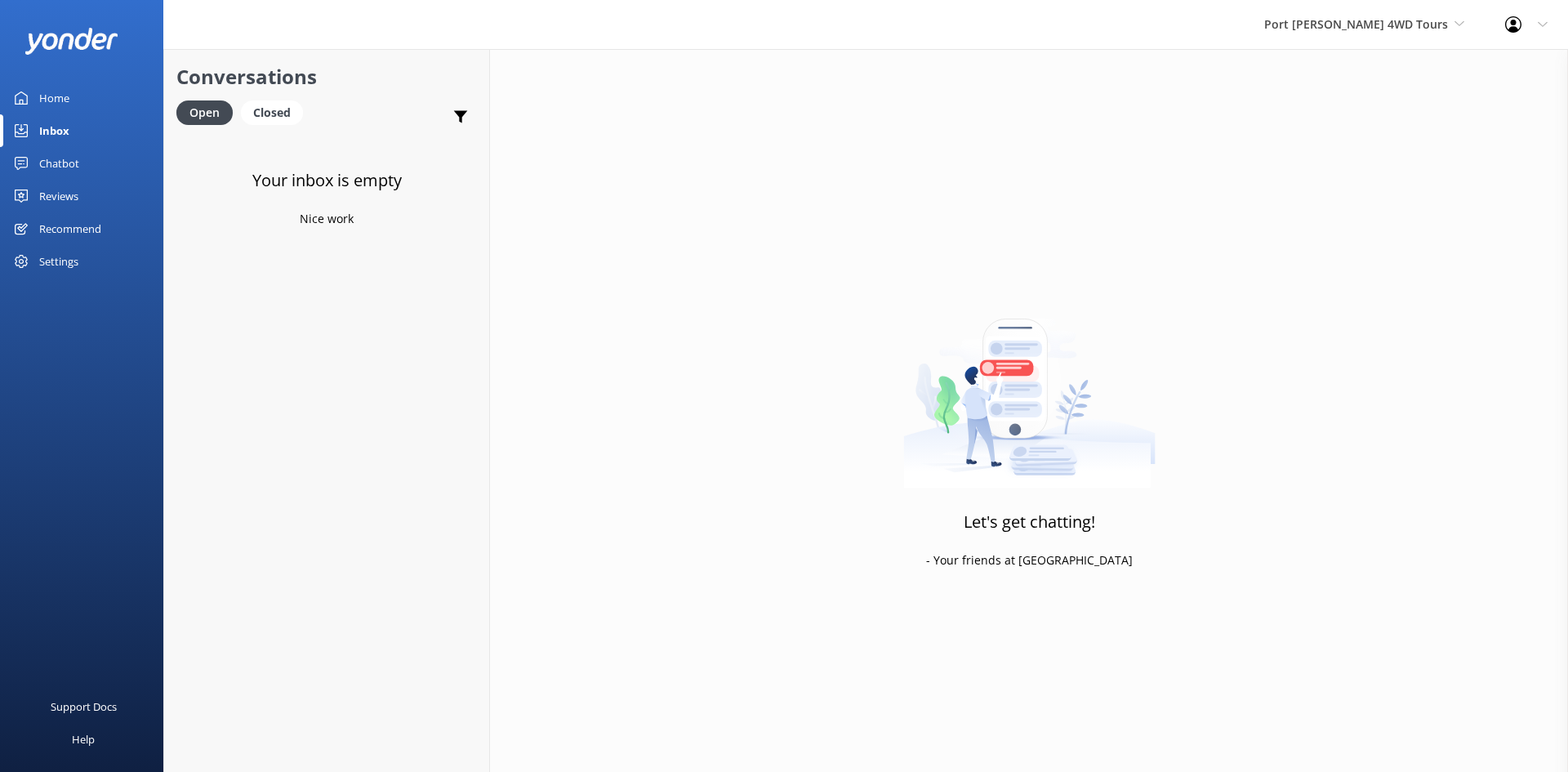
click at [1525, 18] on div at bounding box center [1518, 25] width 26 height 17
click at [1537, 19] on icon at bounding box center [1542, 24] width 10 height 10
click at [1542, 28] on icon at bounding box center [1542, 24] width 10 height 10
click at [52, 158] on div "Chatbot" at bounding box center [59, 163] width 40 height 33
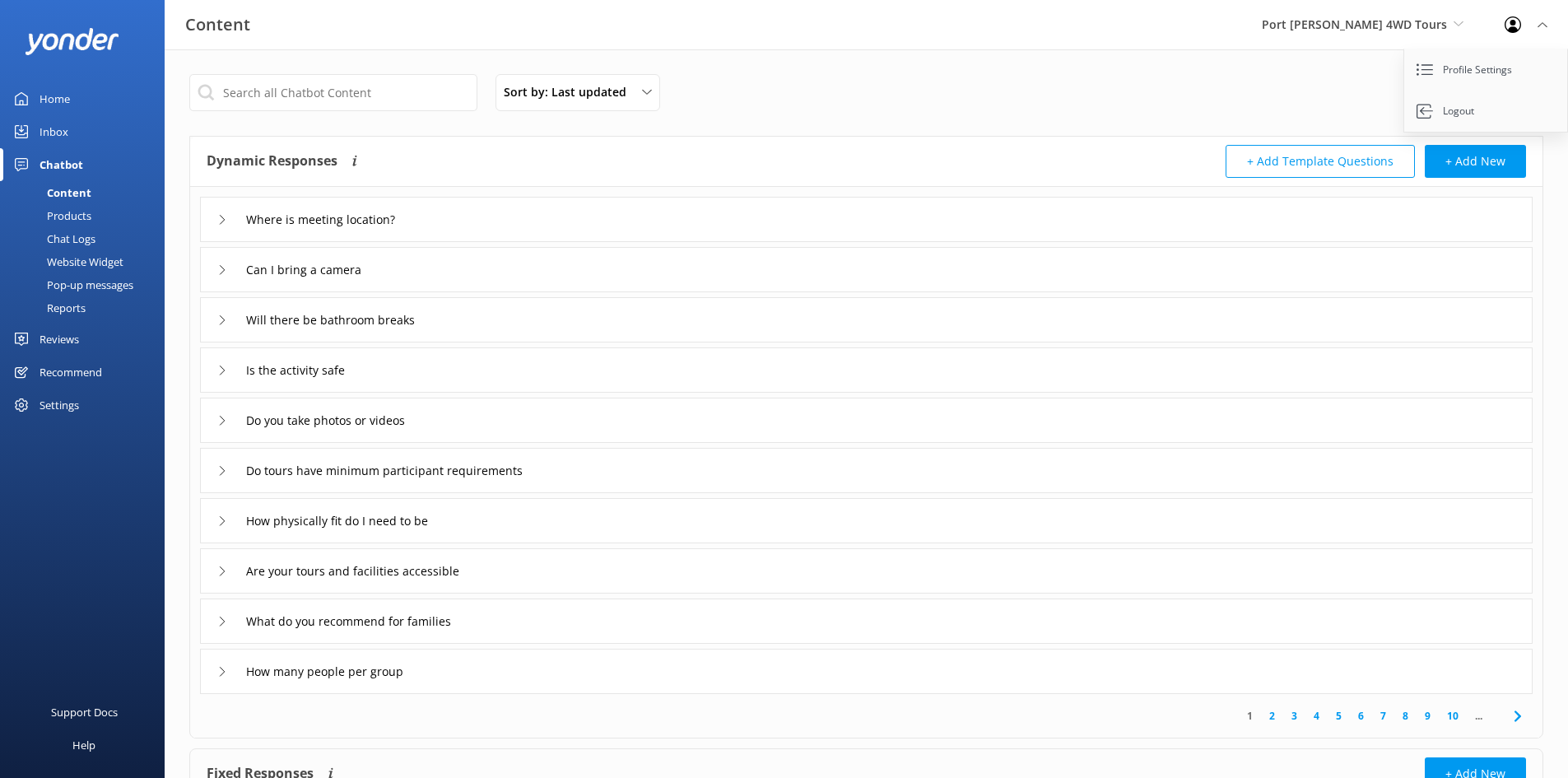
click at [58, 404] on div "Settings" at bounding box center [59, 405] width 40 height 33
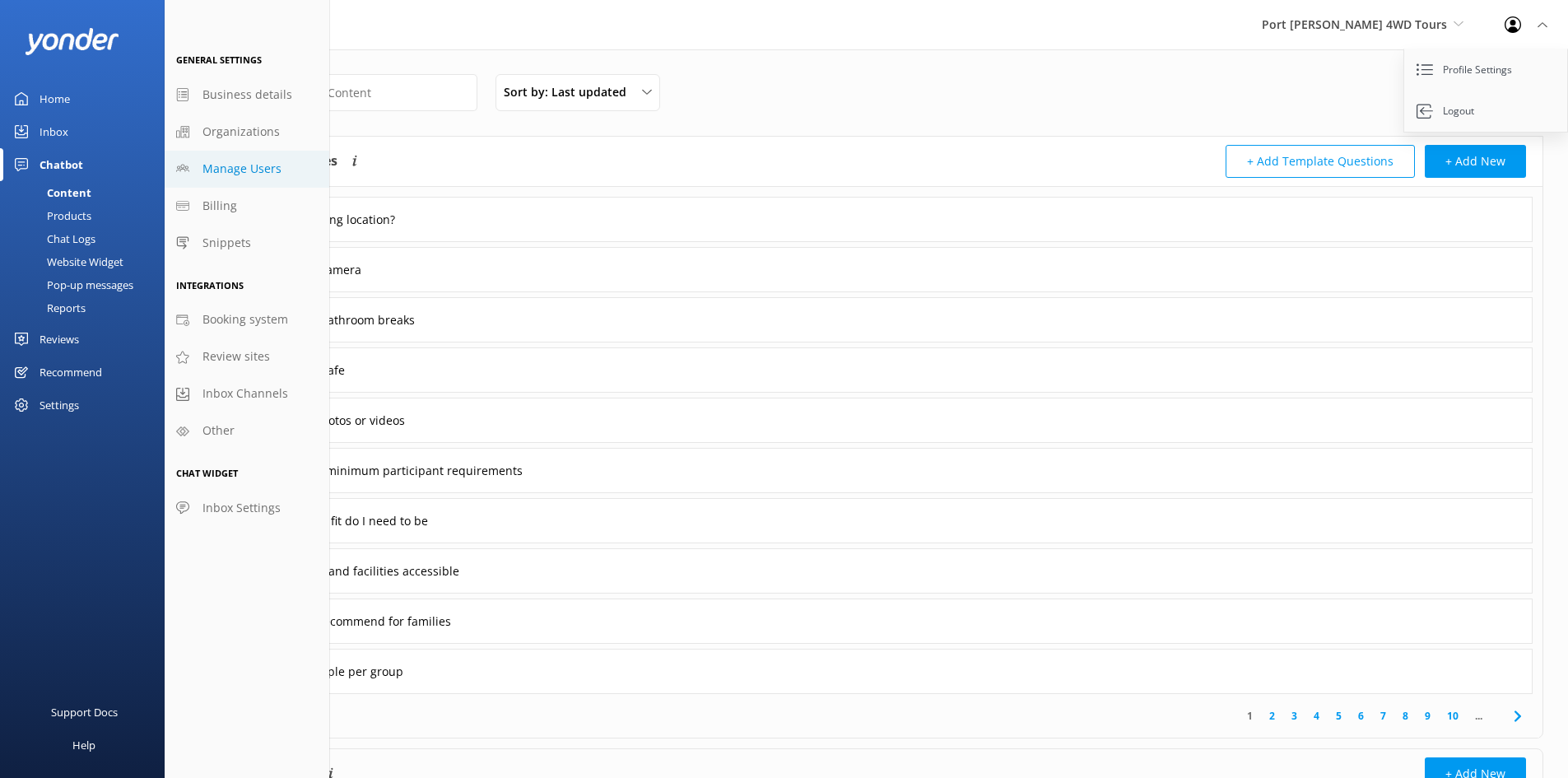
click at [252, 169] on span "Manage Users" at bounding box center [241, 169] width 79 height 18
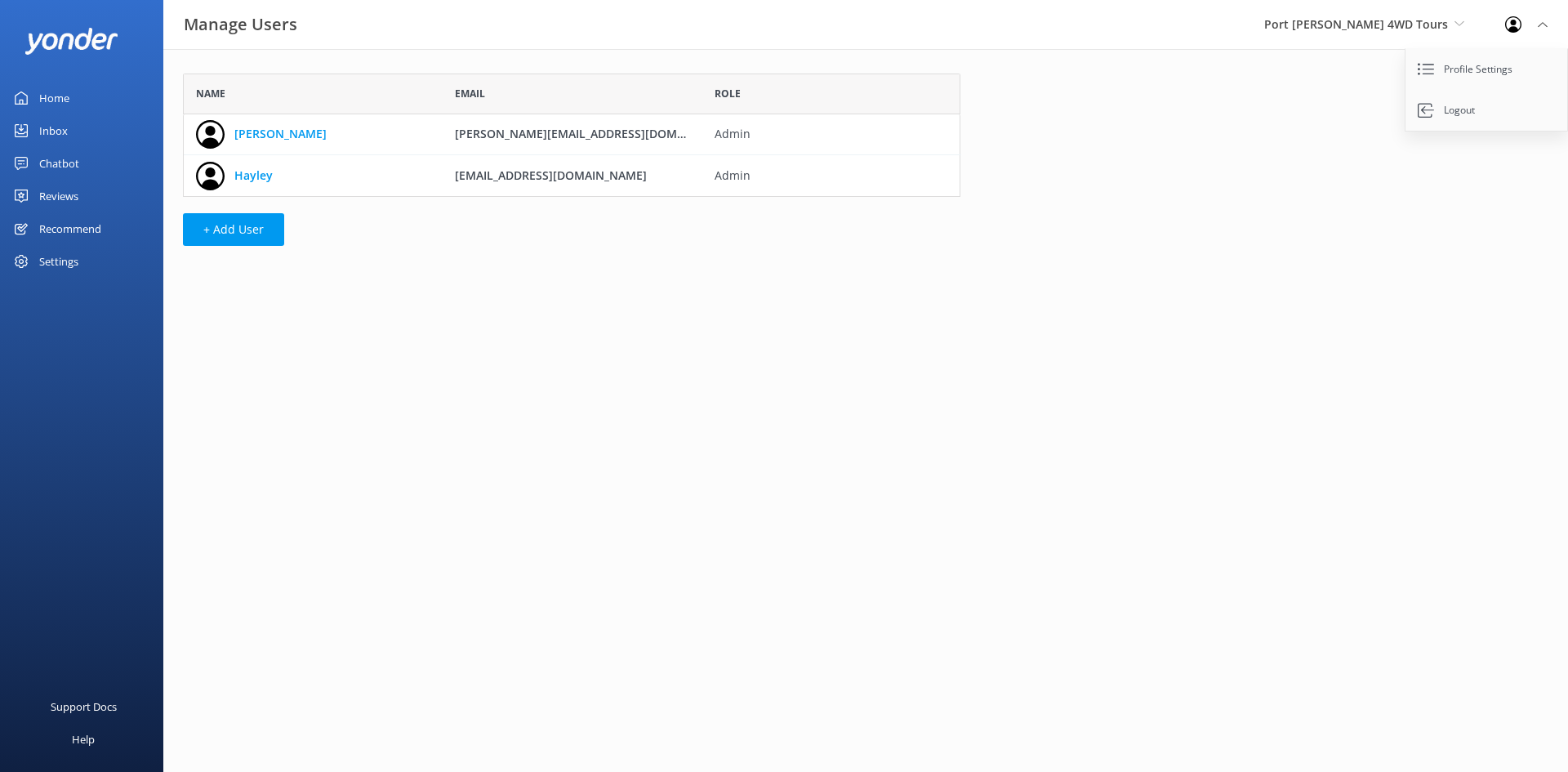
scroll to position [111, 765]
click at [63, 256] on div "Settings" at bounding box center [59, 261] width 40 height 33
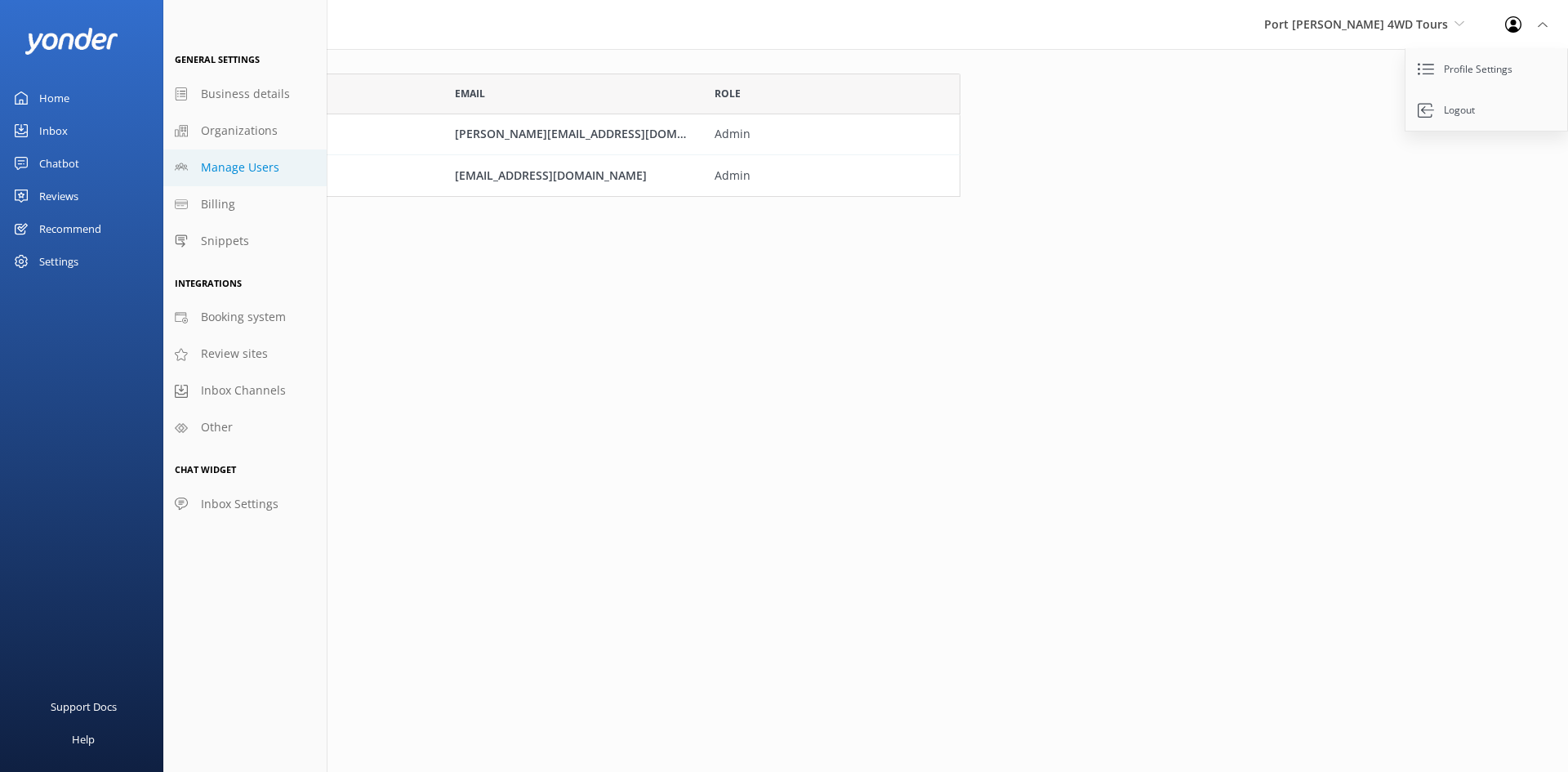
click at [434, 447] on html "Manage Users Port Stephens 4WD Tours Port Stephens 4WD Tours Port Stephens Coac…" at bounding box center [784, 386] width 1568 height 772
click at [258, 504] on span "Inbox Settings" at bounding box center [239, 504] width 77 height 18
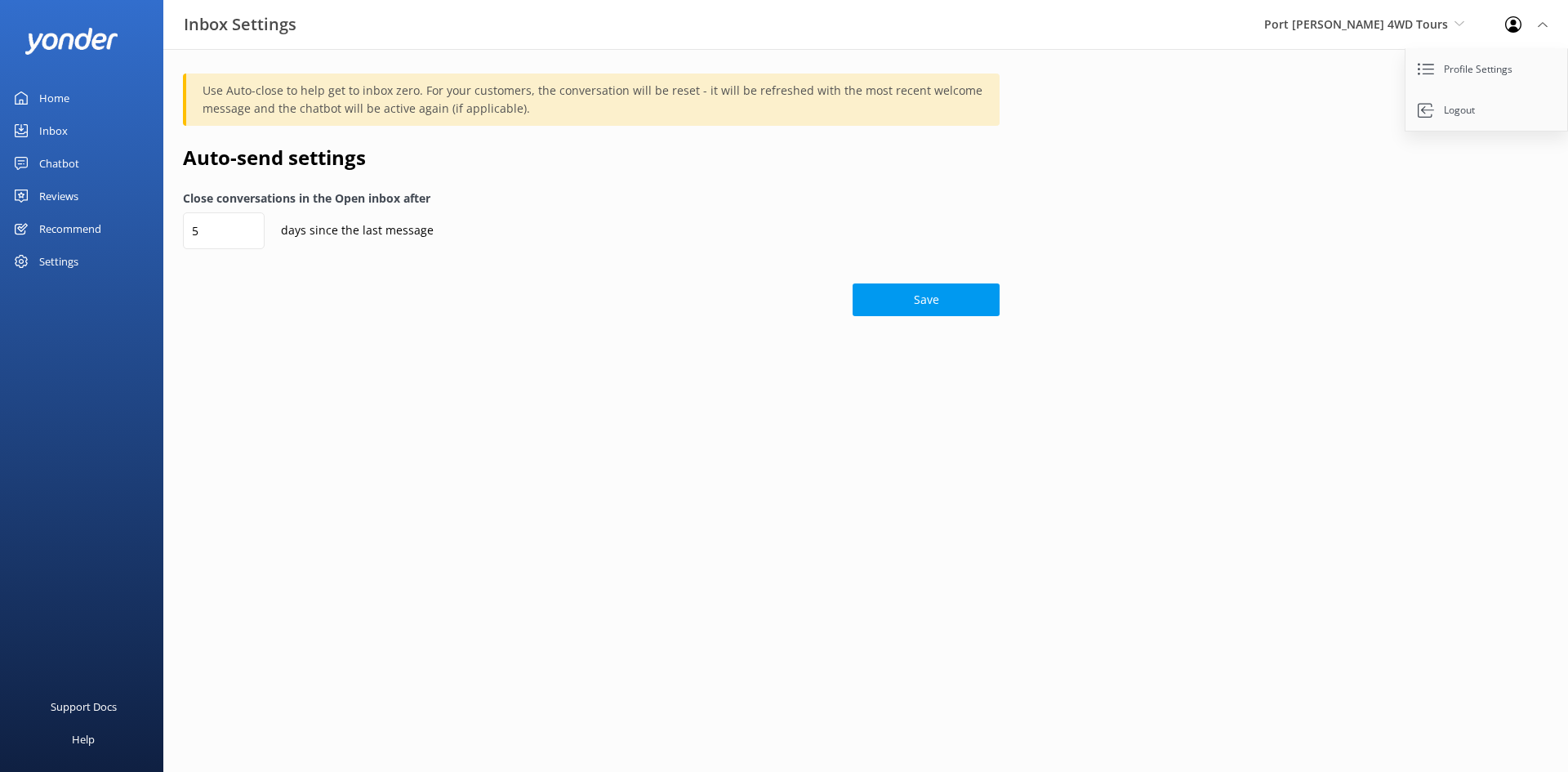
click at [28, 259] on div "Settings" at bounding box center [82, 261] width 164 height 33
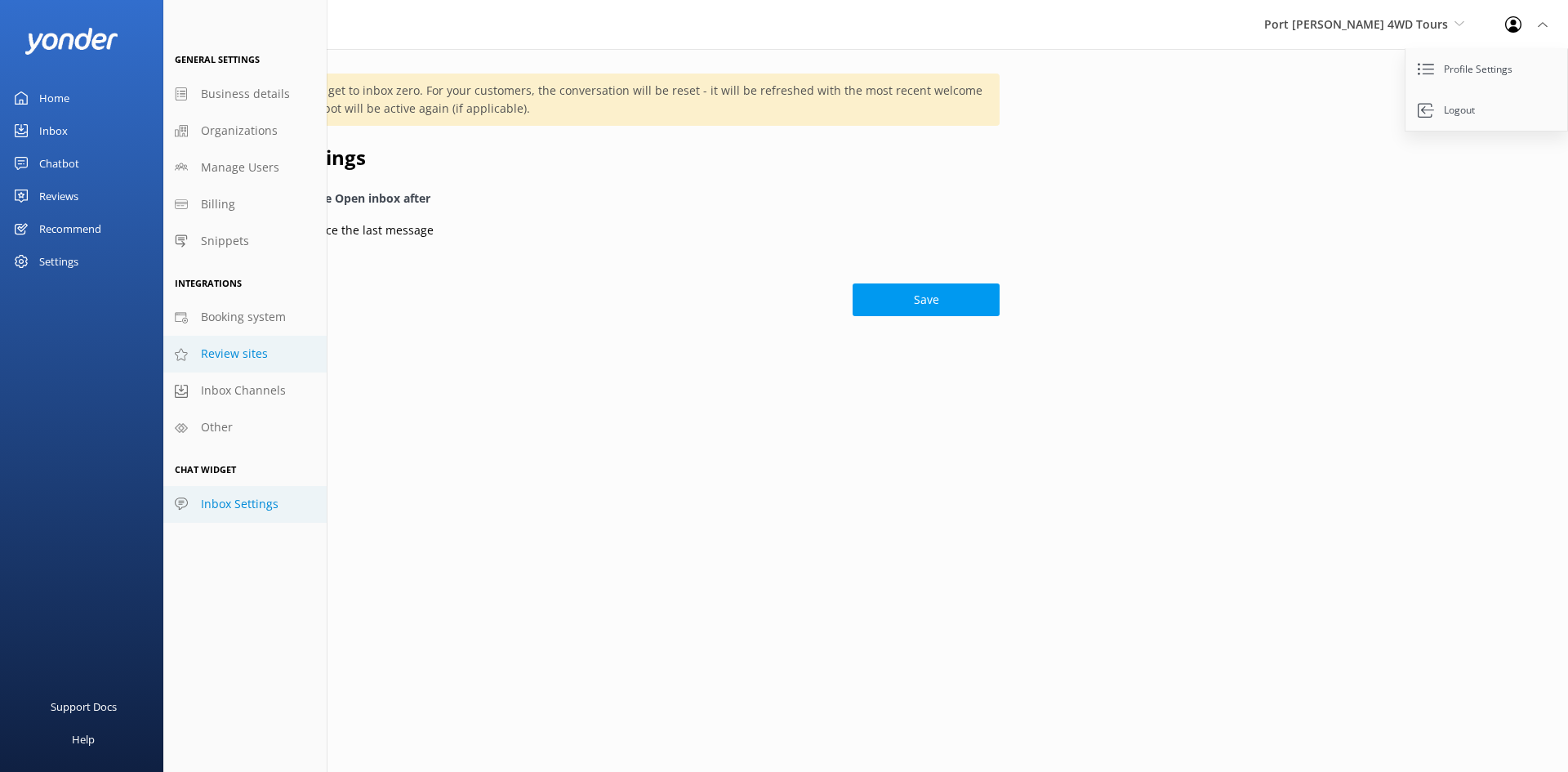
click at [266, 357] on span "Review sites" at bounding box center [234, 354] width 67 height 18
